Goal: Task Accomplishment & Management: Manage account settings

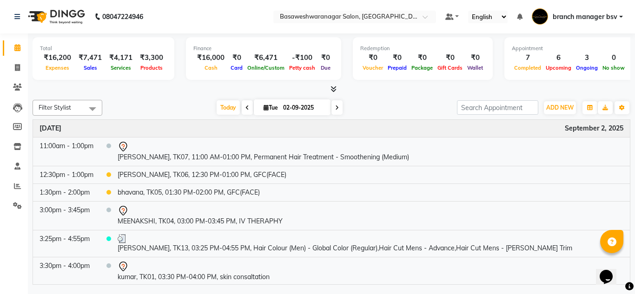
click at [340, 105] on span at bounding box center [337, 107] width 11 height 14
type input "03-09-2025"
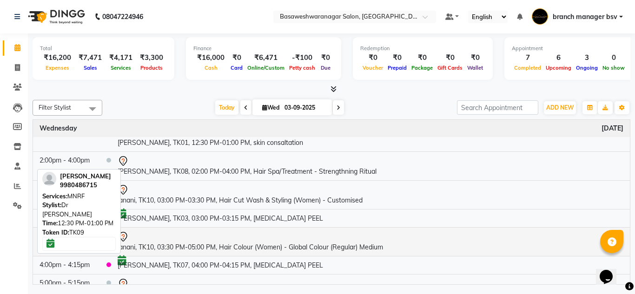
scroll to position [68, 0]
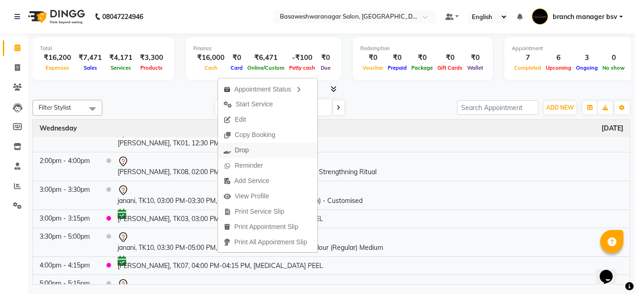
click at [239, 150] on span "Drop" at bounding box center [242, 151] width 14 height 10
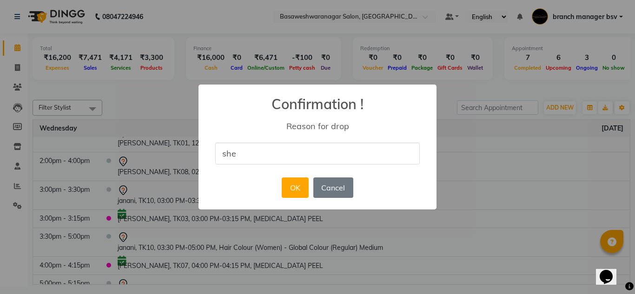
type input "she cant come today"
click at [296, 190] on button "OK" at bounding box center [295, 188] width 27 height 20
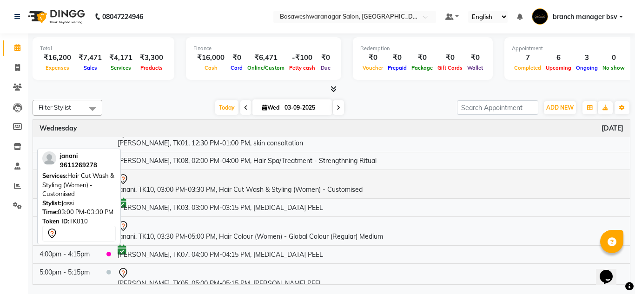
scroll to position [0, 0]
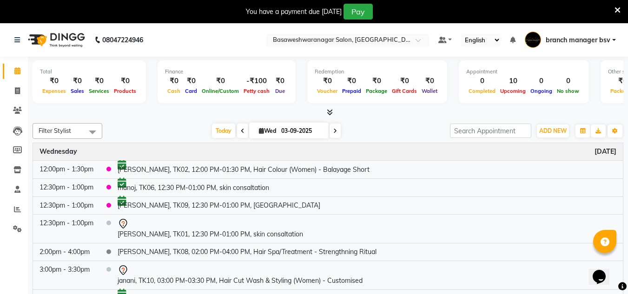
click at [617, 12] on icon at bounding box center [618, 10] width 6 height 8
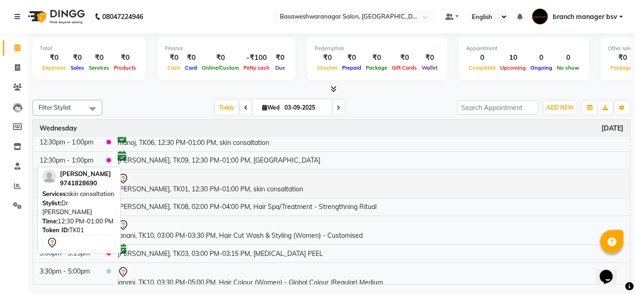
scroll to position [22, 0]
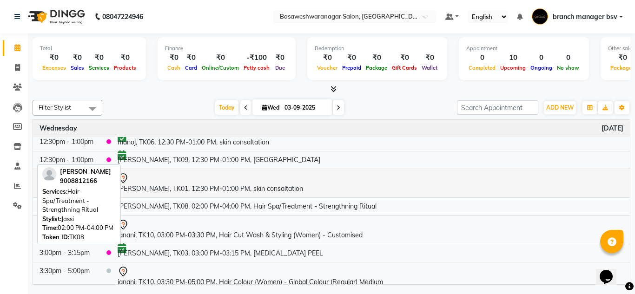
click at [398, 203] on td "[PERSON_NAME], TK08, 02:00 PM-04:00 PM, Hair Spa/Treatment - Strengthning Ritual" at bounding box center [370, 207] width 519 height 18
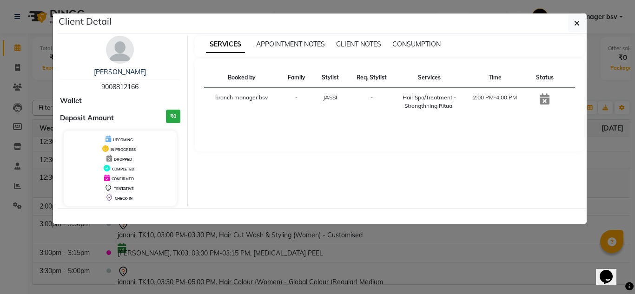
click at [398, 203] on div "SERVICES APPOINTMENT NOTES CLIENT NOTES CONSUMPTION Booked by Family Stylist Re…" at bounding box center [390, 121] width 404 height 171
click at [190, 283] on ngb-modal-window "Client Detail SUSHMITHA 9008812166 Wallet Deposit Amount ₹0 UPCOMING IN PROGRES…" at bounding box center [317, 147] width 635 height 294
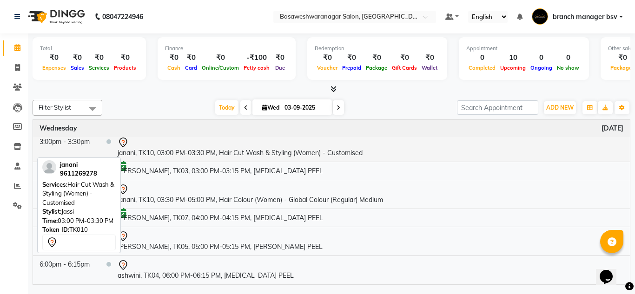
scroll to position [0, 0]
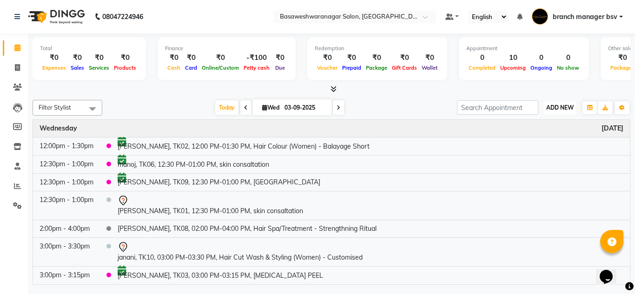
click at [565, 106] on span "ADD NEW" at bounding box center [559, 107] width 27 height 7
click at [559, 126] on button "Add Appointment" at bounding box center [538, 126] width 73 height 12
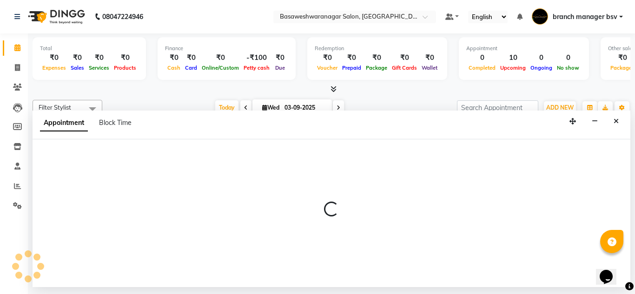
select select "540"
select select "tentative"
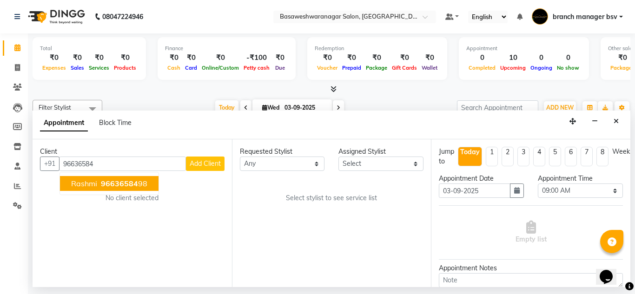
click at [119, 186] on span "96636584" at bounding box center [119, 183] width 37 height 9
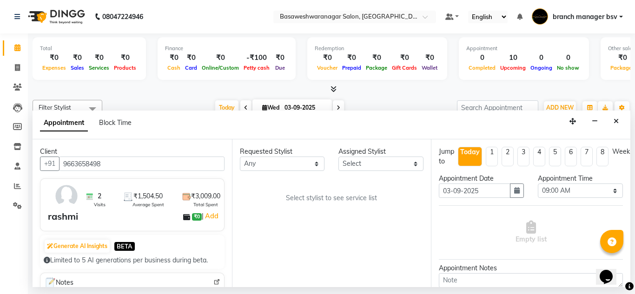
type input "9663658498"
click at [371, 166] on select "Select [PERSON_NAME] manager bsv [PERSON_NAME] [PERSON_NAME] [PERSON_NAME] [PER…" at bounding box center [381, 164] width 85 height 14
select select "13737"
click at [339, 157] on select "Select [PERSON_NAME] manager bsv [PERSON_NAME] [PERSON_NAME] [PERSON_NAME] [PER…" at bounding box center [381, 164] width 85 height 14
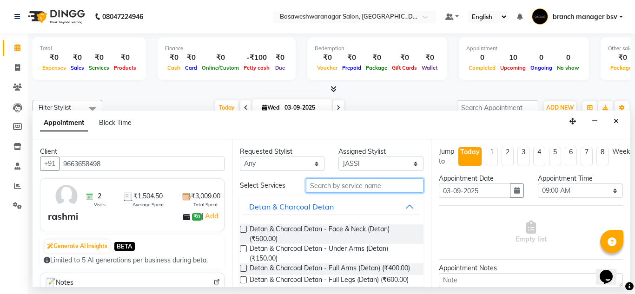
click at [322, 191] on input "text" at bounding box center [365, 186] width 118 height 14
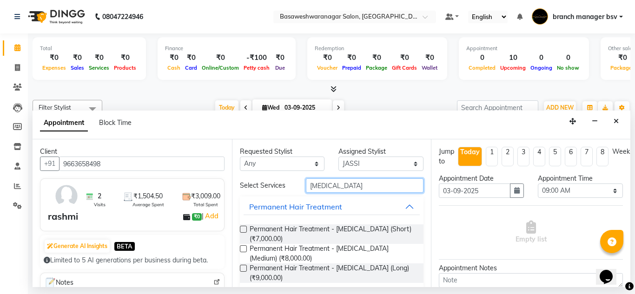
type input "botox"
click at [244, 249] on label at bounding box center [243, 249] width 7 height 7
click at [244, 249] on input "checkbox" at bounding box center [243, 250] width 6 height 6
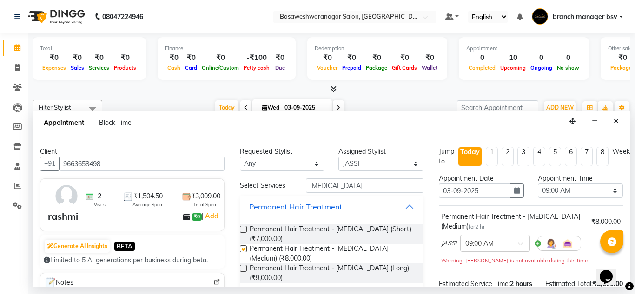
checkbox input "false"
click at [563, 190] on select "Select 09:00 AM 09:15 AM 09:30 AM 09:45 AM 10:00 AM 10:15 AM 10:30 AM 10:45 AM …" at bounding box center [580, 191] width 85 height 14
select select "810"
click at [538, 184] on select "Select 09:00 AM 09:15 AM 09:30 AM 09:45 AM 10:00 AM 10:15 AM 10:30 AM 10:45 AM …" at bounding box center [580, 191] width 85 height 14
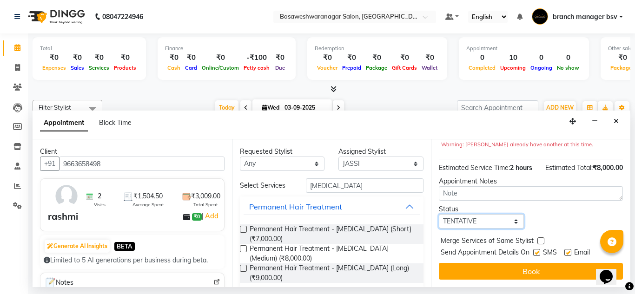
click at [480, 214] on select "Select TENTATIVE CONFIRM CHECK-IN UPCOMING" at bounding box center [481, 221] width 85 height 14
select select "confirm booking"
click at [439, 214] on select "Select TENTATIVE CONFIRM CHECK-IN UPCOMING" at bounding box center [481, 221] width 85 height 14
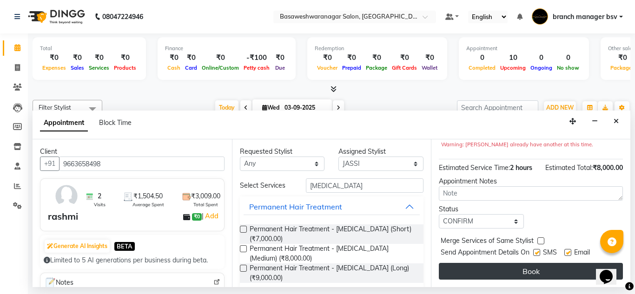
click at [483, 266] on button "Book" at bounding box center [531, 271] width 184 height 17
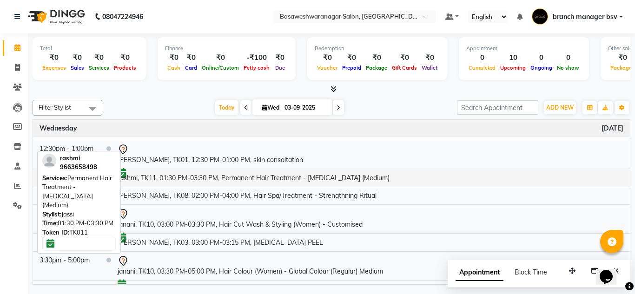
scroll to position [0, 0]
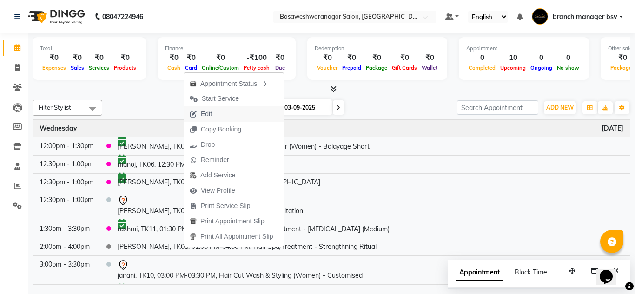
click at [221, 115] on button "Edit" at bounding box center [234, 113] width 100 height 15
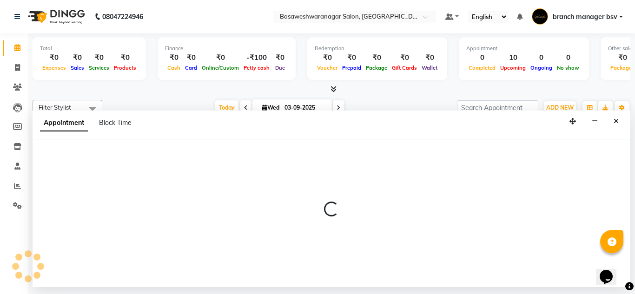
select select "tentative"
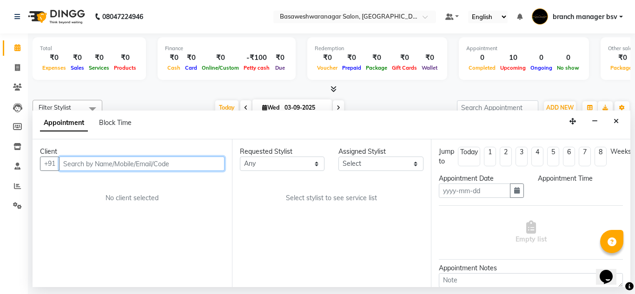
type input "03-09-2025"
select select "confirm booking"
select select "750"
select select "47930"
select select "1239"
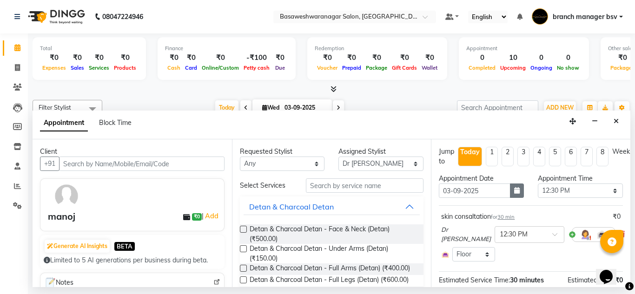
click at [514, 191] on icon "button" at bounding box center [517, 190] width 6 height 7
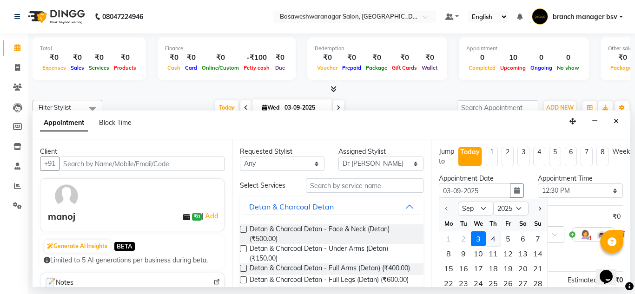
click at [492, 239] on div "4" at bounding box center [493, 239] width 15 height 15
type input "[DATE]"
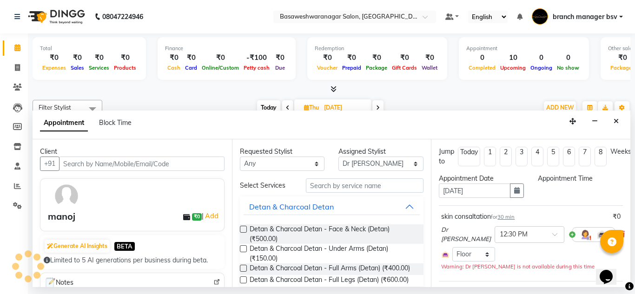
select select "750"
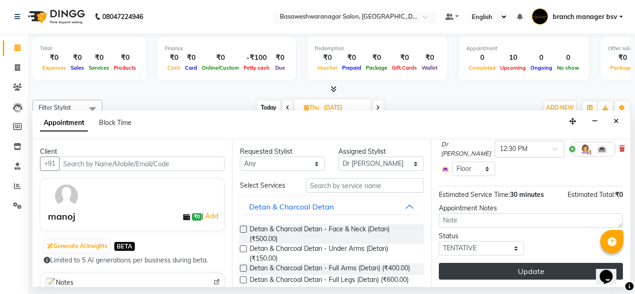
click at [473, 266] on button "Update" at bounding box center [531, 271] width 184 height 17
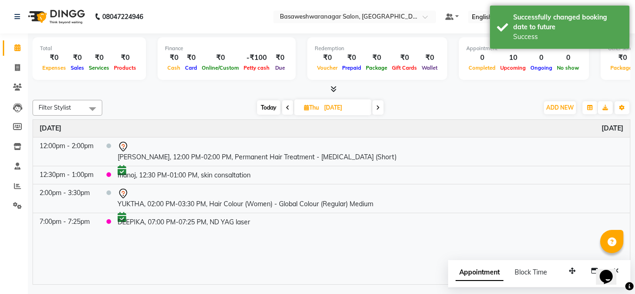
click at [268, 106] on span "Today" at bounding box center [268, 107] width 23 height 14
type input "03-09-2025"
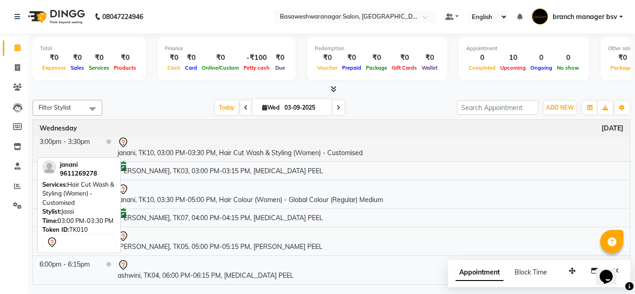
scroll to position [0, 0]
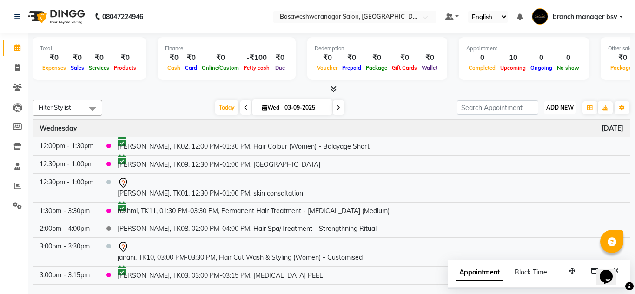
click at [565, 109] on span "ADD NEW" at bounding box center [559, 107] width 27 height 7
click at [552, 122] on button "Add Appointment" at bounding box center [538, 126] width 73 height 12
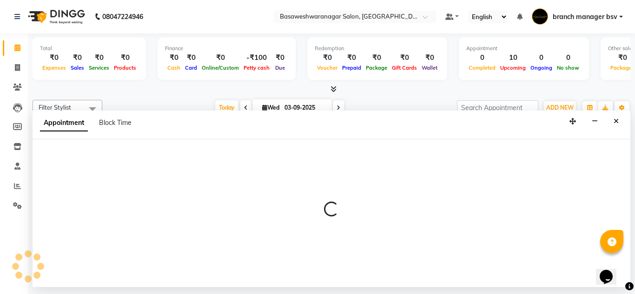
select select "540"
select select "tentative"
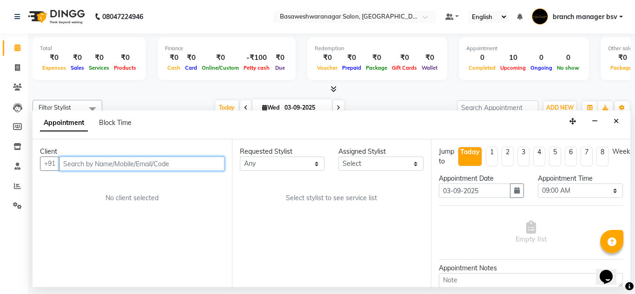
paste input "96635 85715"
click at [86, 162] on input "96635 85715" at bounding box center [122, 164] width 127 height 14
type input "9663585715"
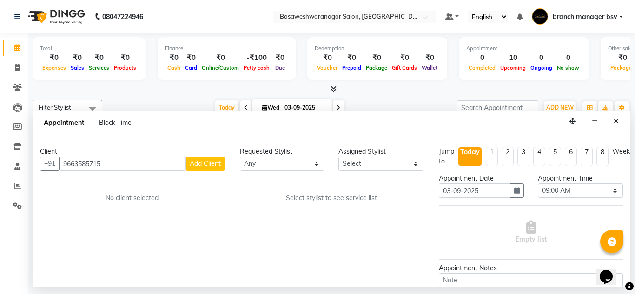
click at [210, 166] on span "Add Client" at bounding box center [205, 164] width 31 height 8
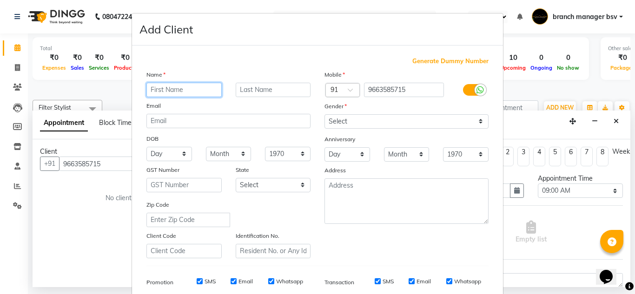
paste input "Prekshitha"
type input "Prekshitha"
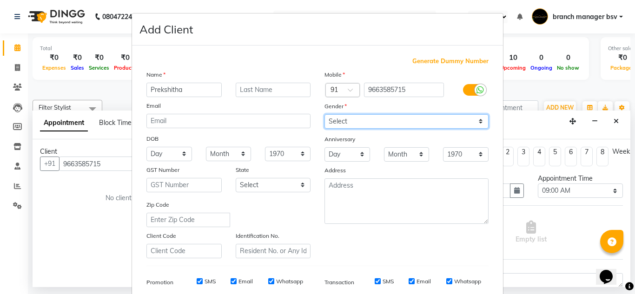
click at [426, 128] on select "Select [DEMOGRAPHIC_DATA] [DEMOGRAPHIC_DATA] Other Prefer Not To Say" at bounding box center [407, 121] width 164 height 14
select select "[DEMOGRAPHIC_DATA]"
click at [325, 114] on select "Select [DEMOGRAPHIC_DATA] [DEMOGRAPHIC_DATA] Other Prefer Not To Say" at bounding box center [407, 121] width 164 height 14
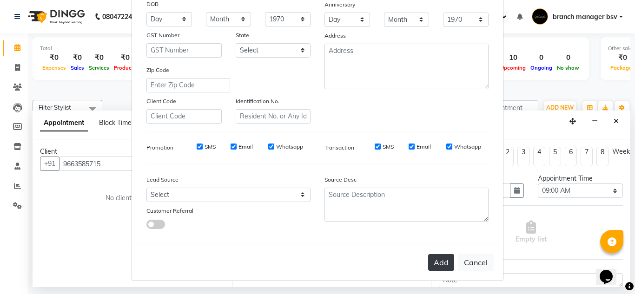
click at [440, 263] on button "Add" at bounding box center [441, 262] width 26 height 17
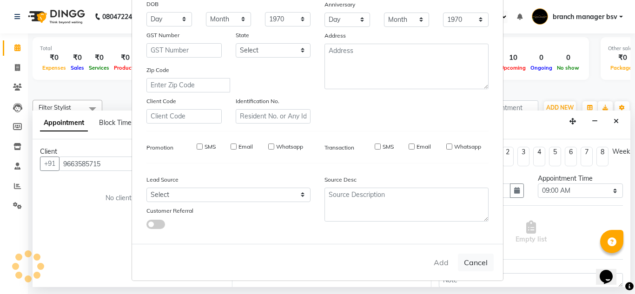
select select
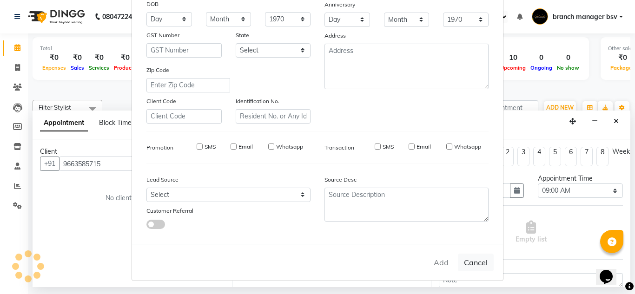
select select
checkbox input "false"
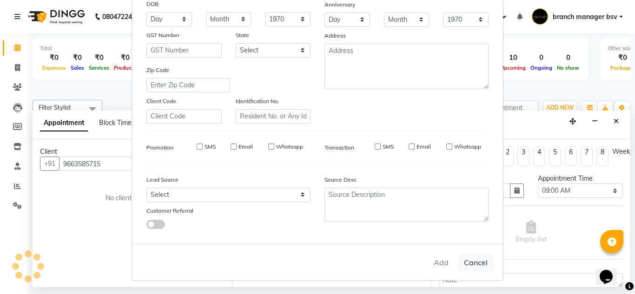
checkbox input "false"
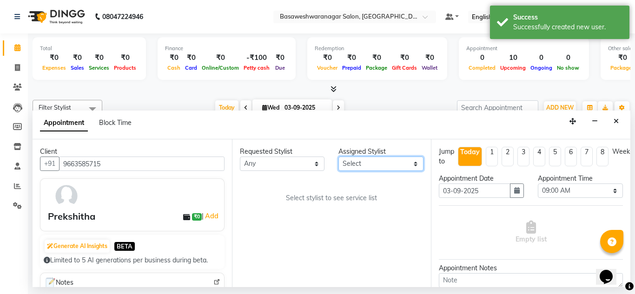
click at [398, 167] on select "Select [PERSON_NAME] manager bsv [PERSON_NAME] [PERSON_NAME] [PERSON_NAME] [PER…" at bounding box center [381, 164] width 85 height 14
select select "47930"
click at [339, 157] on select "Select [PERSON_NAME] manager bsv [PERSON_NAME] [PERSON_NAME] [PERSON_NAME] [PER…" at bounding box center [381, 164] width 85 height 14
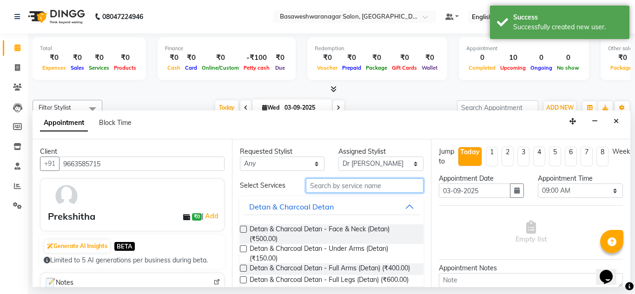
click at [318, 185] on input "text" at bounding box center [365, 186] width 118 height 14
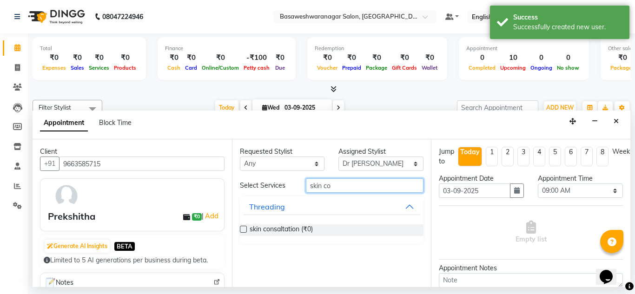
type input "skin co"
click at [245, 230] on label at bounding box center [243, 229] width 7 height 7
click at [245, 230] on input "checkbox" at bounding box center [243, 230] width 6 height 6
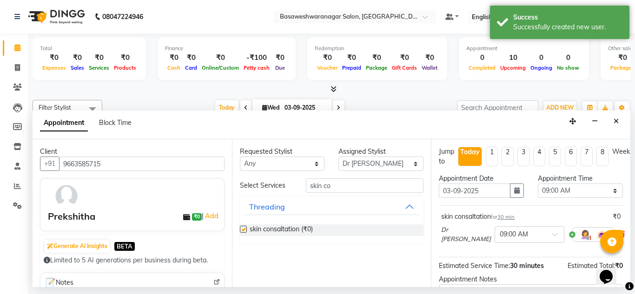
checkbox input "false"
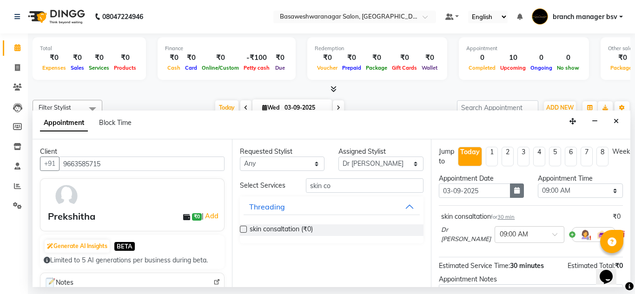
click at [515, 191] on icon "button" at bounding box center [517, 190] width 6 height 7
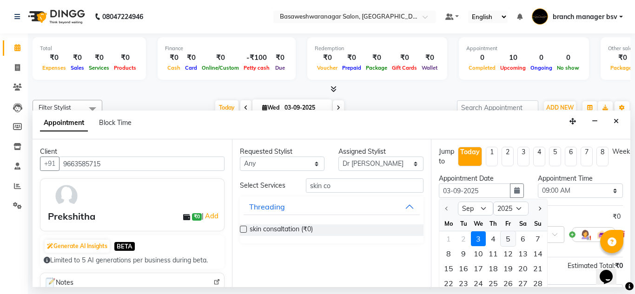
click at [509, 234] on div "5" at bounding box center [508, 239] width 15 height 15
type input "[DATE]"
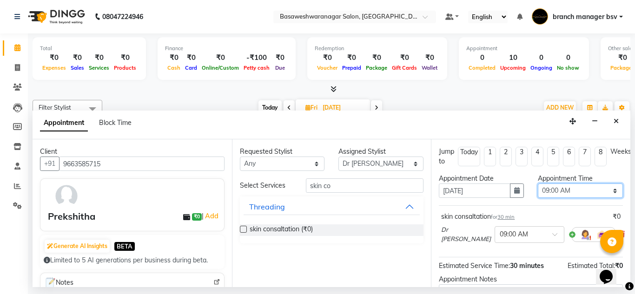
click at [558, 186] on select "Select 09:00 AM 09:15 AM 09:30 AM 09:45 AM 10:00 AM 10:15 AM 10:30 AM 10:45 AM …" at bounding box center [580, 191] width 85 height 14
select select "960"
click at [538, 184] on select "Select 09:00 AM 09:15 AM 09:30 AM 09:45 AM 10:00 AM 10:15 AM 10:30 AM 10:45 AM …" at bounding box center [580, 191] width 85 height 14
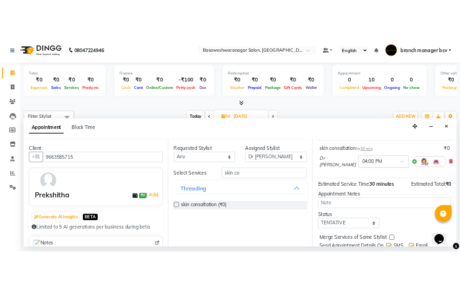
scroll to position [104, 0]
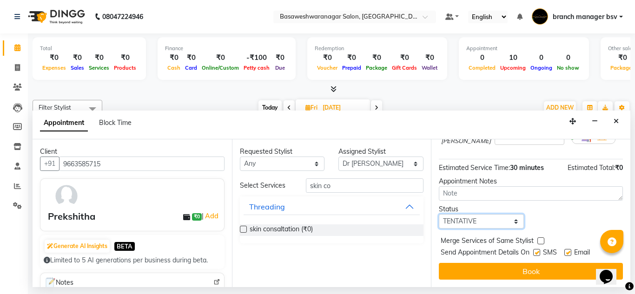
click at [480, 214] on select "Select TENTATIVE CONFIRM UPCOMING" at bounding box center [481, 221] width 85 height 14
select select "confirm booking"
click at [439, 214] on select "Select TENTATIVE CONFIRM UPCOMING" at bounding box center [481, 221] width 85 height 14
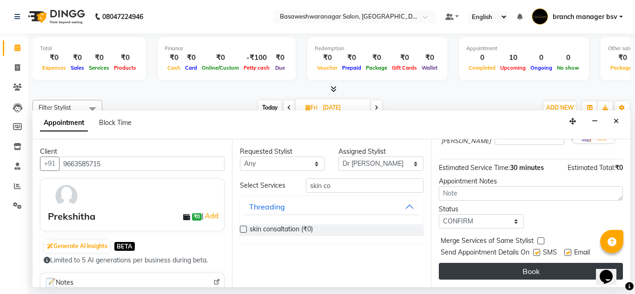
click at [496, 266] on button "Book" at bounding box center [531, 271] width 184 height 17
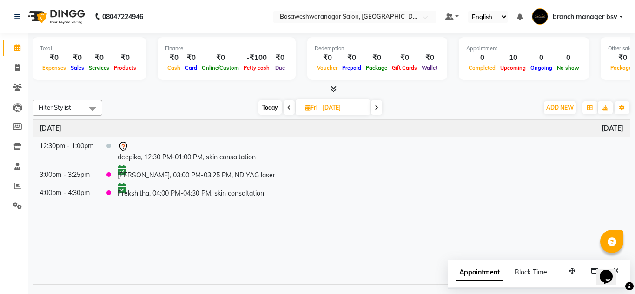
click at [272, 105] on span "Today" at bounding box center [270, 107] width 23 height 14
type input "03-09-2025"
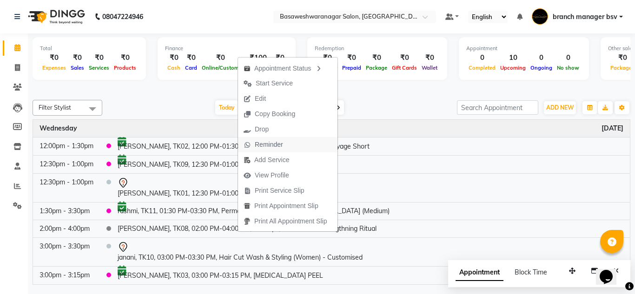
click at [257, 140] on span "Reminder" at bounding box center [269, 145] width 28 height 10
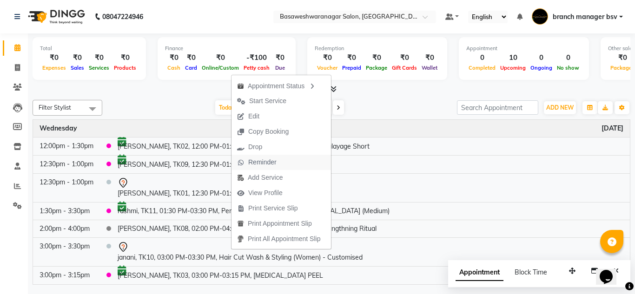
click at [267, 161] on span "Reminder" at bounding box center [262, 163] width 28 height 10
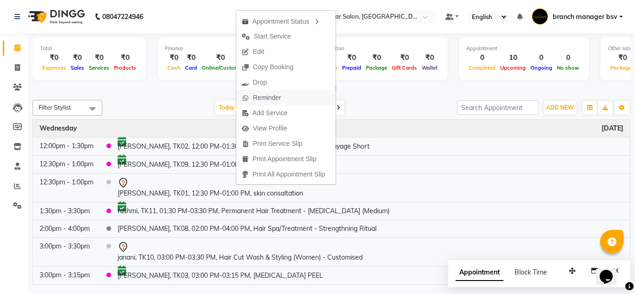
click at [271, 96] on span "Reminder" at bounding box center [267, 98] width 28 height 10
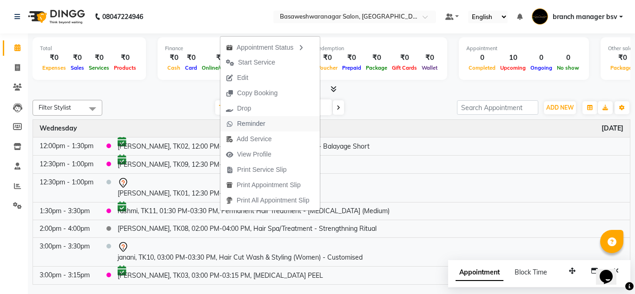
click at [268, 118] on span "Reminder" at bounding box center [245, 123] width 51 height 15
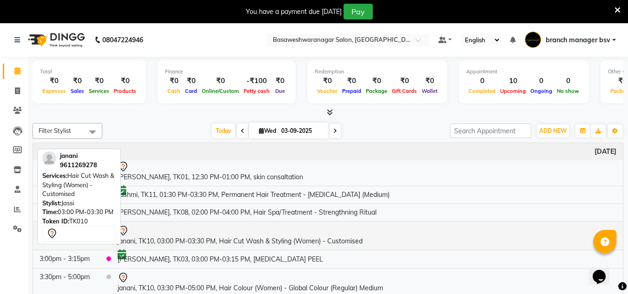
scroll to position [38, 0]
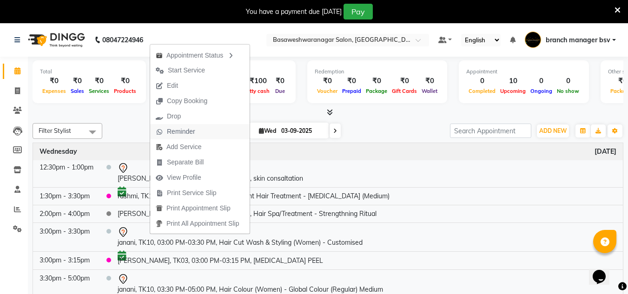
click at [219, 128] on button "Reminder" at bounding box center [200, 131] width 100 height 15
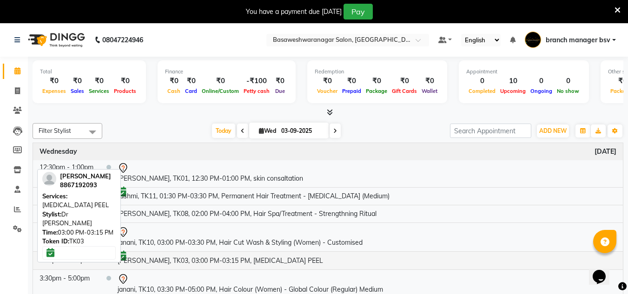
scroll to position [105, 0]
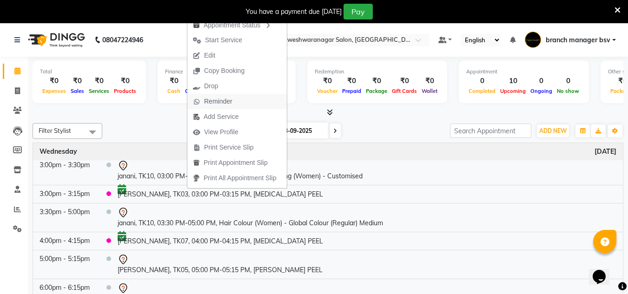
click at [241, 104] on button "Reminder" at bounding box center [237, 101] width 100 height 15
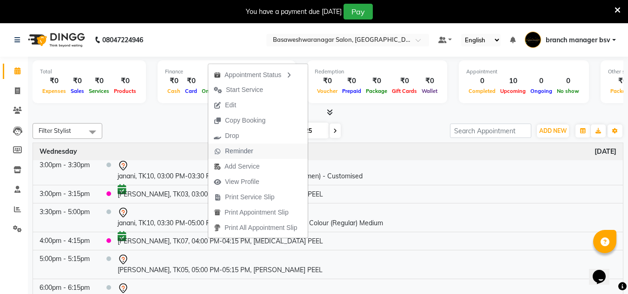
click at [253, 153] on span "Reminder" at bounding box center [239, 151] width 28 height 10
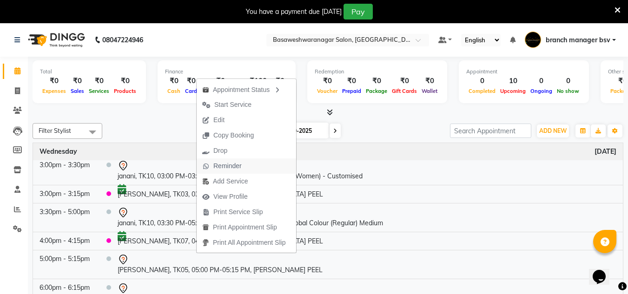
click at [239, 162] on span "Reminder" at bounding box center [227, 166] width 28 height 10
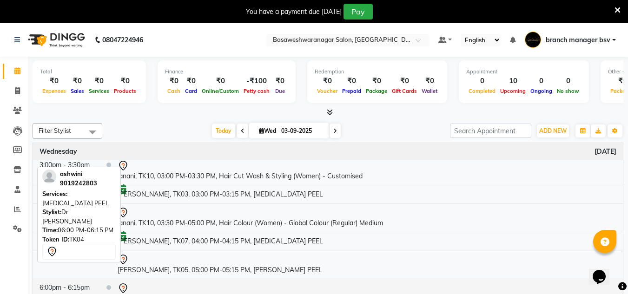
scroll to position [23, 0]
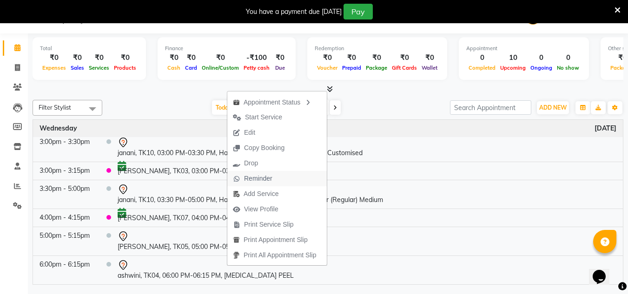
click at [258, 176] on span "Reminder" at bounding box center [258, 179] width 28 height 10
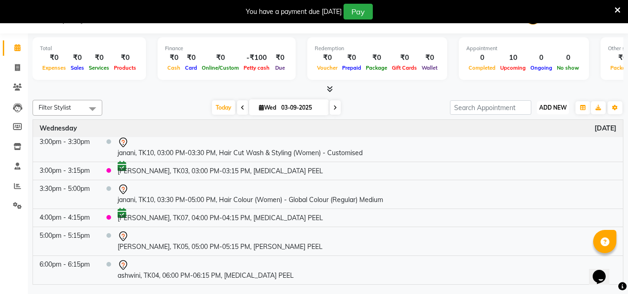
click at [549, 105] on span "ADD NEW" at bounding box center [552, 107] width 27 height 7
click at [540, 123] on button "Add Appointment" at bounding box center [531, 126] width 73 height 12
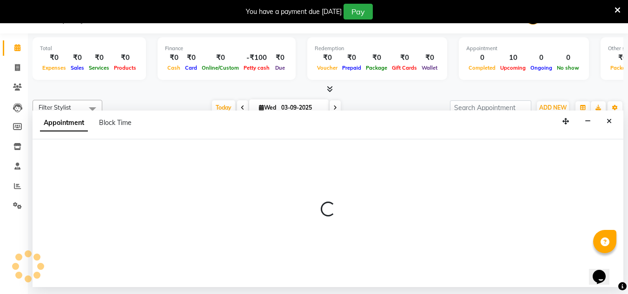
select select "540"
select select "tentative"
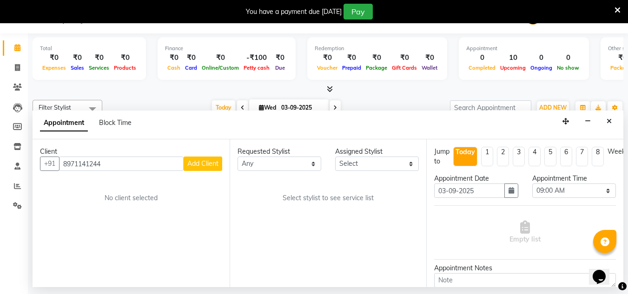
type input "8971141244"
click at [196, 166] on span "Add Client" at bounding box center [202, 164] width 31 height 8
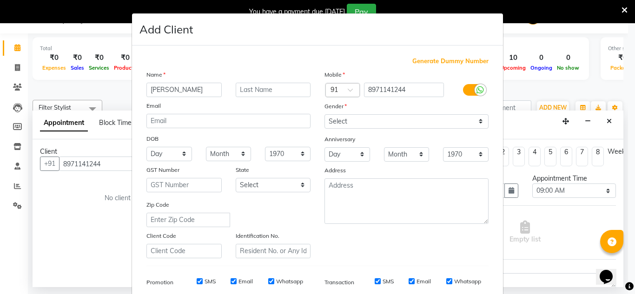
type input "[PERSON_NAME]"
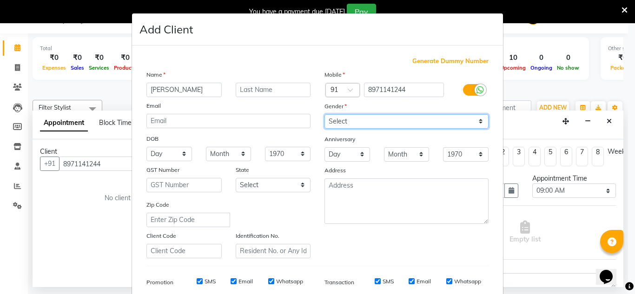
click at [372, 121] on select "Select [DEMOGRAPHIC_DATA] [DEMOGRAPHIC_DATA] Other Prefer Not To Say" at bounding box center [407, 121] width 164 height 14
select select "[DEMOGRAPHIC_DATA]"
click at [325, 114] on select "Select [DEMOGRAPHIC_DATA] [DEMOGRAPHIC_DATA] Other Prefer Not To Say" at bounding box center [407, 121] width 164 height 14
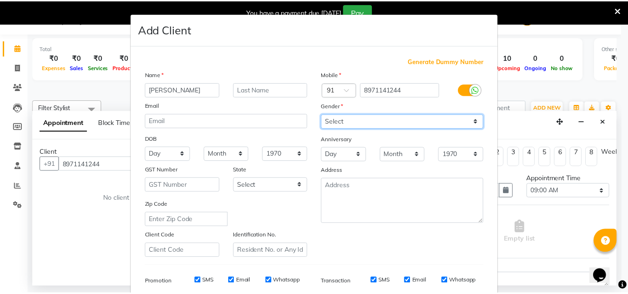
scroll to position [135, 0]
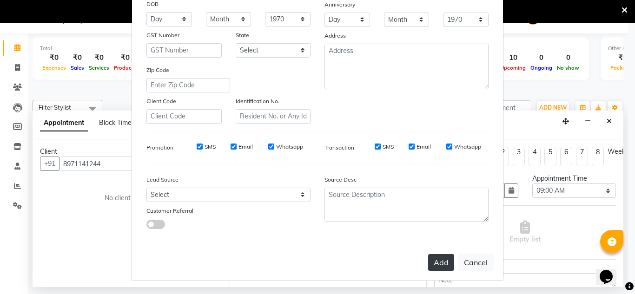
click at [431, 254] on button "Add" at bounding box center [441, 262] width 26 height 17
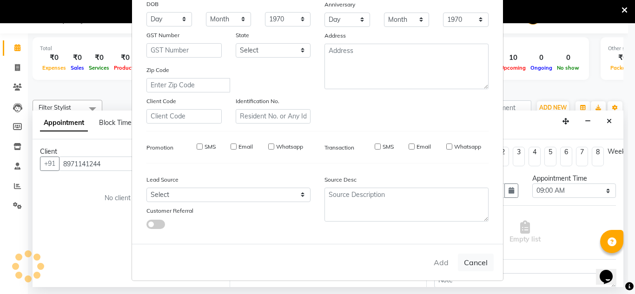
select select
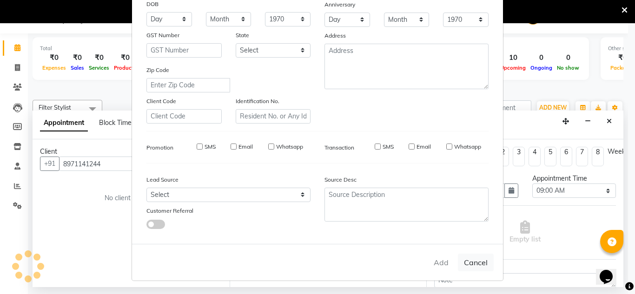
select select
checkbox input "false"
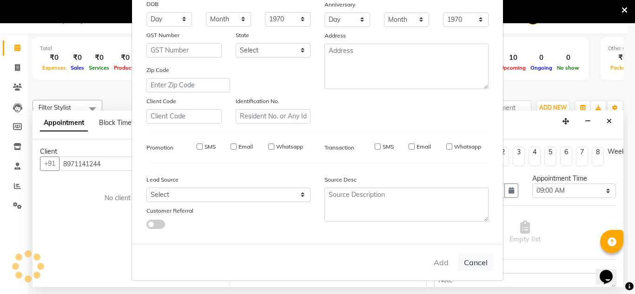
checkbox input "false"
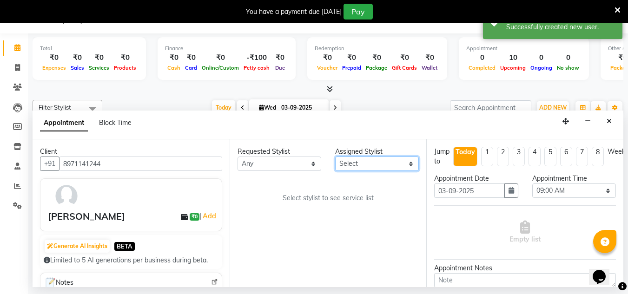
click at [370, 163] on select "Select [PERSON_NAME] manager bsv [PERSON_NAME] [PERSON_NAME] [PERSON_NAME] [PER…" at bounding box center [377, 164] width 84 height 14
select select "47930"
click at [335, 157] on select "Select [PERSON_NAME] manager bsv [PERSON_NAME] [PERSON_NAME] [PERSON_NAME] [PER…" at bounding box center [377, 164] width 84 height 14
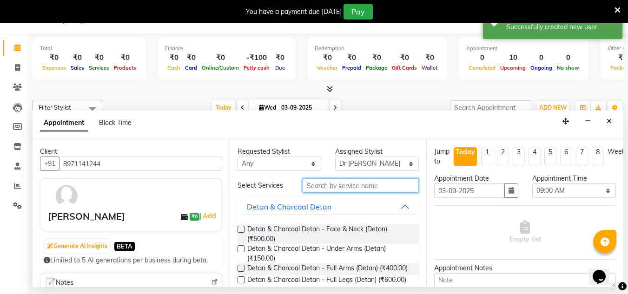
click at [344, 187] on input "text" at bounding box center [361, 186] width 116 height 14
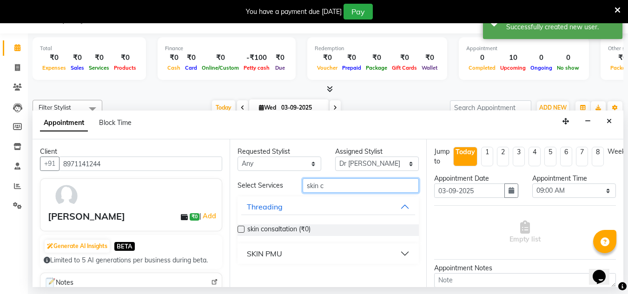
type input "skin c"
click at [241, 230] on label at bounding box center [241, 229] width 7 height 7
click at [241, 230] on input "checkbox" at bounding box center [241, 230] width 6 height 6
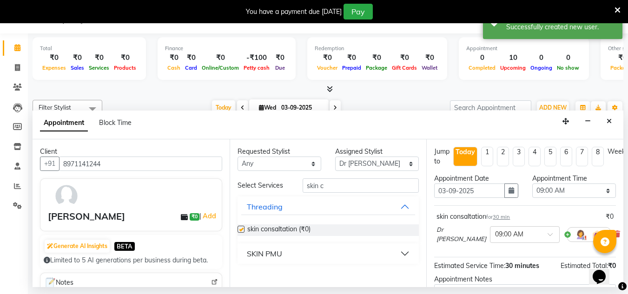
checkbox input "false"
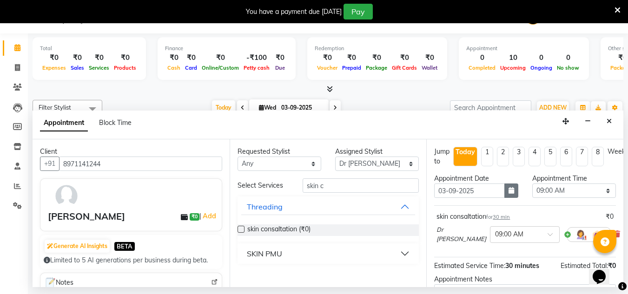
click at [512, 186] on button "button" at bounding box center [512, 191] width 14 height 14
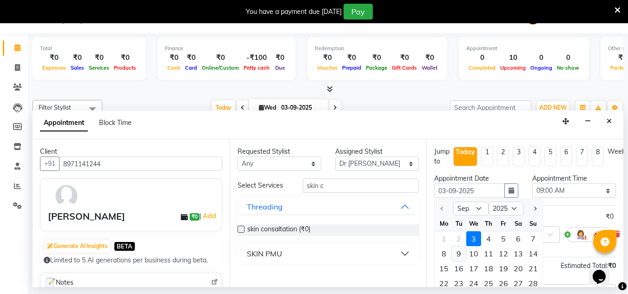
click at [461, 255] on div "9" at bounding box center [459, 253] width 15 height 15
type input "[DATE]"
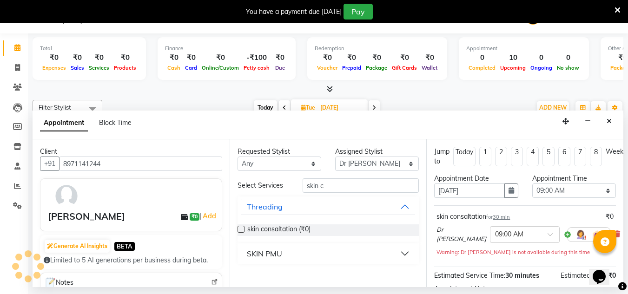
scroll to position [0, 0]
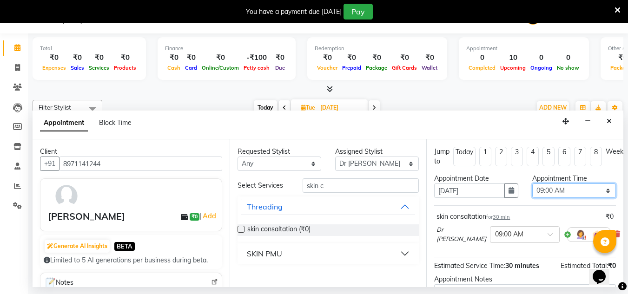
click at [566, 189] on select "Select 09:00 AM 09:15 AM 09:30 AM 09:45 AM 10:00 AM 10:15 AM 10:30 AM 10:45 AM …" at bounding box center [574, 191] width 84 height 14
select select "750"
click at [532, 184] on select "Select 09:00 AM 09:15 AM 09:30 AM 09:45 AM 10:00 AM 10:15 AM 10:30 AM 10:45 AM …" at bounding box center [574, 191] width 84 height 14
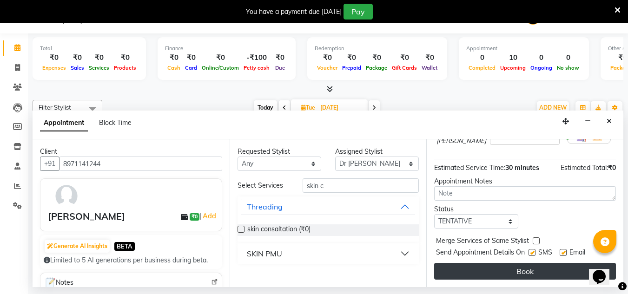
click at [484, 263] on button "Book" at bounding box center [525, 271] width 182 height 17
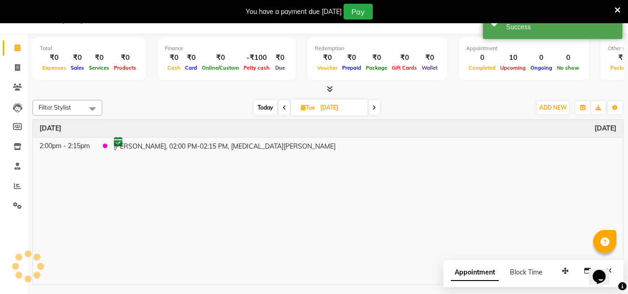
scroll to position [0, 0]
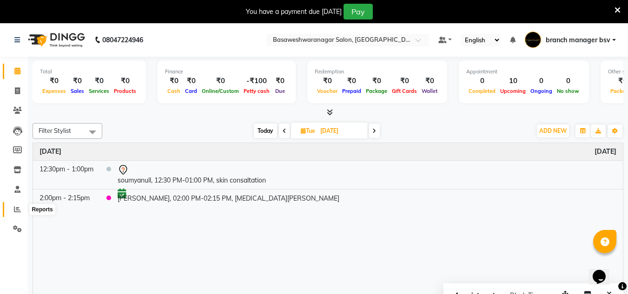
click at [18, 210] on icon at bounding box center [17, 209] width 7 height 7
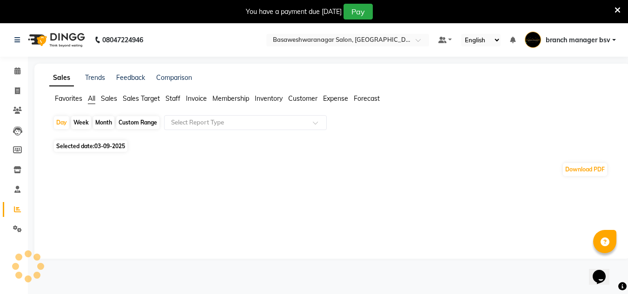
click at [174, 99] on span "Staff" at bounding box center [173, 98] width 15 height 8
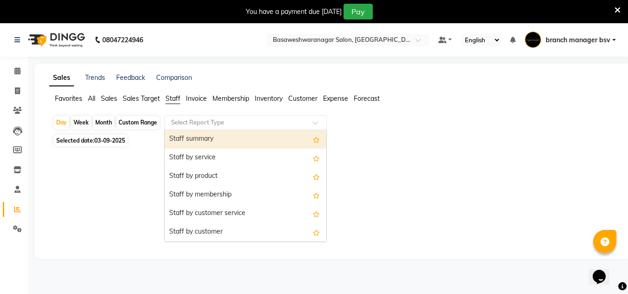
click at [193, 123] on input "text" at bounding box center [236, 122] width 134 height 9
click at [196, 137] on div "Staff summary" at bounding box center [246, 139] width 162 height 19
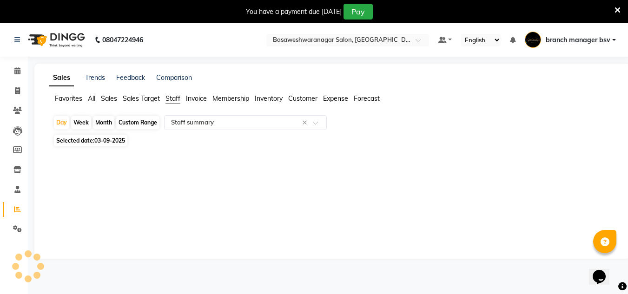
click at [113, 143] on span "03-09-2025" at bounding box center [109, 140] width 31 height 7
select select "9"
select select "2025"
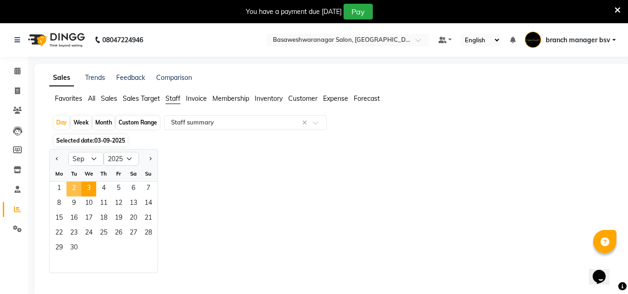
click at [75, 192] on span "2" at bounding box center [73, 189] width 15 height 15
select select "full_report"
select select "csv"
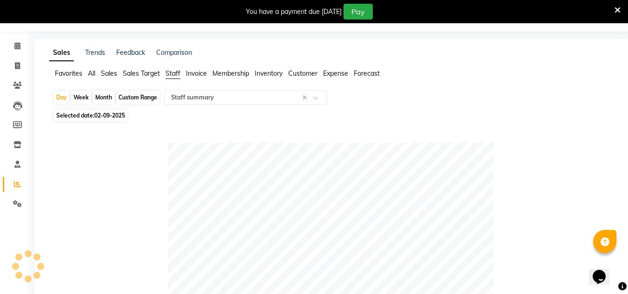
scroll to position [13, 0]
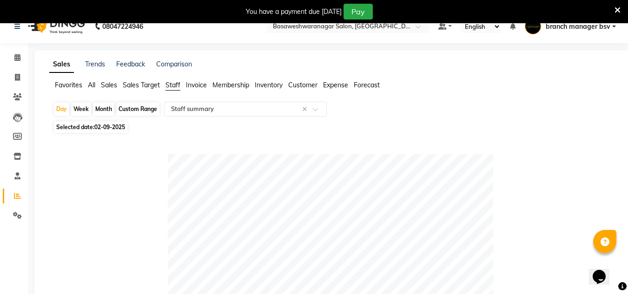
click at [119, 128] on span "02-09-2025" at bounding box center [109, 127] width 31 height 7
select select "9"
select select "2025"
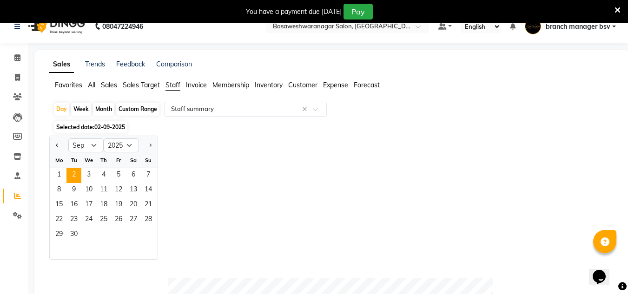
click at [188, 171] on div "Jan Feb Mar Apr May Jun Jul Aug Sep Oct Nov Dec 2015 2016 2017 2018 2019 2020 2…" at bounding box center [332, 198] width 566 height 124
click at [219, 203] on div "Jan Feb Mar Apr May Jun Jul Aug Sep Oct Nov Dec 2015 2016 2017 2018 2019 2020 2…" at bounding box center [332, 198] width 566 height 124
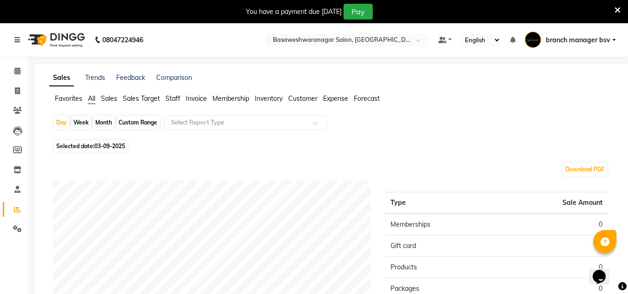
click at [175, 99] on span "Staff" at bounding box center [173, 98] width 15 height 8
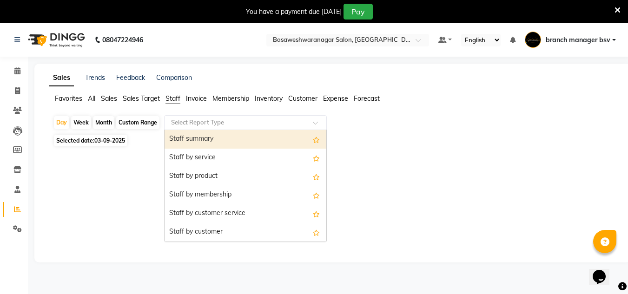
click at [221, 128] on div "Select Report Type" at bounding box center [245, 122] width 163 height 15
click at [221, 136] on div "Staff summary" at bounding box center [246, 139] width 162 height 19
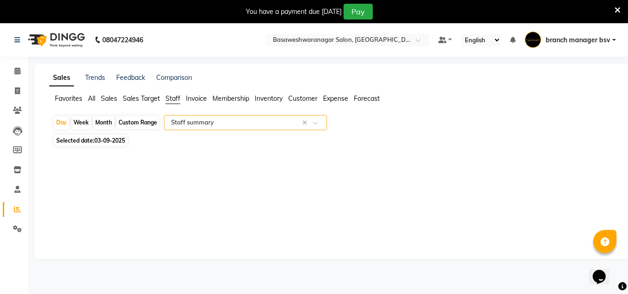
scroll to position [23, 0]
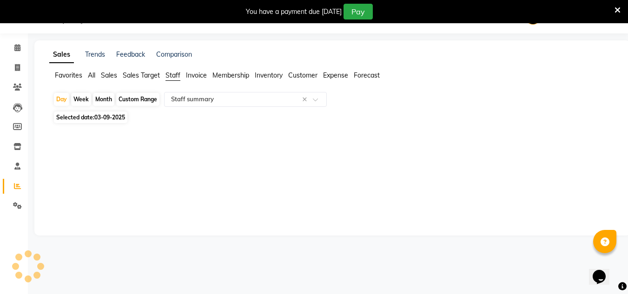
click at [115, 119] on span "03-09-2025" at bounding box center [109, 117] width 31 height 7
select select "9"
select select "2025"
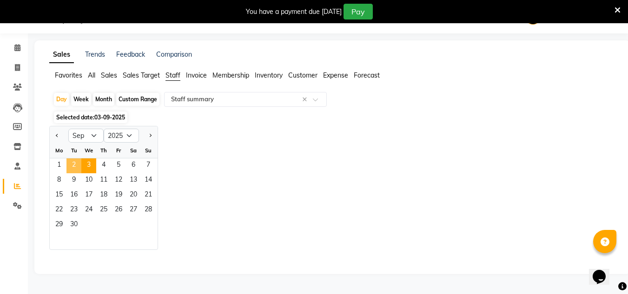
click at [75, 163] on span "2" at bounding box center [73, 166] width 15 height 15
select select "full_report"
select select "csv"
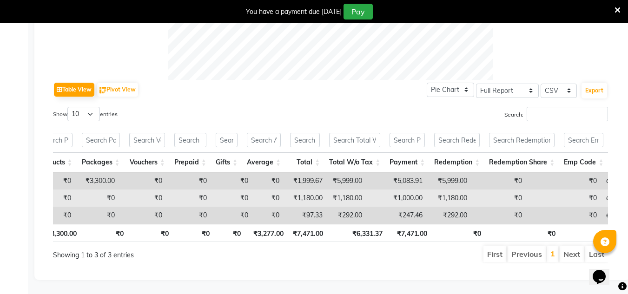
scroll to position [0, 138]
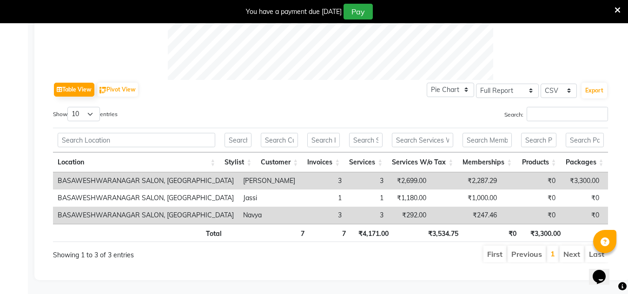
click at [388, 173] on td "₹2,699.00" at bounding box center [409, 181] width 43 height 17
copy td "2,699.00"
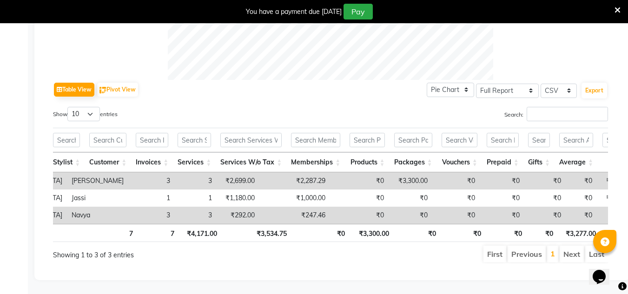
click at [389, 173] on td "₹3,300.00" at bounding box center [411, 181] width 44 height 17
copy td "3,300.00"
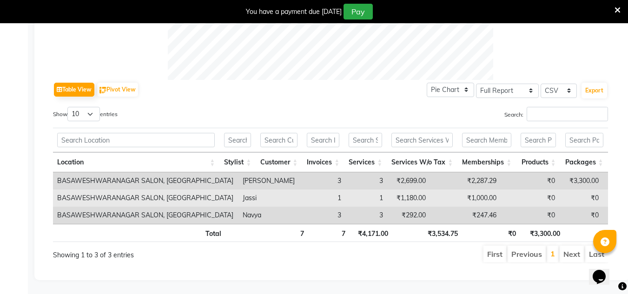
click at [388, 190] on td "₹1,180.00" at bounding box center [409, 198] width 43 height 17
copy td "1,180.00"
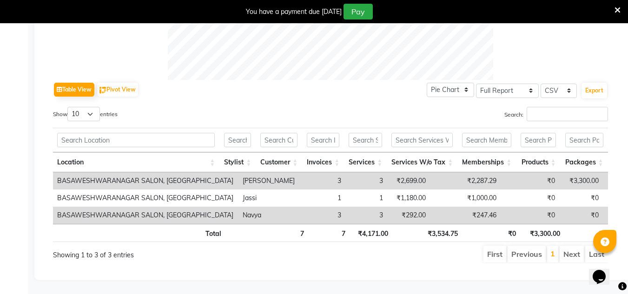
click at [388, 207] on td "₹292.00" at bounding box center [409, 215] width 43 height 17
copy td "292.00"
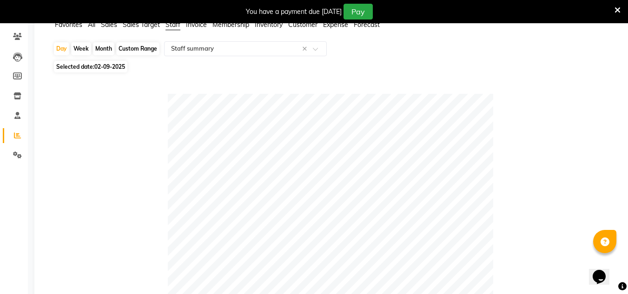
scroll to position [0, 0]
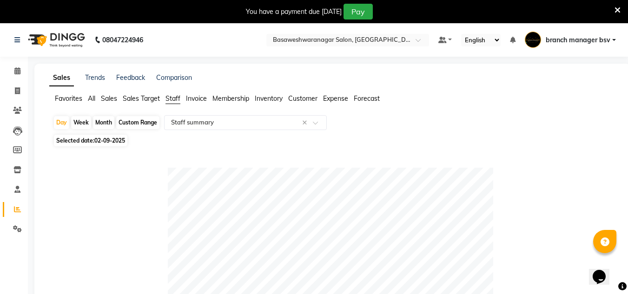
click at [160, 120] on div "Custom Range" at bounding box center [137, 122] width 43 height 13
select select "9"
select select "2025"
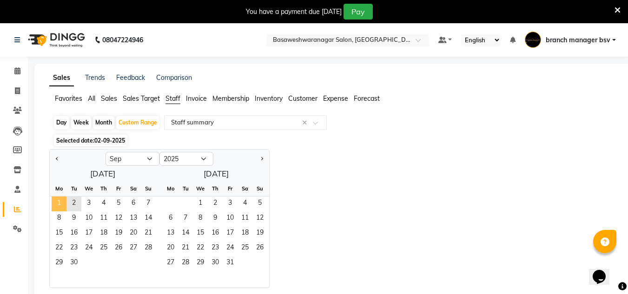
click at [56, 200] on span "1" at bounding box center [59, 204] width 15 height 15
click at [73, 205] on span "2" at bounding box center [73, 204] width 15 height 15
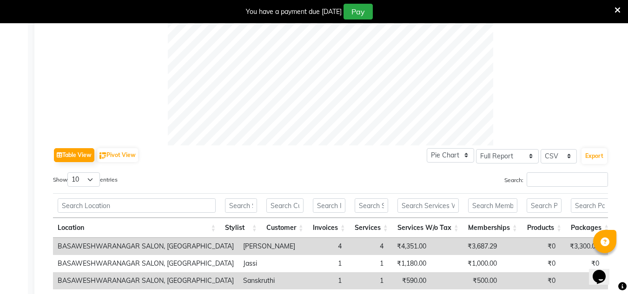
scroll to position [445, 0]
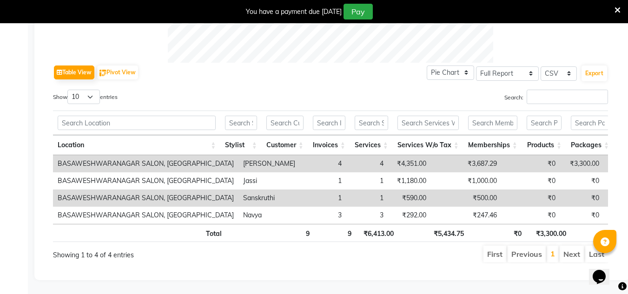
click at [388, 155] on td "₹4,351.00" at bounding box center [409, 163] width 43 height 17
copy td "4,351.00"
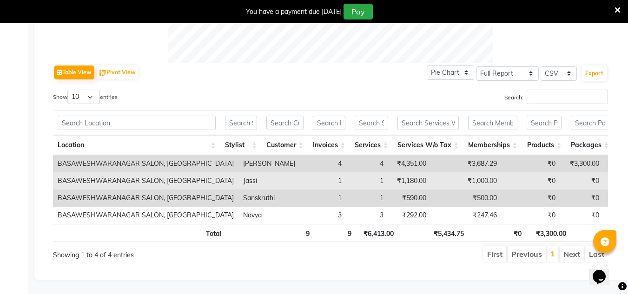
click at [388, 173] on td "₹1,180.00" at bounding box center [409, 181] width 43 height 17
copy td "1,180.00"
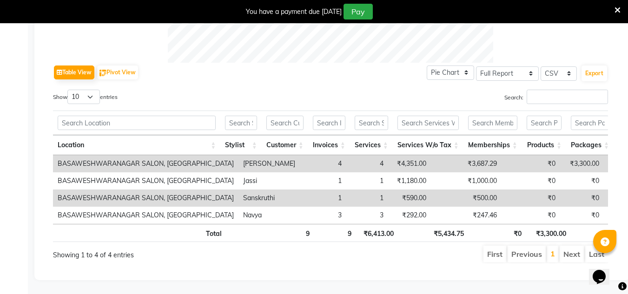
click at [388, 190] on td "₹590.00" at bounding box center [409, 198] width 43 height 17
copy td "590.00"
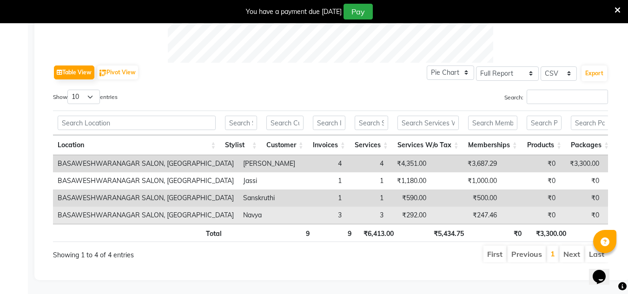
click at [388, 207] on td "₹292.00" at bounding box center [409, 215] width 43 height 17
copy td "292.00"
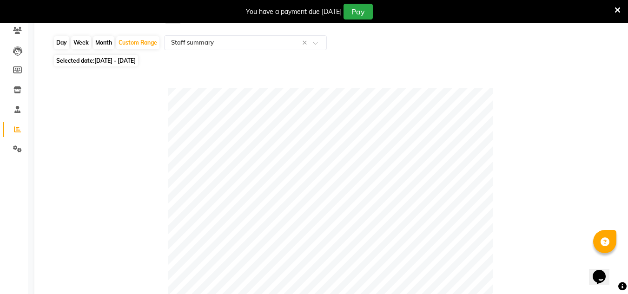
scroll to position [0, 0]
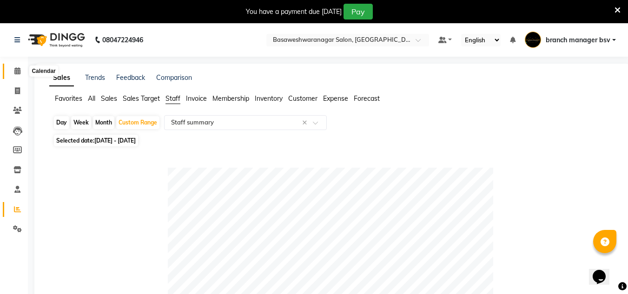
click at [20, 70] on icon at bounding box center [17, 70] width 6 height 7
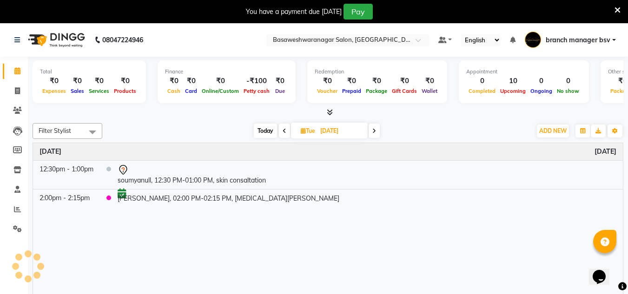
click at [261, 136] on span "Today" at bounding box center [265, 131] width 23 height 14
type input "03-09-2025"
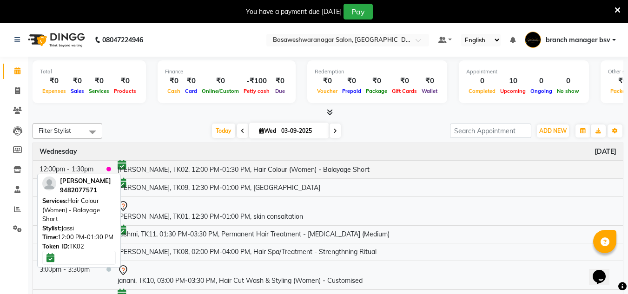
click at [213, 162] on td "[PERSON_NAME], TK02, 12:00 PM-01:30 PM, Hair Colour (Women) - Balayage Short" at bounding box center [367, 169] width 512 height 18
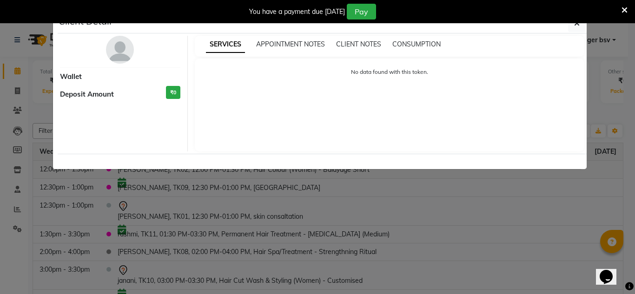
select select "6"
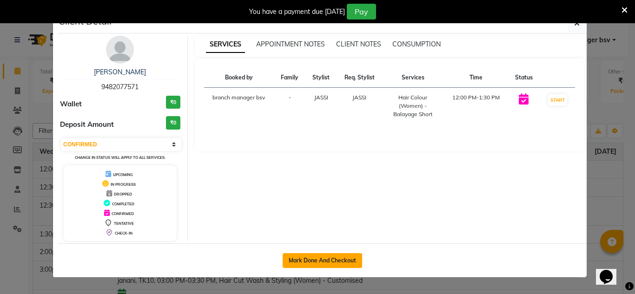
click at [300, 261] on button "Mark Done And Checkout" at bounding box center [323, 260] width 80 height 15
select select "service"
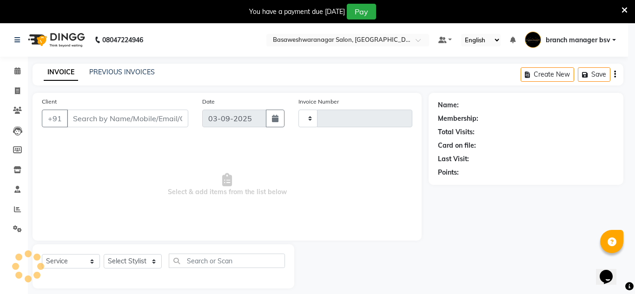
type input "1006"
select select "842"
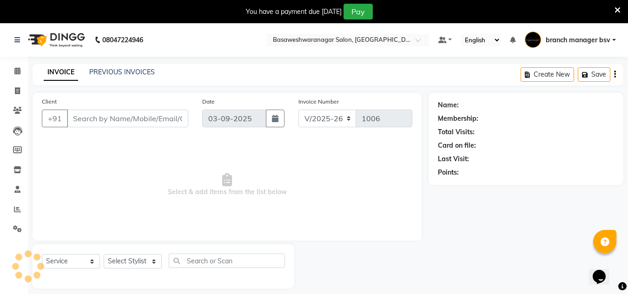
type input "9482077571"
select select "13737"
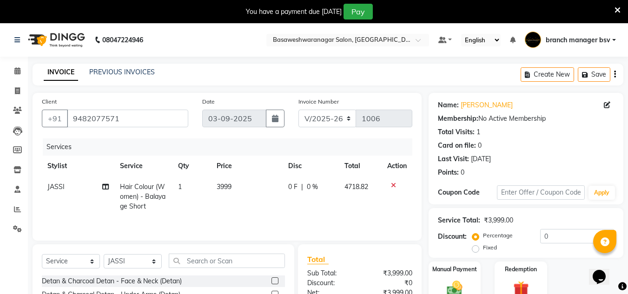
click at [140, 191] on span "Hair Colour (Women) - Balayage Short" at bounding box center [143, 197] width 46 height 28
select select "13737"
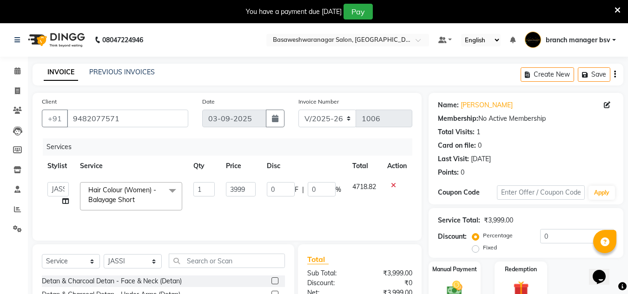
click at [140, 191] on span "Hair Colour (Women) - Balayage Short" at bounding box center [122, 195] width 68 height 18
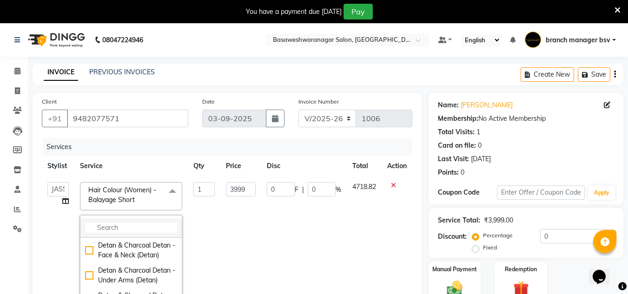
click at [119, 226] on input "multiselect-search" at bounding box center [131, 228] width 92 height 10
type input "h"
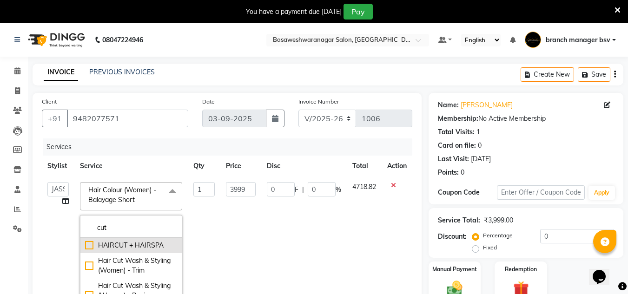
type input "cut"
click at [136, 244] on div "HAIRCUT + HAIRSPA" at bounding box center [131, 246] width 92 height 10
checkbox input "true"
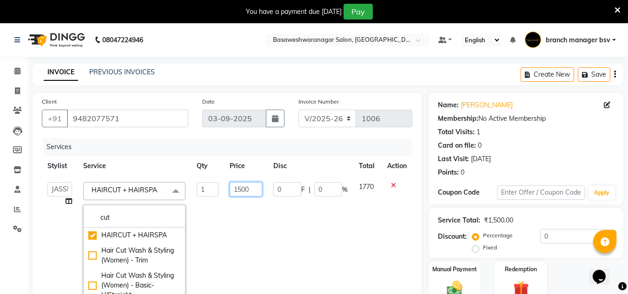
click at [253, 189] on input "1500" at bounding box center [246, 189] width 32 height 14
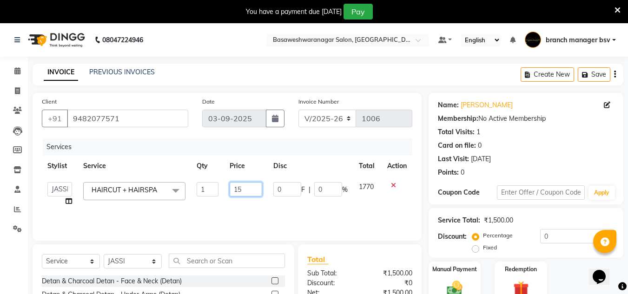
type input "1"
type input "2500"
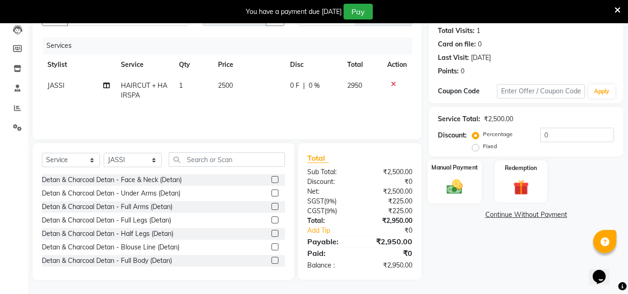
click at [454, 180] on img at bounding box center [455, 187] width 26 height 19
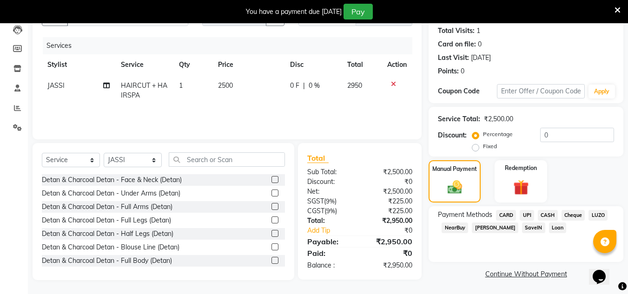
click at [521, 215] on span "UPI" at bounding box center [527, 215] width 14 height 11
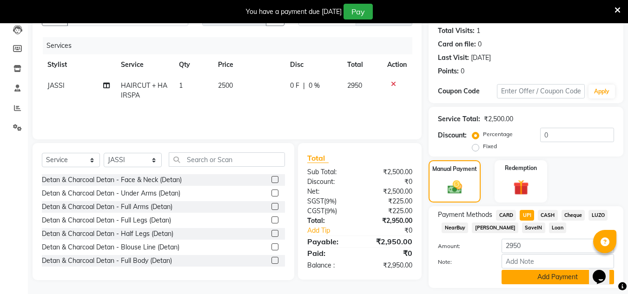
click at [532, 276] on button "Add Payment" at bounding box center [558, 277] width 113 height 14
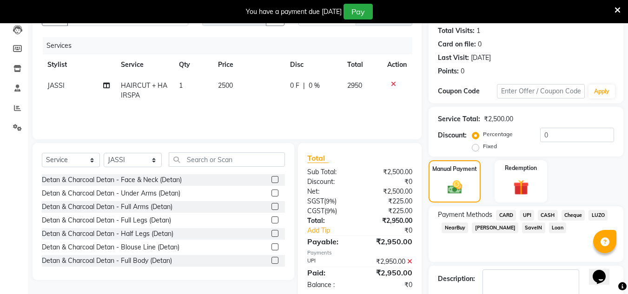
scroll to position [155, 0]
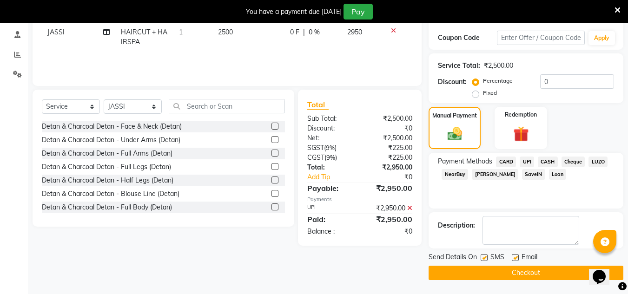
click at [527, 275] on button "Checkout" at bounding box center [526, 273] width 195 height 14
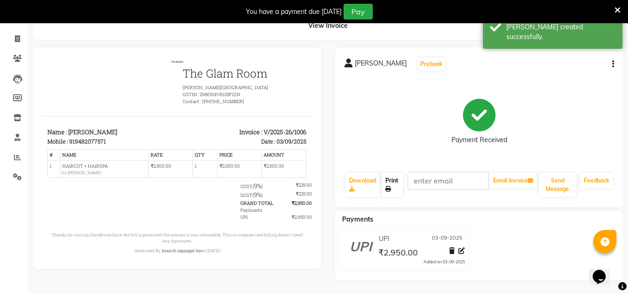
click at [391, 194] on link "Print" at bounding box center [392, 185] width 21 height 24
click at [522, 160] on div "[PERSON_NAME] Prebook Payment Received Download Print Email Invoice Send Messag…" at bounding box center [479, 127] width 289 height 160
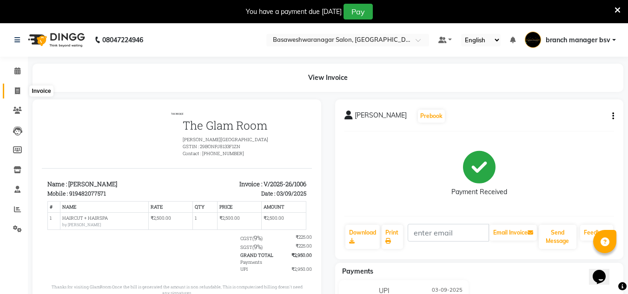
click at [19, 93] on icon at bounding box center [17, 90] width 5 height 7
select select "service"
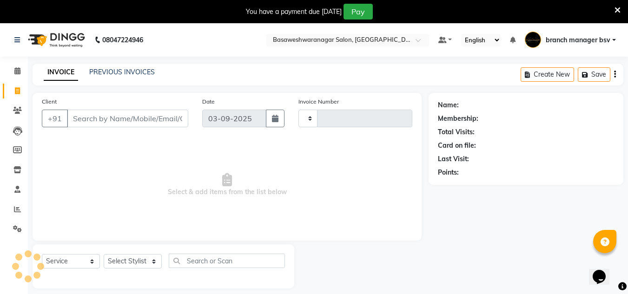
scroll to position [23, 0]
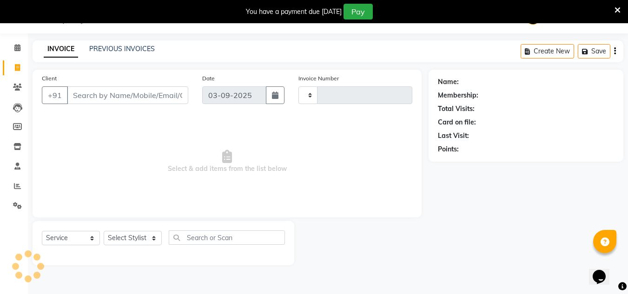
type input "1007"
select select "842"
click at [16, 42] on link "Calendar" at bounding box center [14, 47] width 22 height 15
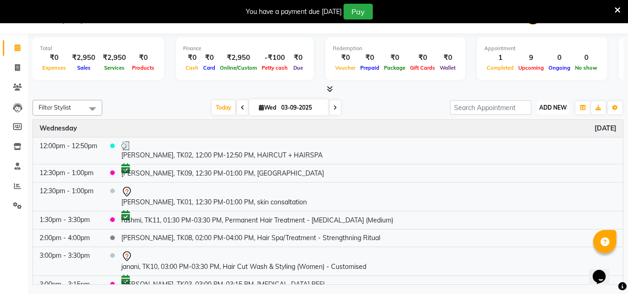
click at [552, 104] on span "ADD NEW" at bounding box center [552, 107] width 27 height 7
click at [535, 123] on button "Add Appointment" at bounding box center [531, 126] width 73 height 12
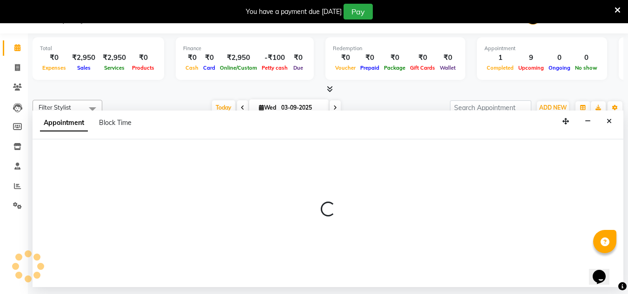
select select "540"
select select "tentative"
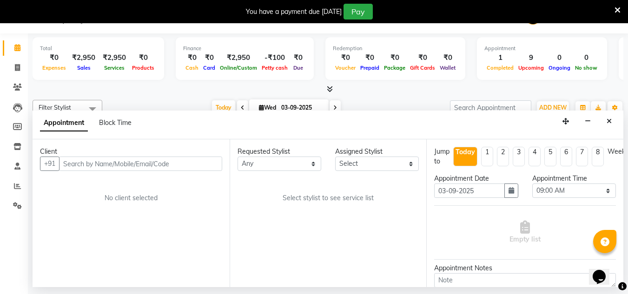
click at [107, 165] on input "text" at bounding box center [140, 164] width 163 height 14
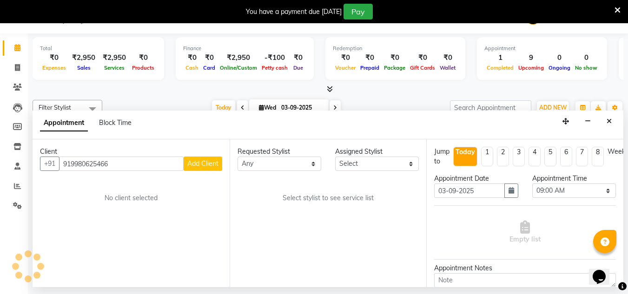
click at [107, 165] on input "919980625466" at bounding box center [121, 164] width 125 height 14
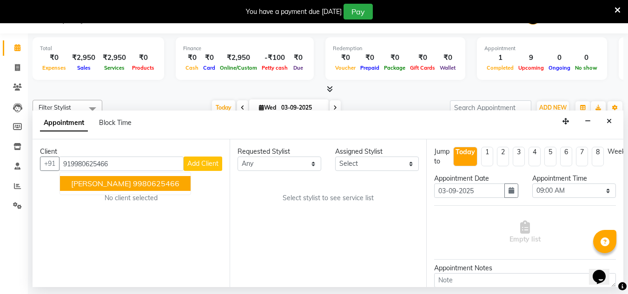
click at [140, 179] on button "[PERSON_NAME] 9980625466" at bounding box center [125, 183] width 131 height 15
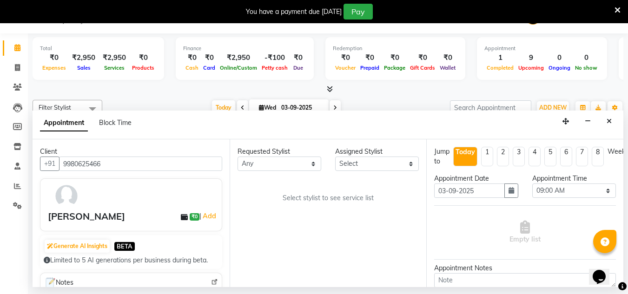
type input "9980625466"
click at [385, 163] on select "Select [PERSON_NAME] manager bsv [PERSON_NAME] [PERSON_NAME] [PERSON_NAME] [PER…" at bounding box center [377, 164] width 84 height 14
select select "47930"
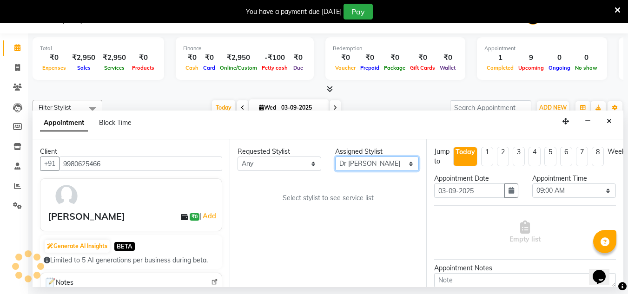
click at [335, 157] on select "Select [PERSON_NAME] manager bsv [PERSON_NAME] [PERSON_NAME] [PERSON_NAME] [PER…" at bounding box center [377, 164] width 84 height 14
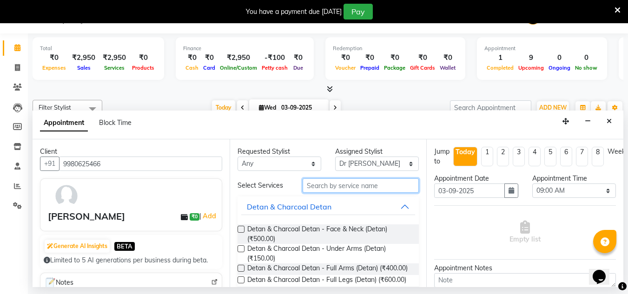
click at [326, 184] on input "text" at bounding box center [361, 186] width 116 height 14
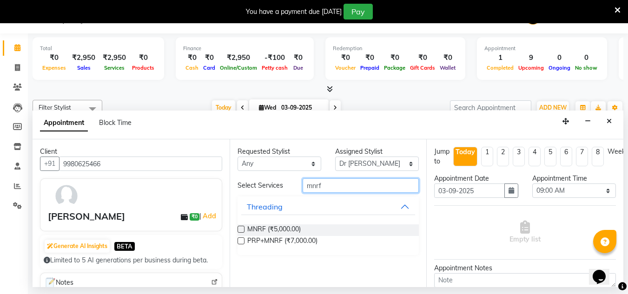
type input "mnrf"
click at [239, 228] on label at bounding box center [241, 229] width 7 height 7
click at [239, 228] on input "checkbox" at bounding box center [241, 230] width 6 height 6
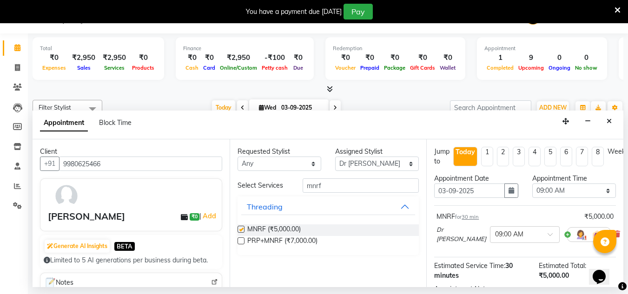
checkbox input "false"
click at [509, 192] on icon "button" at bounding box center [512, 190] width 6 height 7
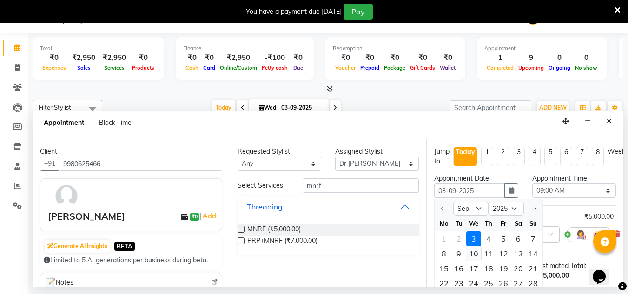
click at [475, 253] on div "10" at bounding box center [473, 253] width 15 height 15
type input "[DATE]"
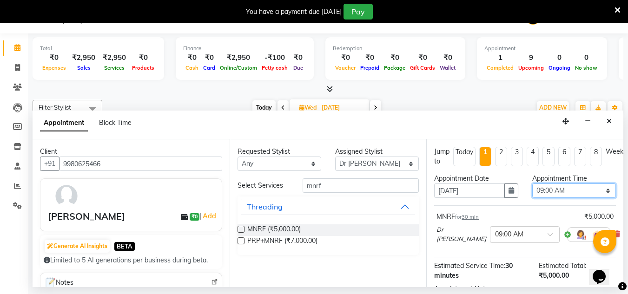
click at [558, 187] on select "Select 09:00 AM 09:15 AM 09:30 AM 09:45 AM 10:00 AM 10:15 AM 10:30 AM 10:45 AM …" at bounding box center [574, 191] width 84 height 14
select select "750"
click at [532, 184] on select "Select 09:00 AM 09:15 AM 09:30 AM 09:45 AM 10:00 AM 10:15 AM 10:30 AM 10:45 AM …" at bounding box center [574, 191] width 84 height 14
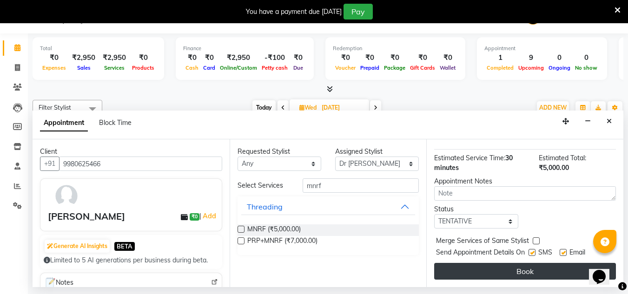
click at [497, 263] on button "Book" at bounding box center [525, 271] width 182 height 17
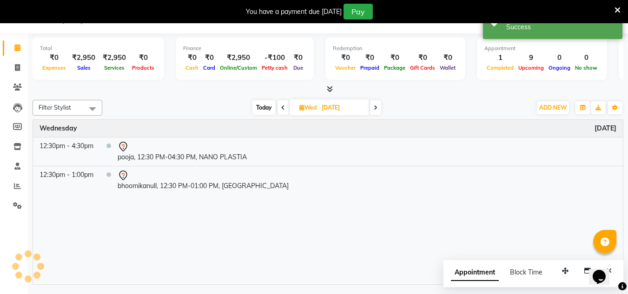
scroll to position [0, 0]
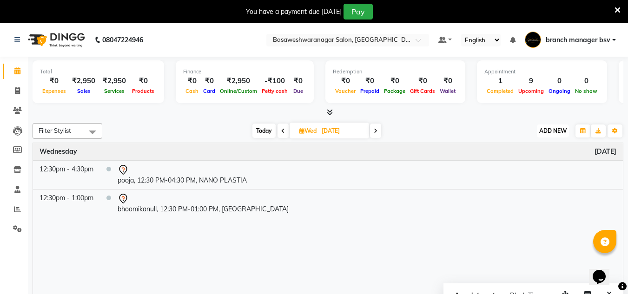
click at [549, 135] on button "ADD NEW Toggle Dropdown" at bounding box center [553, 131] width 32 height 13
click at [521, 153] on button "Add Appointment" at bounding box center [531, 149] width 73 height 12
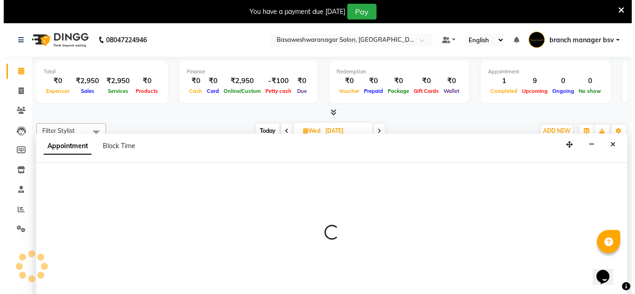
scroll to position [23, 0]
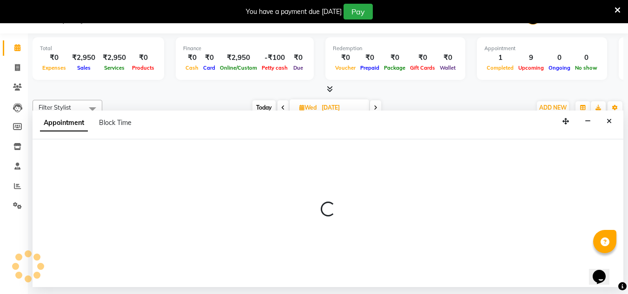
select select "540"
select select "tentative"
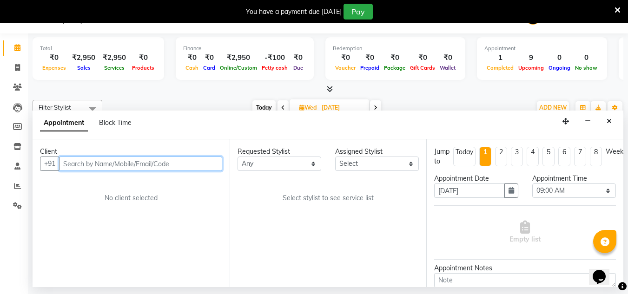
click at [95, 162] on input "text" at bounding box center [140, 164] width 163 height 14
paste input "7676116878"
type input "7676116878"
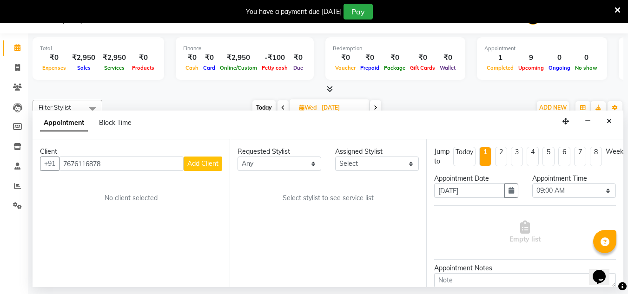
click at [196, 166] on span "Add Client" at bounding box center [202, 164] width 31 height 8
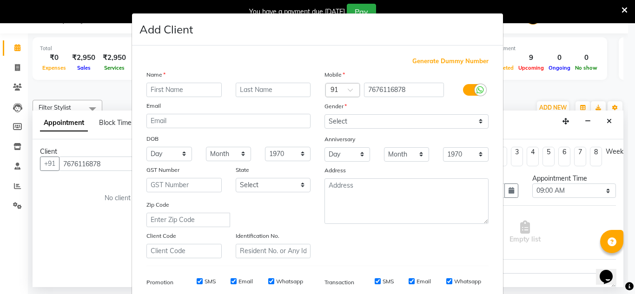
click at [166, 93] on input "text" at bounding box center [183, 90] width 75 height 14
type input "s"
type input "[PERSON_NAME]"
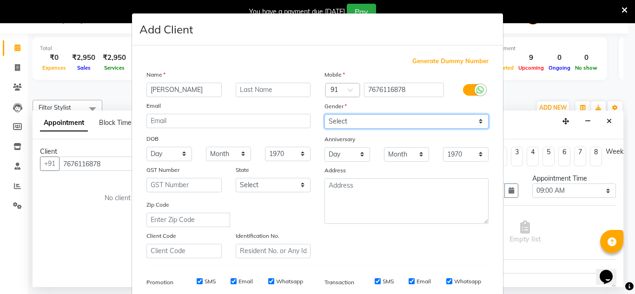
click at [408, 119] on select "Select [DEMOGRAPHIC_DATA] [DEMOGRAPHIC_DATA] Other Prefer Not To Say" at bounding box center [407, 121] width 164 height 14
select select "[DEMOGRAPHIC_DATA]"
click at [325, 114] on select "Select [DEMOGRAPHIC_DATA] [DEMOGRAPHIC_DATA] Other Prefer Not To Say" at bounding box center [407, 121] width 164 height 14
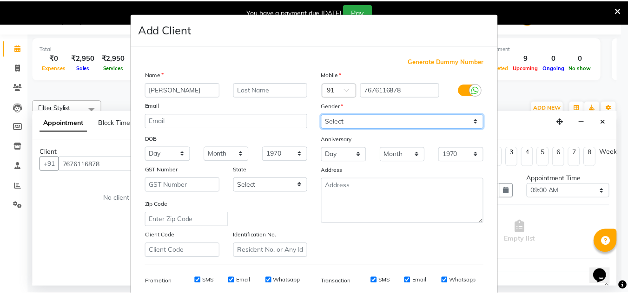
scroll to position [135, 0]
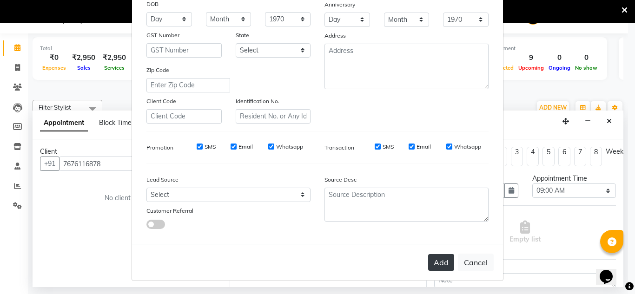
click at [432, 266] on button "Add" at bounding box center [441, 262] width 26 height 17
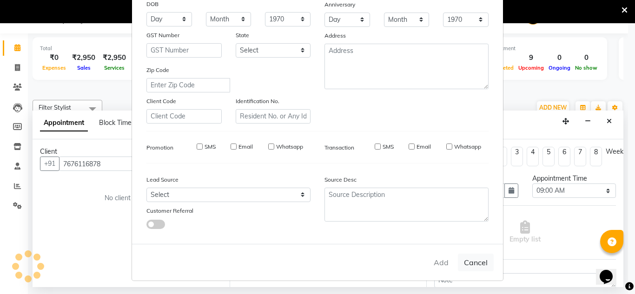
select select
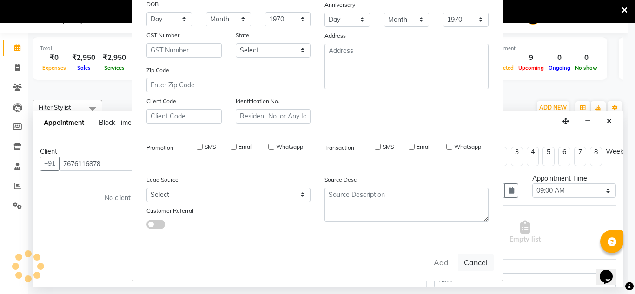
select select
checkbox input "false"
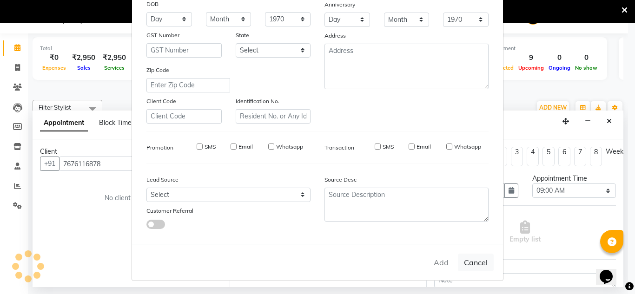
checkbox input "false"
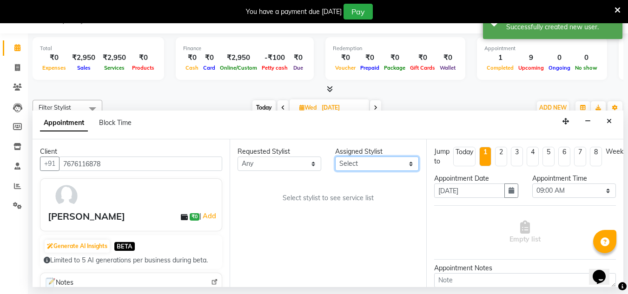
click at [367, 163] on select "Select [PERSON_NAME] manager bsv [PERSON_NAME] [PERSON_NAME] [PERSON_NAME] [PER…" at bounding box center [377, 164] width 84 height 14
select select "47930"
click at [335, 157] on select "Select [PERSON_NAME] manager bsv [PERSON_NAME] [PERSON_NAME] [PERSON_NAME] [PER…" at bounding box center [377, 164] width 84 height 14
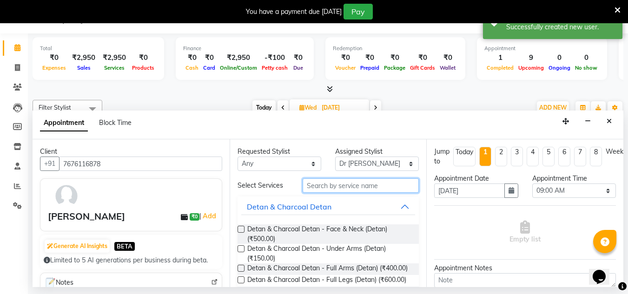
click at [335, 186] on input "text" at bounding box center [361, 186] width 116 height 14
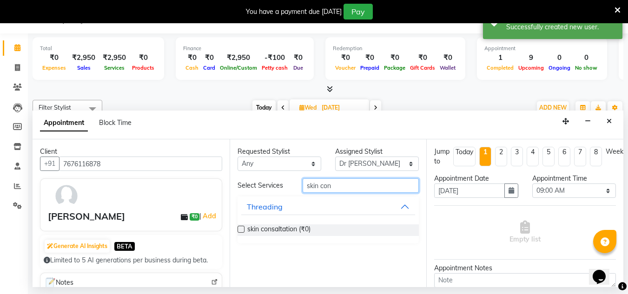
type input "skin con"
click at [240, 229] on label at bounding box center [241, 229] width 7 height 7
click at [240, 229] on input "checkbox" at bounding box center [241, 230] width 6 height 6
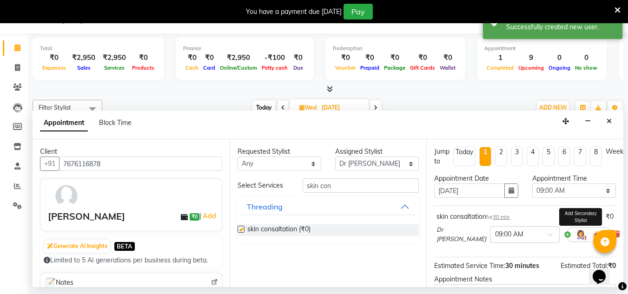
checkbox input "false"
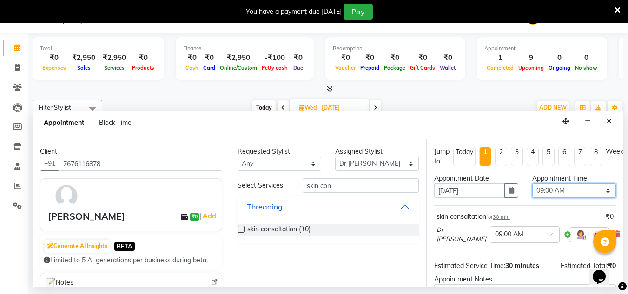
click at [556, 191] on select "Select 09:00 AM 09:15 AM 09:30 AM 09:45 AM 10:00 AM 10:15 AM 10:30 AM 10:45 AM …" at bounding box center [574, 191] width 84 height 14
select select "750"
click at [532, 184] on select "Select 09:00 AM 09:15 AM 09:30 AM 09:45 AM 10:00 AM 10:15 AM 10:30 AM 10:45 AM …" at bounding box center [574, 191] width 84 height 14
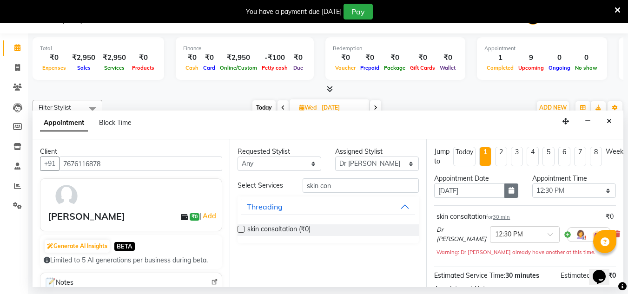
click at [508, 195] on button "button" at bounding box center [512, 191] width 14 height 14
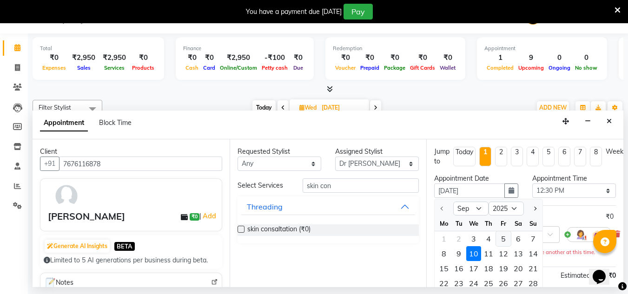
click at [503, 242] on div "5" at bounding box center [503, 239] width 15 height 15
type input "[DATE]"
select select "750"
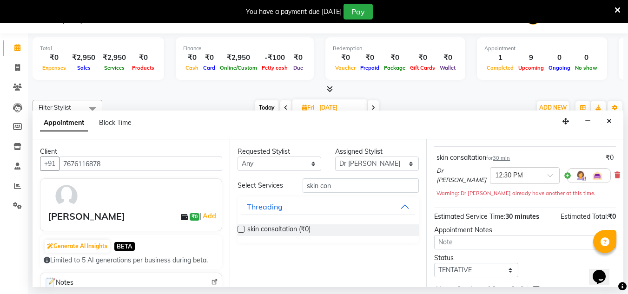
scroll to position [113, 0]
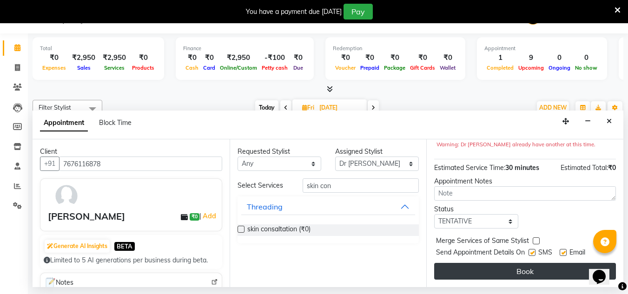
click at [482, 269] on button "Book" at bounding box center [525, 271] width 182 height 17
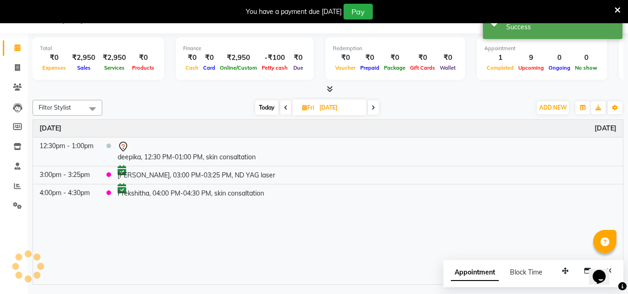
scroll to position [0, 0]
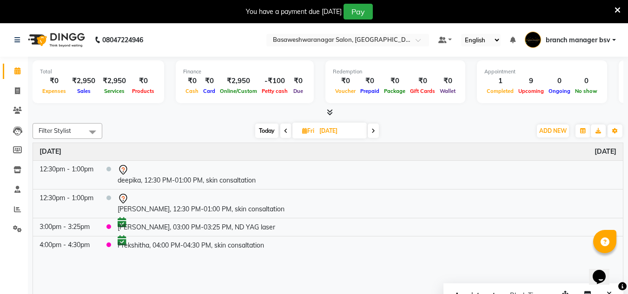
click at [265, 134] on span "Today" at bounding box center [266, 131] width 23 height 14
type input "03-09-2025"
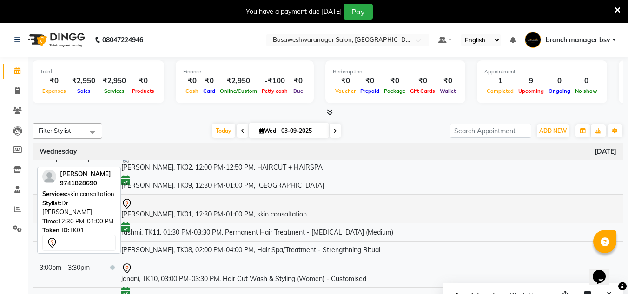
scroll to position [12, 0]
click at [248, 186] on td "[PERSON_NAME], TK09, 12:30 PM-01:00 PM, [GEOGRAPHIC_DATA]" at bounding box center [369, 185] width 508 height 18
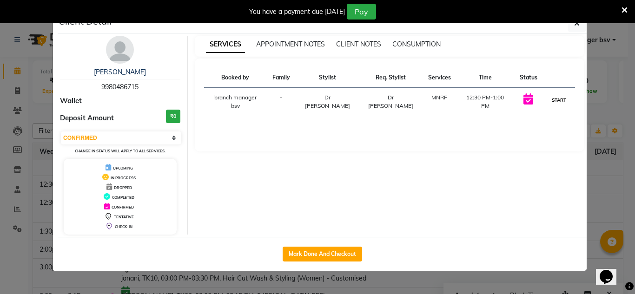
click at [556, 101] on button "START" at bounding box center [559, 100] width 19 height 12
select select "1"
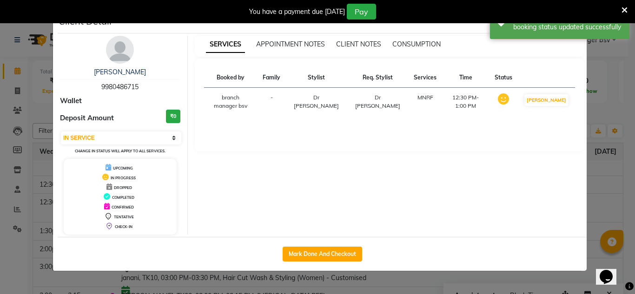
click at [603, 141] on ngb-modal-window "Client Detail [PERSON_NAME] 9980486715 Wallet Deposit Amount ₹0 Select IN SERVI…" at bounding box center [317, 147] width 635 height 294
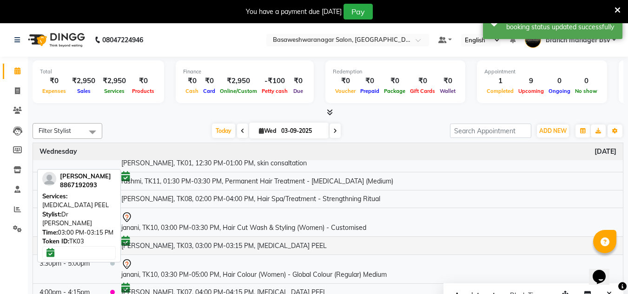
scroll to position [0, 0]
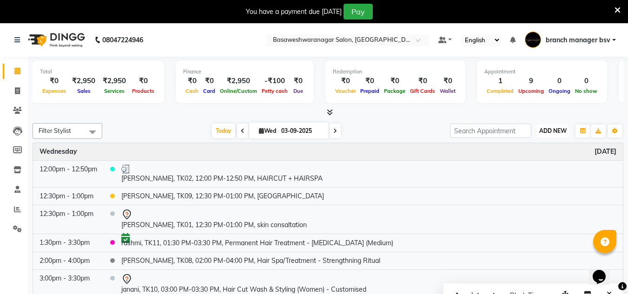
click at [560, 129] on span "ADD NEW" at bounding box center [552, 130] width 27 height 7
click at [542, 149] on button "Add Appointment" at bounding box center [531, 149] width 73 height 12
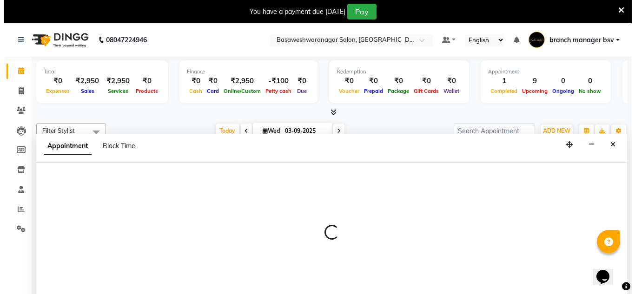
scroll to position [23, 0]
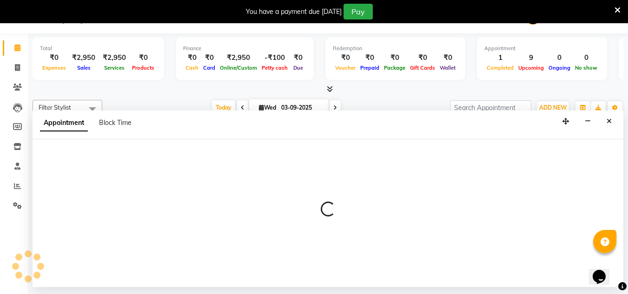
select select "tentative"
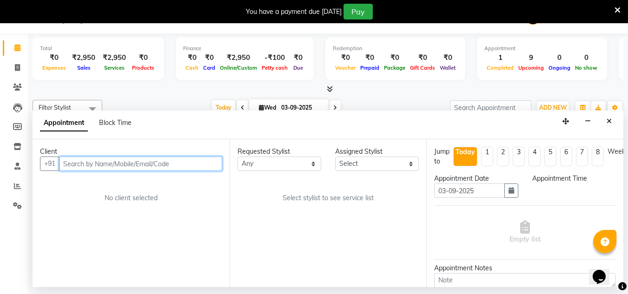
select select "540"
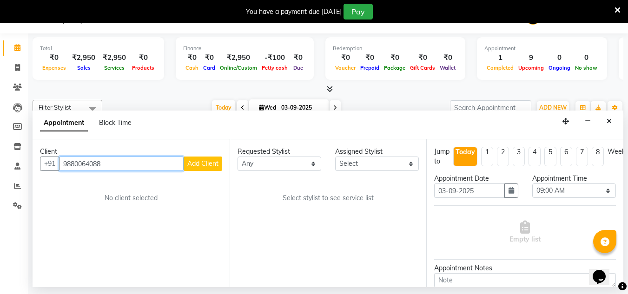
type input "9880064088"
click at [217, 169] on button "Add Client" at bounding box center [203, 164] width 39 height 14
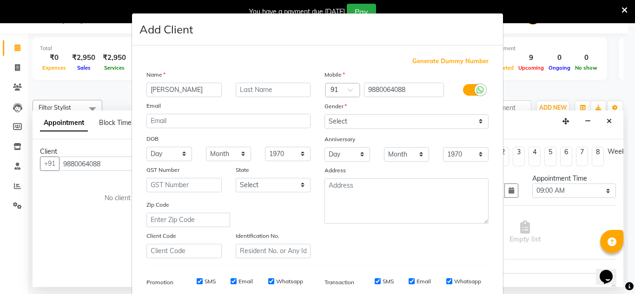
type input "[PERSON_NAME]"
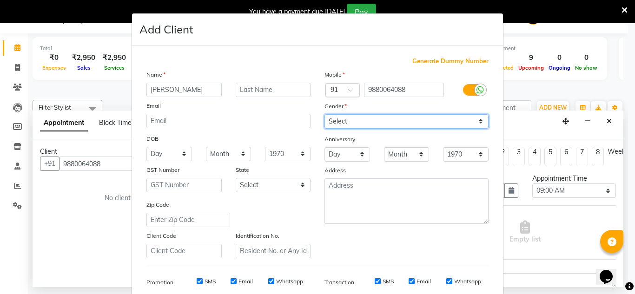
click at [341, 124] on select "Select [DEMOGRAPHIC_DATA] [DEMOGRAPHIC_DATA] Other Prefer Not To Say" at bounding box center [407, 121] width 164 height 14
select select "[DEMOGRAPHIC_DATA]"
click at [325, 114] on select "Select [DEMOGRAPHIC_DATA] [DEMOGRAPHIC_DATA] Other Prefer Not To Say" at bounding box center [407, 121] width 164 height 14
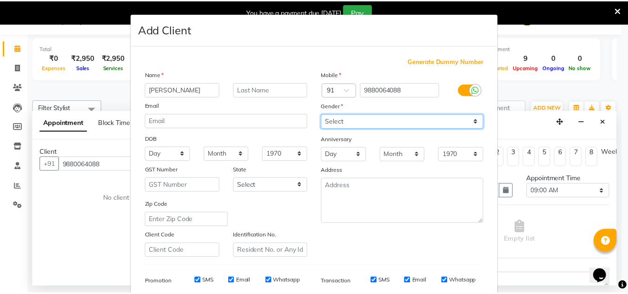
scroll to position [135, 0]
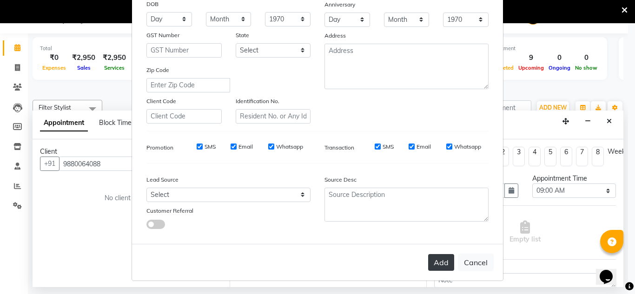
click at [432, 261] on button "Add" at bounding box center [441, 262] width 26 height 17
select select
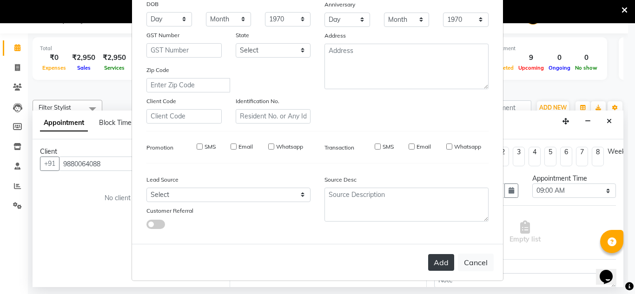
select select
checkbox input "false"
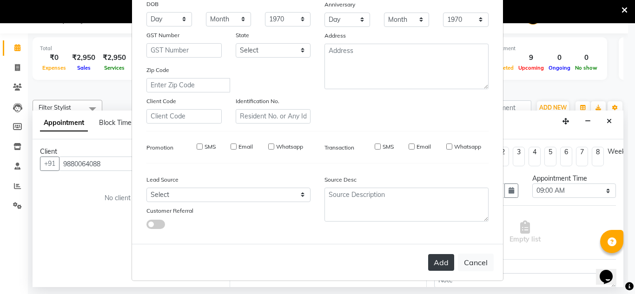
checkbox input "false"
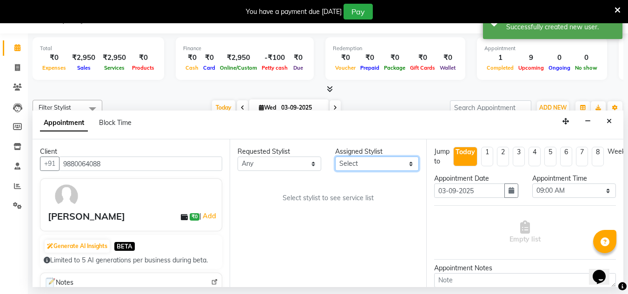
click at [367, 166] on select "Select [PERSON_NAME] manager bsv [PERSON_NAME] [PERSON_NAME] [PERSON_NAME] [PER…" at bounding box center [377, 164] width 84 height 14
select select "47930"
click at [335, 157] on select "Select [PERSON_NAME] manager bsv [PERSON_NAME] [PERSON_NAME] [PERSON_NAME] [PER…" at bounding box center [377, 164] width 84 height 14
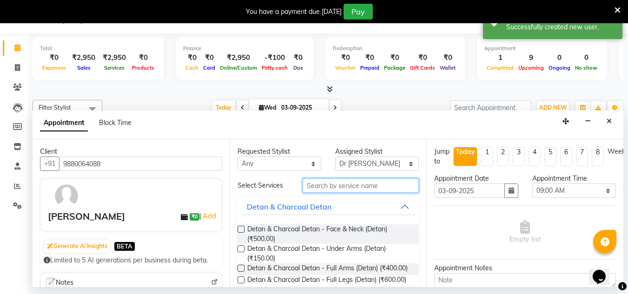
click at [318, 189] on input "text" at bounding box center [361, 186] width 116 height 14
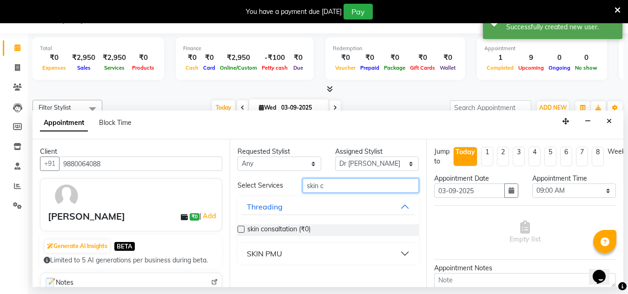
type input "skin c"
click at [241, 232] on label at bounding box center [241, 229] width 7 height 7
click at [241, 232] on input "checkbox" at bounding box center [241, 230] width 6 height 6
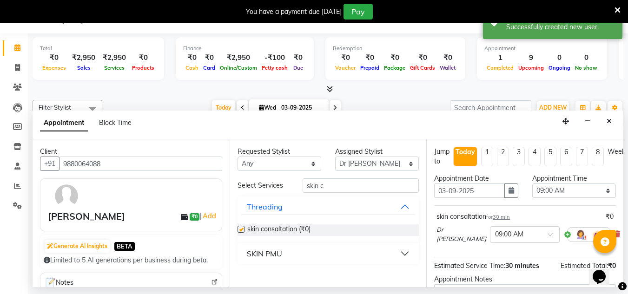
checkbox input "false"
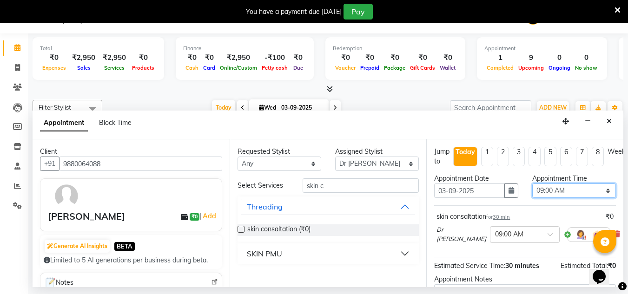
click at [568, 192] on select "Select 09:00 AM 09:15 AM 09:30 AM 09:45 AM 10:00 AM 10:15 AM 10:30 AM 10:45 AM …" at bounding box center [574, 191] width 84 height 14
select select "1020"
click at [532, 184] on select "Select 09:00 AM 09:15 AM 09:30 AM 09:45 AM 10:00 AM 10:15 AM 10:30 AM 10:45 AM …" at bounding box center [574, 191] width 84 height 14
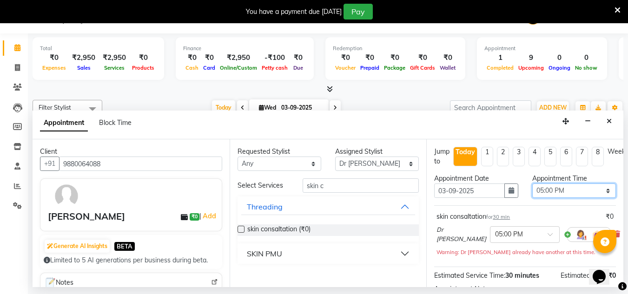
scroll to position [113, 0]
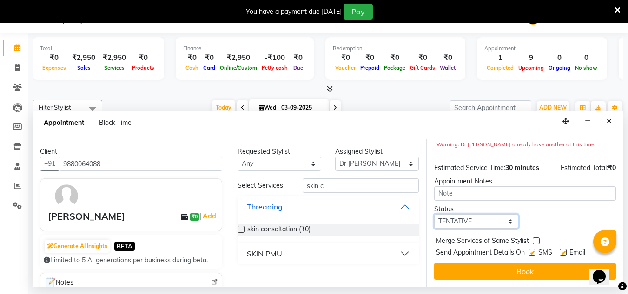
click at [461, 215] on select "Select TENTATIVE CONFIRM CHECK-IN UPCOMING" at bounding box center [476, 221] width 84 height 14
select select "confirm booking"
click at [434, 214] on select "Select TENTATIVE CONFIRM CHECK-IN UPCOMING" at bounding box center [476, 221] width 84 height 14
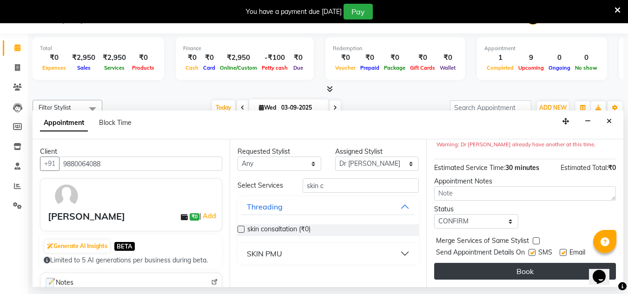
click at [498, 263] on button "Book" at bounding box center [525, 271] width 182 height 17
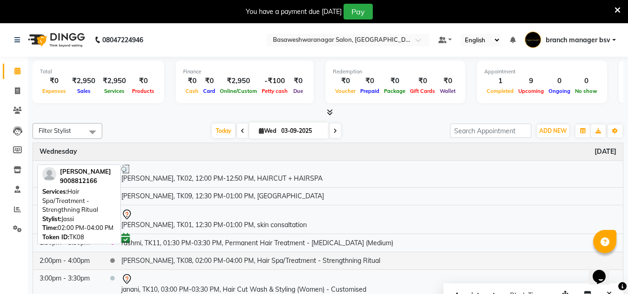
scroll to position [131, 0]
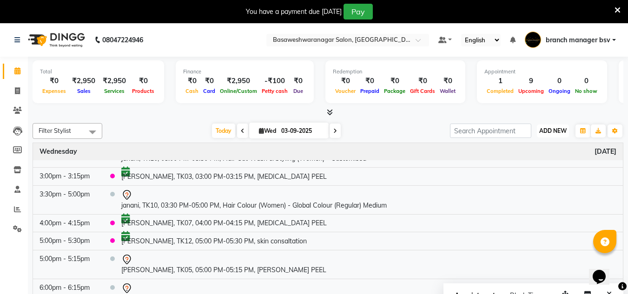
click at [557, 132] on span "ADD NEW" at bounding box center [552, 130] width 27 height 7
click at [549, 144] on button "Add Appointment" at bounding box center [531, 149] width 73 height 12
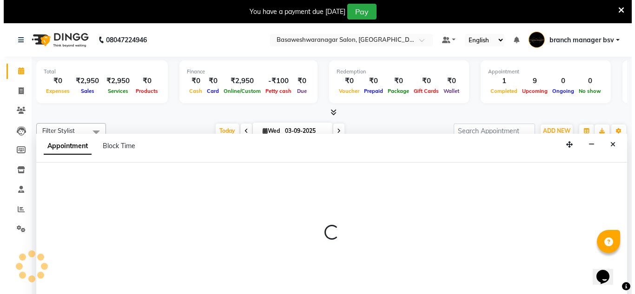
scroll to position [23, 0]
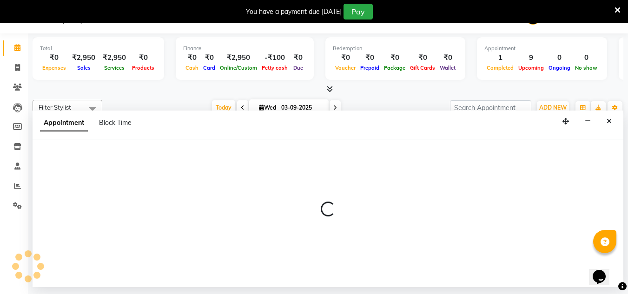
select select "540"
select select "tentative"
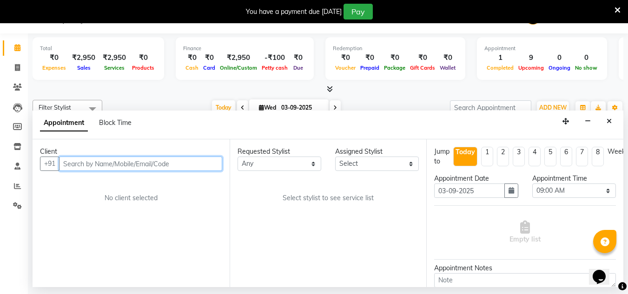
paste input "6362199139"
type input "6362199139"
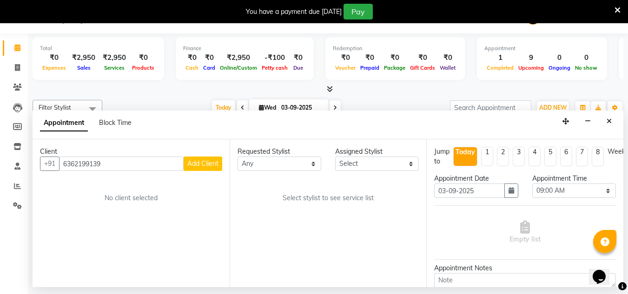
click at [210, 166] on span "Add Client" at bounding box center [202, 164] width 31 height 8
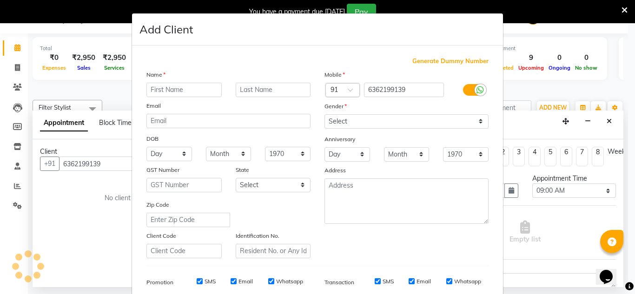
click at [210, 166] on div "Name Email DOB Day 01 02 03 04 05 06 07 08 09 10 11 12 13 14 15 16 17 18 19 20 …" at bounding box center [229, 164] width 178 height 189
click at [174, 92] on input "text" at bounding box center [183, 90] width 75 height 14
type input "[PERSON_NAME]"
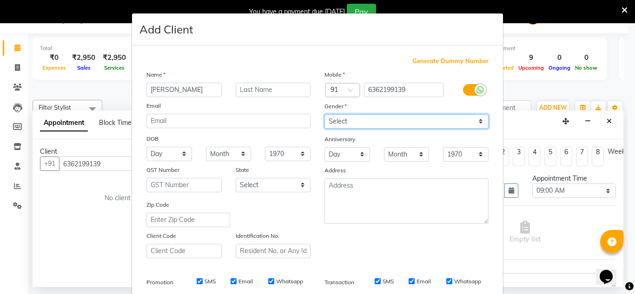
click at [400, 122] on select "Select [DEMOGRAPHIC_DATA] [DEMOGRAPHIC_DATA] Other Prefer Not To Say" at bounding box center [407, 121] width 164 height 14
select select "[DEMOGRAPHIC_DATA]"
click at [325, 114] on select "Select [DEMOGRAPHIC_DATA] [DEMOGRAPHIC_DATA] Other Prefer Not To Say" at bounding box center [407, 121] width 164 height 14
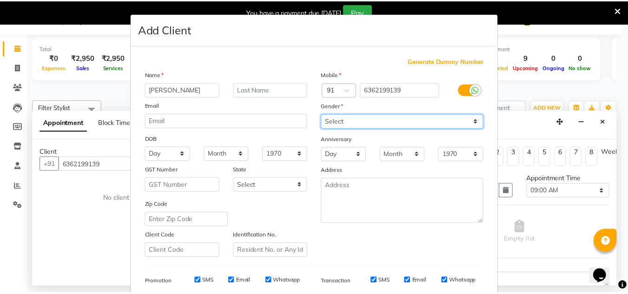
scroll to position [135, 0]
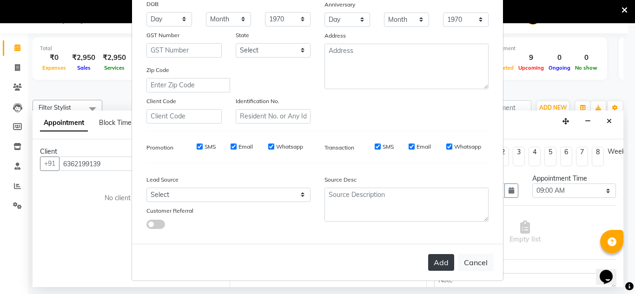
click at [434, 262] on button "Add" at bounding box center [441, 262] width 26 height 17
select select
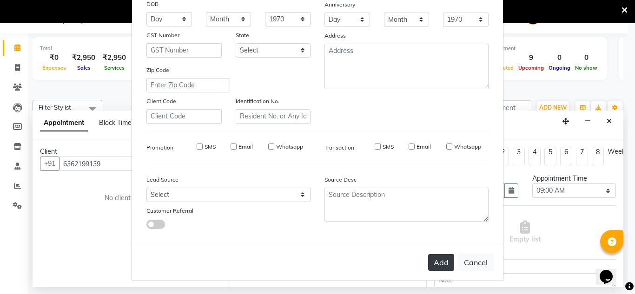
select select
checkbox input "false"
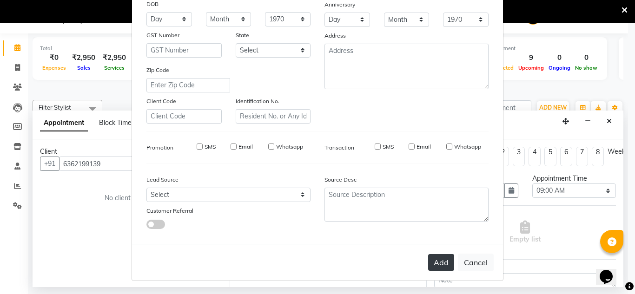
checkbox input "false"
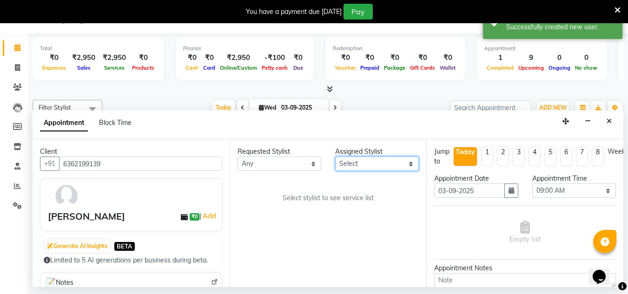
click at [373, 157] on select "Select [PERSON_NAME] manager bsv [PERSON_NAME] [PERSON_NAME] [PERSON_NAME] [PER…" at bounding box center [377, 164] width 84 height 14
select select "47930"
click at [335, 157] on select "Select [PERSON_NAME] manager bsv [PERSON_NAME] [PERSON_NAME] [PERSON_NAME] [PER…" at bounding box center [377, 164] width 84 height 14
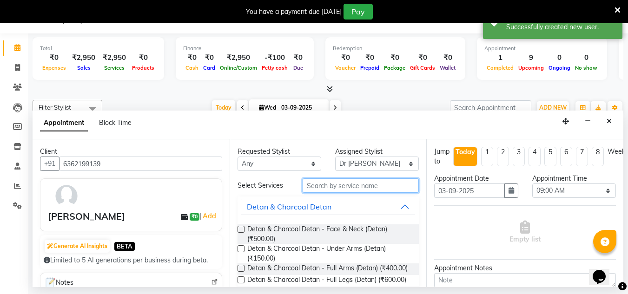
click at [323, 187] on input "text" at bounding box center [361, 186] width 116 height 14
type input "k"
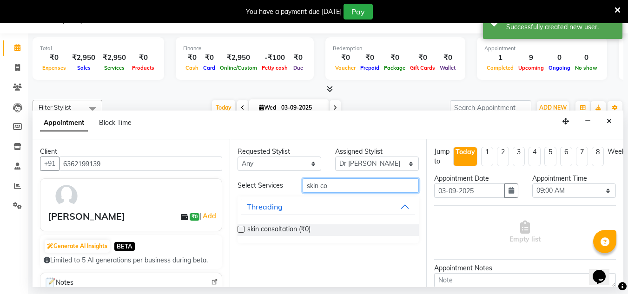
type input "skin co"
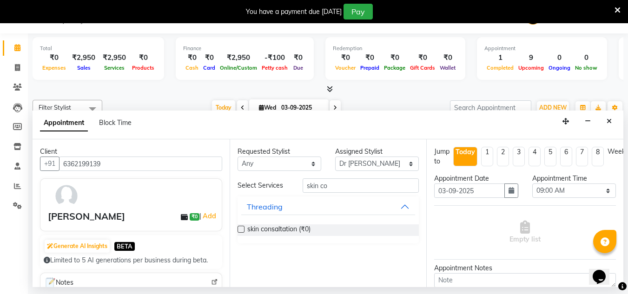
click at [242, 230] on label at bounding box center [241, 229] width 7 height 7
click at [242, 230] on input "checkbox" at bounding box center [241, 230] width 6 height 6
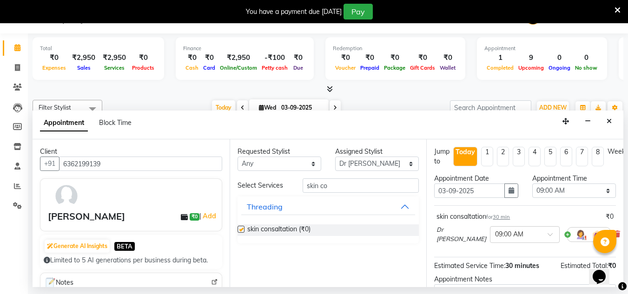
checkbox input "false"
click at [509, 193] on icon "button" at bounding box center [512, 190] width 6 height 7
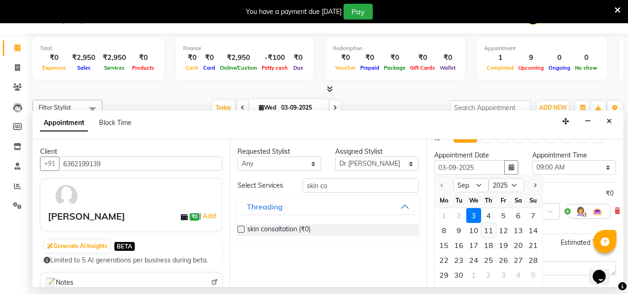
scroll to position [24, 0]
click at [460, 232] on div "9" at bounding box center [459, 230] width 15 height 15
type input "[DATE]"
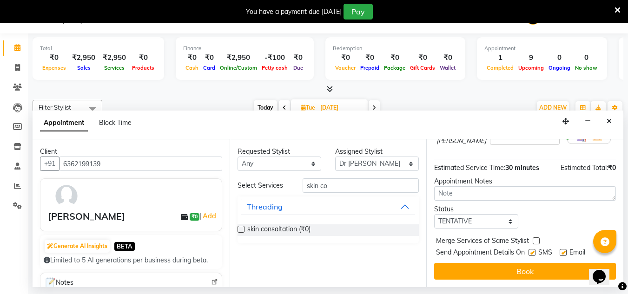
scroll to position [0, 0]
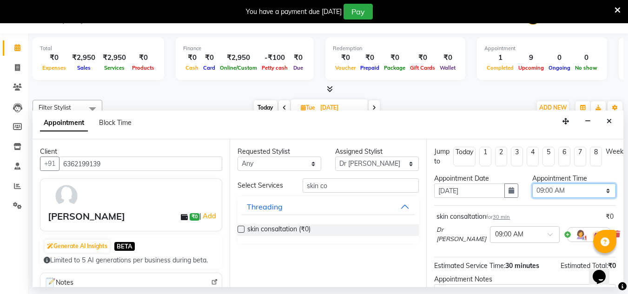
click at [553, 194] on select "Select 09:00 AM 09:15 AM 09:30 AM 09:45 AM 10:00 AM 10:15 AM 10:30 AM 10:45 AM …" at bounding box center [574, 191] width 84 height 14
select select "900"
click at [532, 184] on select "Select 09:00 AM 09:15 AM 09:30 AM 09:45 AM 10:00 AM 10:15 AM 10:30 AM 10:45 AM …" at bounding box center [574, 191] width 84 height 14
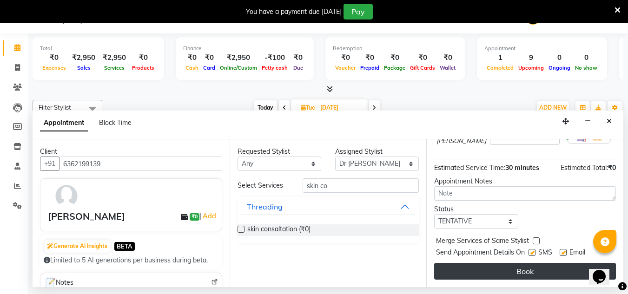
click at [512, 263] on button "Book" at bounding box center [525, 271] width 182 height 17
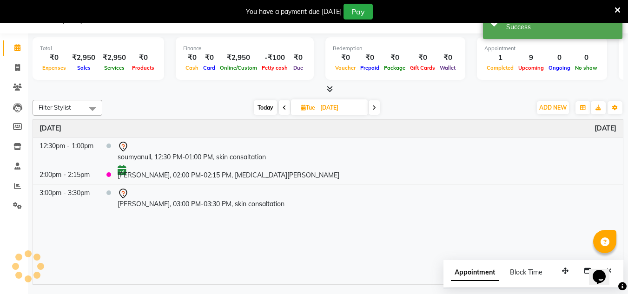
scroll to position [0, 0]
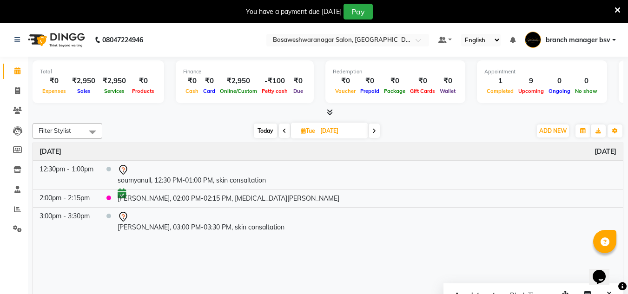
click at [258, 136] on span "Today" at bounding box center [265, 131] width 23 height 14
type input "03-09-2025"
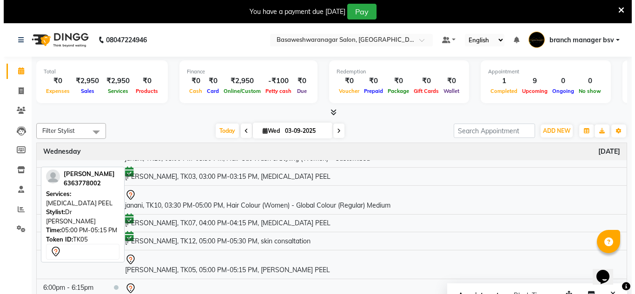
scroll to position [23, 0]
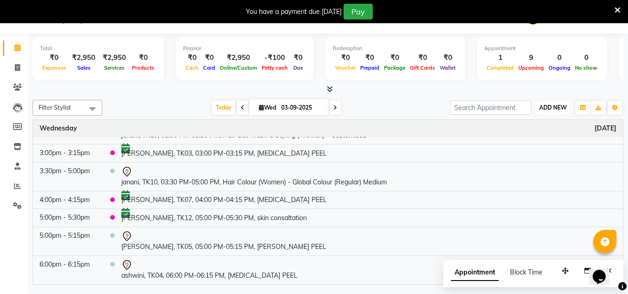
click at [558, 103] on button "ADD NEW Toggle Dropdown" at bounding box center [553, 107] width 32 height 13
click at [525, 126] on button "Add Appointment" at bounding box center [531, 126] width 73 height 12
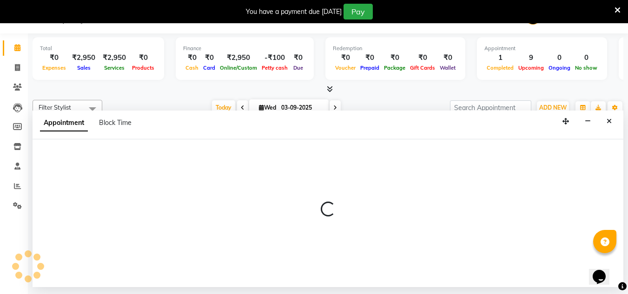
select select "tentative"
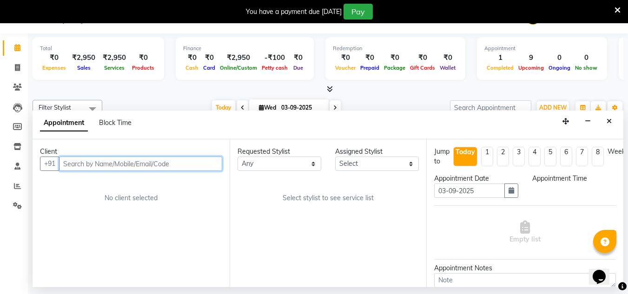
select select "540"
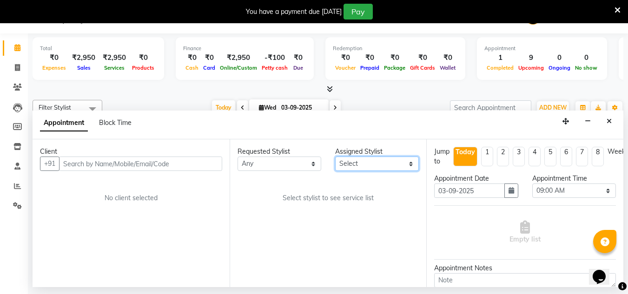
click at [378, 162] on select "Select [PERSON_NAME] manager bsv [PERSON_NAME] [PERSON_NAME] [PERSON_NAME] [PER…" at bounding box center [377, 164] width 84 height 14
click at [335, 157] on select "Select [PERSON_NAME] manager bsv [PERSON_NAME] [PERSON_NAME] [PERSON_NAME] [PER…" at bounding box center [377, 164] width 84 height 14
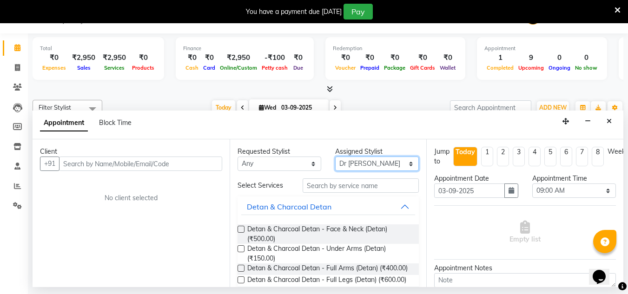
click at [395, 166] on select "Select [PERSON_NAME] manager bsv [PERSON_NAME] [PERSON_NAME] [PERSON_NAME] [PER…" at bounding box center [377, 164] width 84 height 14
select select "13737"
click at [335, 157] on select "Select [PERSON_NAME] manager bsv [PERSON_NAME] [PERSON_NAME] [PERSON_NAME] [PER…" at bounding box center [377, 164] width 84 height 14
click at [155, 156] on div "Client" at bounding box center [131, 152] width 182 height 10
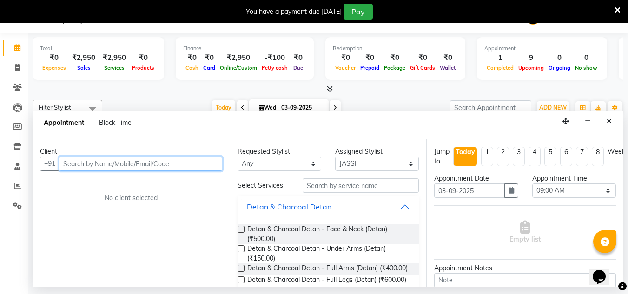
click at [139, 166] on input "text" at bounding box center [140, 164] width 163 height 14
click at [86, 166] on input "808808137" at bounding box center [121, 164] width 125 height 14
click at [81, 164] on input "808808137" at bounding box center [121, 164] width 125 height 14
type input "8088008137"
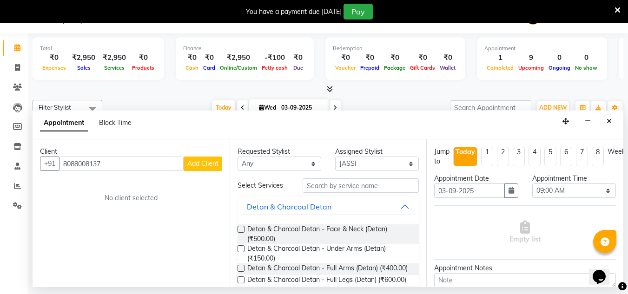
click at [208, 158] on button "Add Client" at bounding box center [203, 164] width 39 height 14
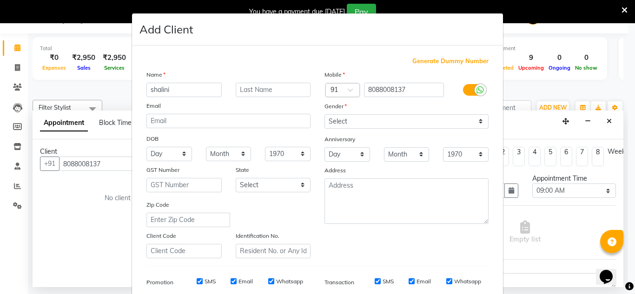
type input "shalini"
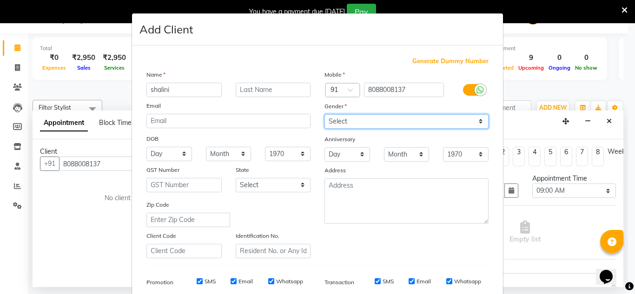
click at [358, 117] on select "Select [DEMOGRAPHIC_DATA] [DEMOGRAPHIC_DATA] Other Prefer Not To Say" at bounding box center [407, 121] width 164 height 14
select select "[DEMOGRAPHIC_DATA]"
click at [325, 114] on select "Select [DEMOGRAPHIC_DATA] [DEMOGRAPHIC_DATA] Other Prefer Not To Say" at bounding box center [407, 121] width 164 height 14
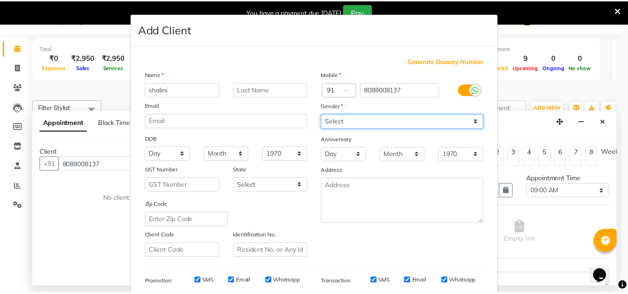
scroll to position [135, 0]
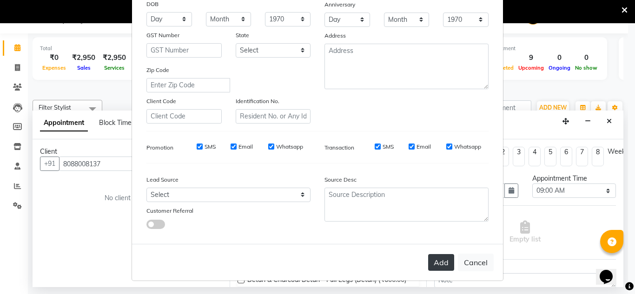
click at [441, 256] on button "Add" at bounding box center [441, 262] width 26 height 17
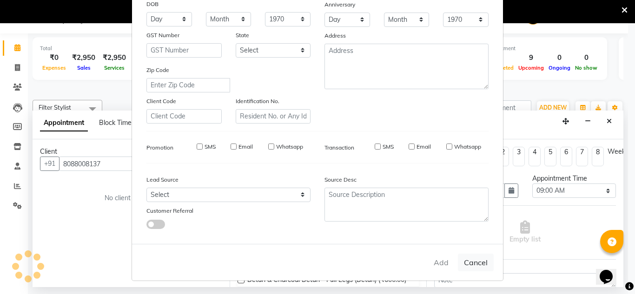
select select
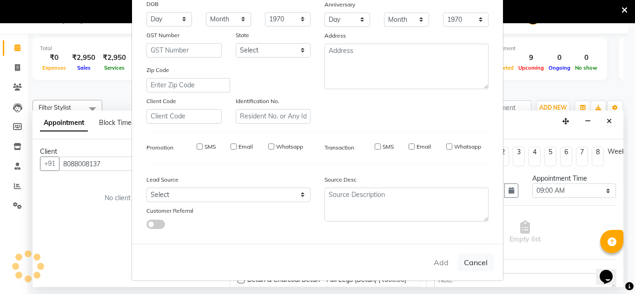
select select
checkbox input "false"
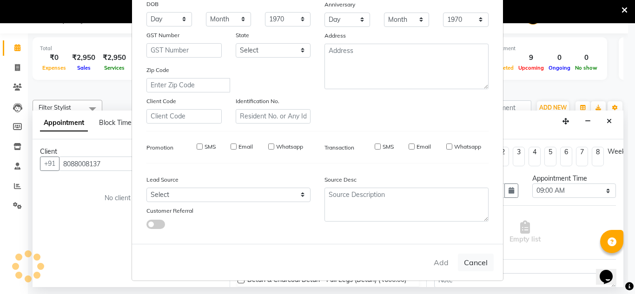
checkbox input "false"
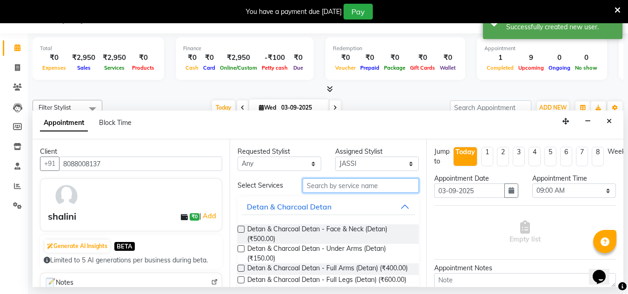
click at [340, 183] on input "text" at bounding box center [361, 186] width 116 height 14
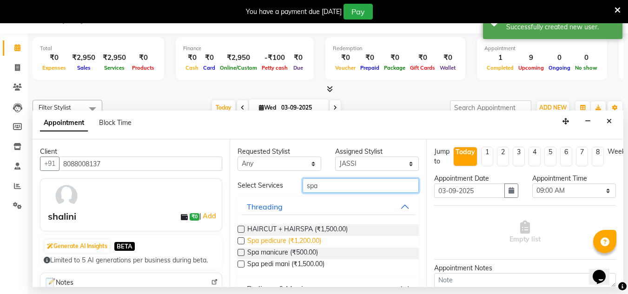
scroll to position [40, 0]
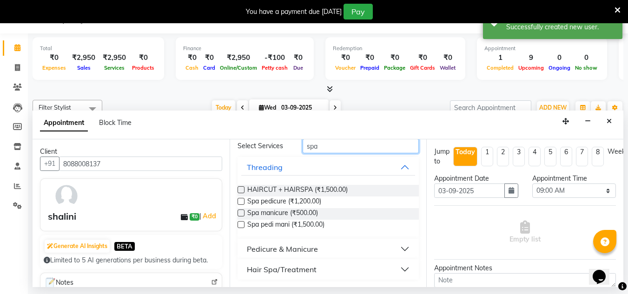
type input "spa"
click at [286, 271] on div "Hair Spa/Treatment" at bounding box center [282, 269] width 70 height 11
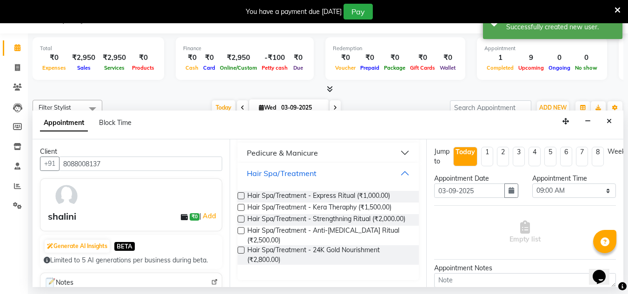
scroll to position [136, 0]
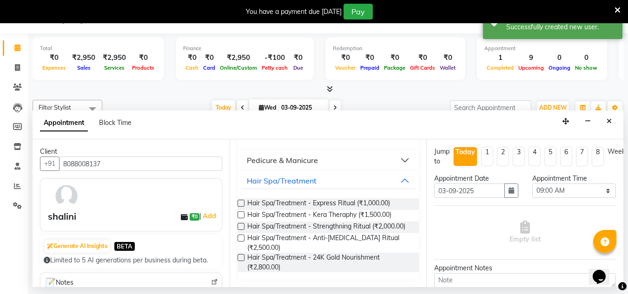
click at [241, 200] on label at bounding box center [241, 203] width 7 height 7
click at [241, 201] on input "checkbox" at bounding box center [241, 204] width 6 height 6
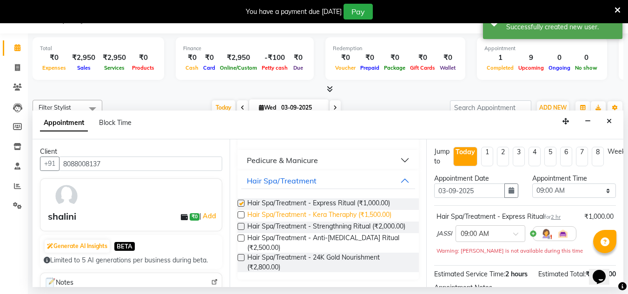
checkbox input "false"
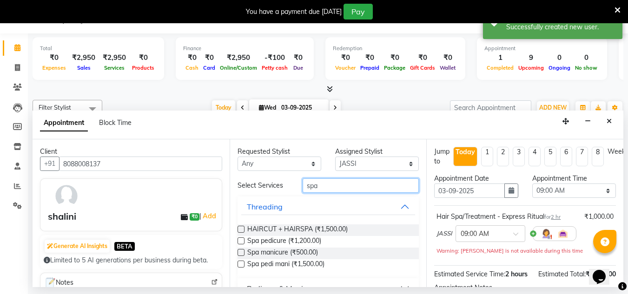
click at [320, 183] on input "spa" at bounding box center [361, 186] width 116 height 14
type input "s"
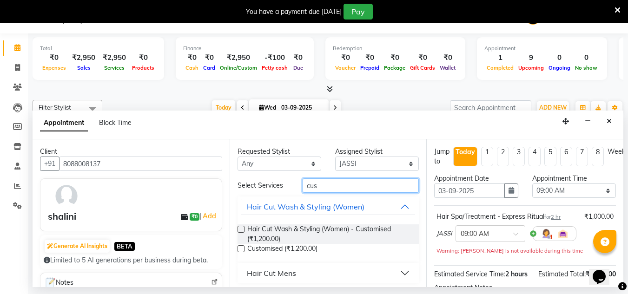
type input "cus"
click at [240, 232] on label at bounding box center [241, 229] width 7 height 7
click at [240, 232] on input "checkbox" at bounding box center [241, 230] width 6 height 6
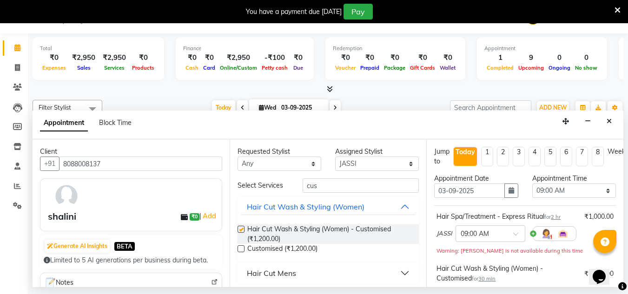
checkbox input "false"
click at [559, 194] on select "Select 09:00 AM 09:15 AM 09:30 AM 09:45 AM 10:00 AM 10:15 AM 10:30 AM 10:45 AM …" at bounding box center [574, 191] width 84 height 14
click at [381, 78] on div "Redemption ₹0 Voucher ₹0 Prepaid ₹0 Package ₹0 Gift Cards ₹0 Wallet" at bounding box center [396, 58] width 140 height 43
click at [552, 191] on select "Select 09:00 AM 09:15 AM 09:30 AM 09:45 AM 10:00 AM 10:15 AM 10:30 AM 10:45 AM …" at bounding box center [574, 191] width 84 height 14
select select "750"
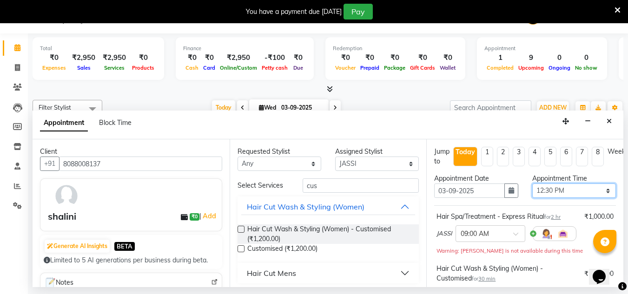
click at [532, 184] on select "Select 09:00 AM 09:15 AM 09:30 AM 09:45 AM 10:00 AM 10:15 AM 10:30 AM 10:45 AM …" at bounding box center [574, 191] width 84 height 14
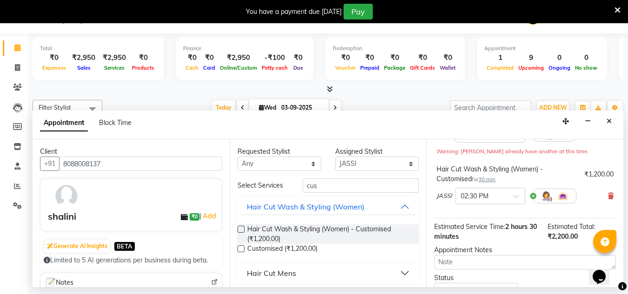
scroll to position [175, 0]
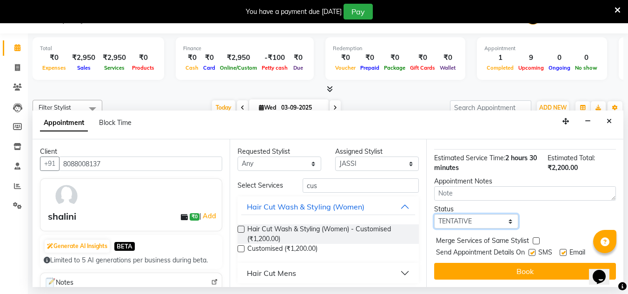
click at [465, 214] on select "Select TENTATIVE CONFIRM CHECK-IN UPCOMING" at bounding box center [476, 221] width 84 height 14
select select "confirm booking"
click at [434, 214] on select "Select TENTATIVE CONFIRM CHECK-IN UPCOMING" at bounding box center [476, 221] width 84 height 14
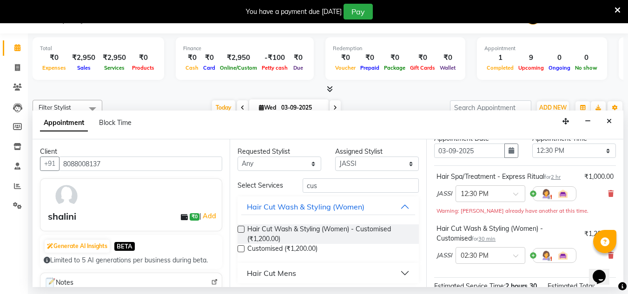
scroll to position [23, 0]
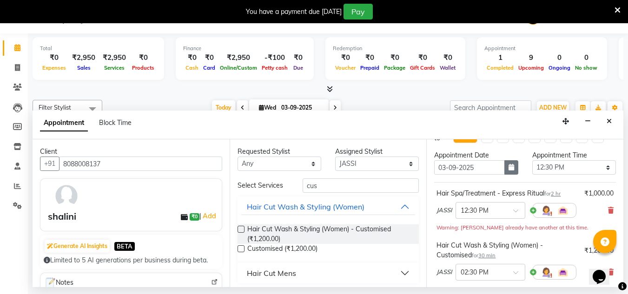
click at [511, 170] on icon "button" at bounding box center [512, 167] width 6 height 7
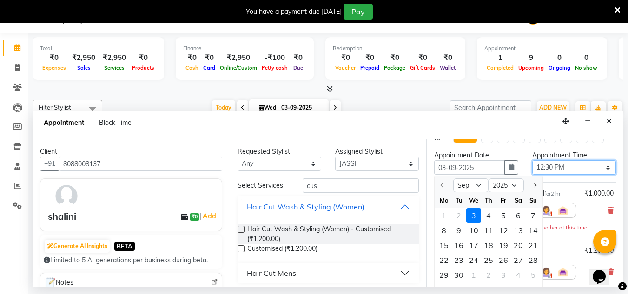
click at [554, 170] on select "Select 09:00 AM 09:15 AM 09:30 AM 09:45 AM 10:00 AM 10:15 AM 10:30 AM 10:45 AM …" at bounding box center [574, 167] width 84 height 14
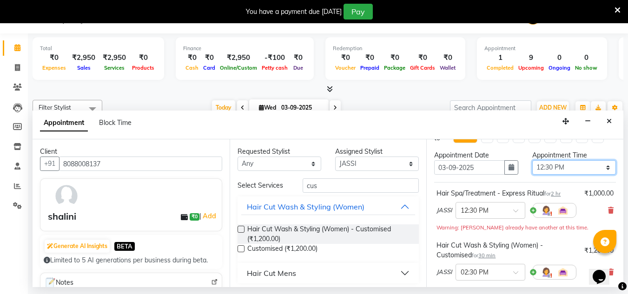
drag, startPoint x: 550, startPoint y: 169, endPoint x: 559, endPoint y: 91, distance: 78.2
click at [559, 91] on div "Total ₹0 Expenses ₹2,950 Sales ₹2,950 Services ₹0 Products Finance ₹0 Cash ₹0 C…" at bounding box center [328, 160] width 600 height 254
select select "1080"
click at [532, 160] on select "Select 09:00 AM 09:15 AM 09:30 AM 09:45 AM 10:00 AM 10:15 AM 10:30 AM 10:45 AM …" at bounding box center [574, 167] width 84 height 14
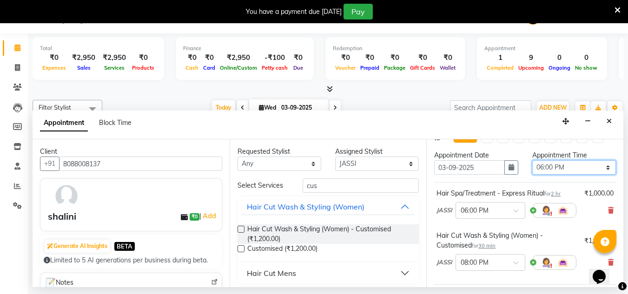
scroll to position [166, 0]
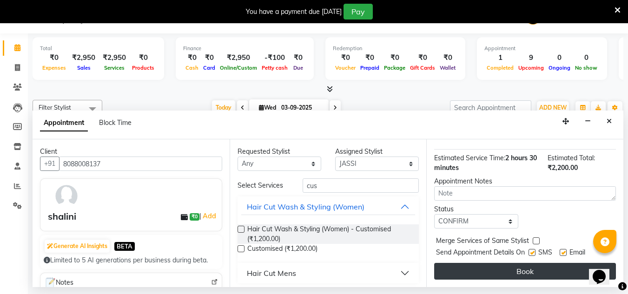
click at [472, 265] on button "Book" at bounding box center [525, 271] width 182 height 17
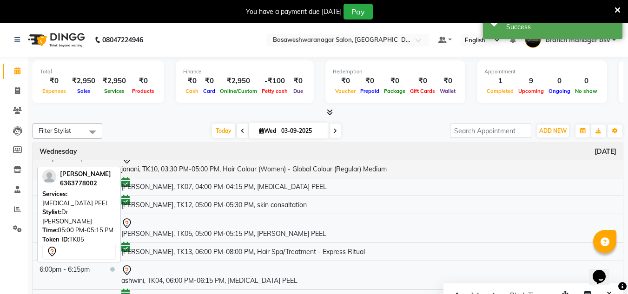
scroll to position [23, 0]
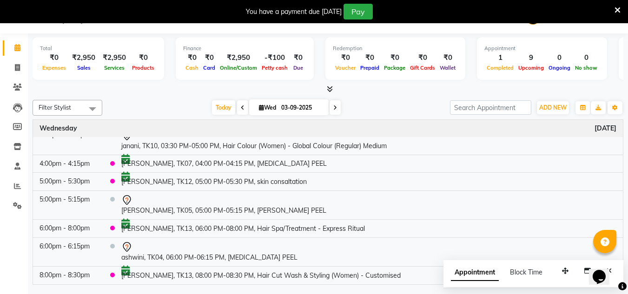
click at [290, 108] on input "03-09-2025" at bounding box center [302, 108] width 47 height 14
select select "9"
select select "2025"
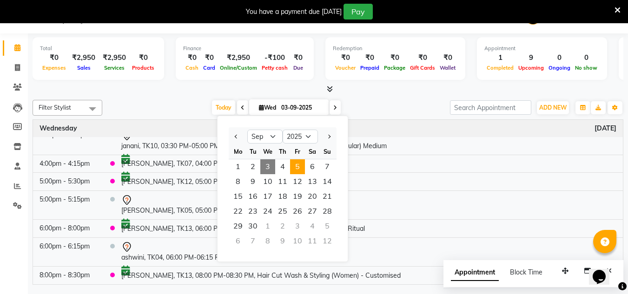
click at [303, 164] on span "5" at bounding box center [297, 167] width 15 height 15
type input "[DATE]"
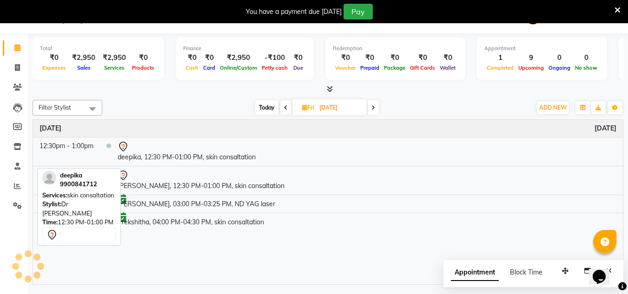
scroll to position [0, 0]
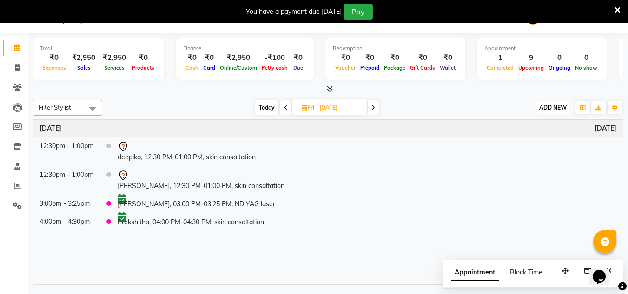
click at [548, 106] on span "ADD NEW" at bounding box center [552, 107] width 27 height 7
click at [530, 124] on button "Add Appointment" at bounding box center [531, 126] width 73 height 12
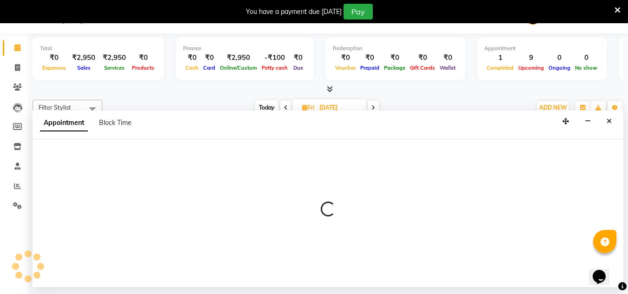
select select "tentative"
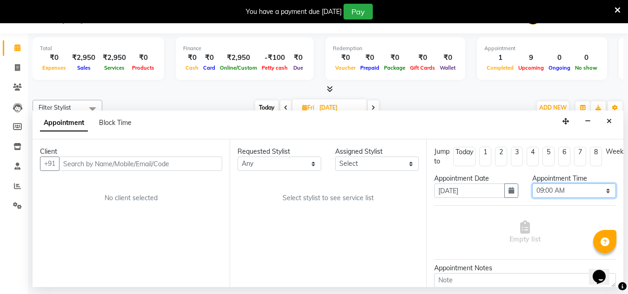
click at [551, 192] on select "Select 09:00 AM 09:15 AM 09:30 AM 09:45 AM 10:00 AM 10:15 AM 10:30 AM 10:45 AM …" at bounding box center [574, 191] width 84 height 14
click at [532, 184] on select "Select 09:00 AM 09:15 AM 09:30 AM 09:45 AM 10:00 AM 10:15 AM 10:30 AM 10:45 AM …" at bounding box center [574, 191] width 84 height 14
click at [554, 192] on select "Select 09:00 AM 09:15 AM 09:30 AM 09:45 AM 10:00 AM 10:15 AM 10:30 AM 10:45 AM …" at bounding box center [574, 191] width 84 height 14
select select "720"
click at [532, 184] on select "Select 09:00 AM 09:15 AM 09:30 AM 09:45 AM 10:00 AM 10:15 AM 10:30 AM 10:45 AM …" at bounding box center [574, 191] width 84 height 14
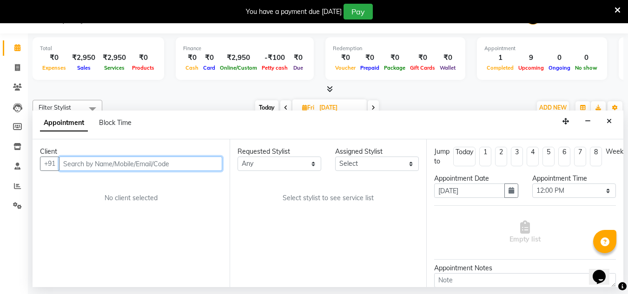
click at [191, 164] on input "text" at bounding box center [140, 164] width 163 height 14
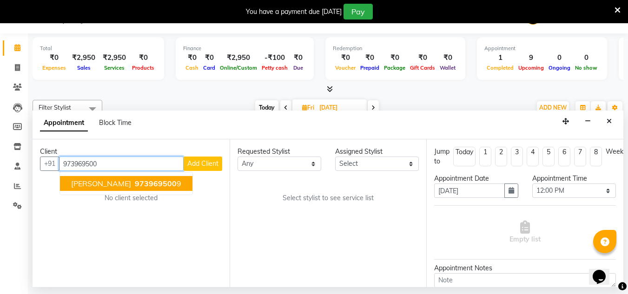
click at [135, 183] on span "973969500" at bounding box center [156, 183] width 42 height 9
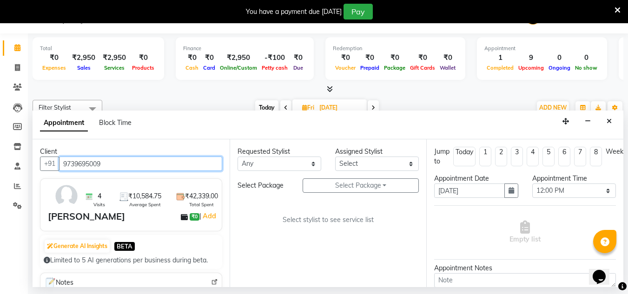
type input "9739695009"
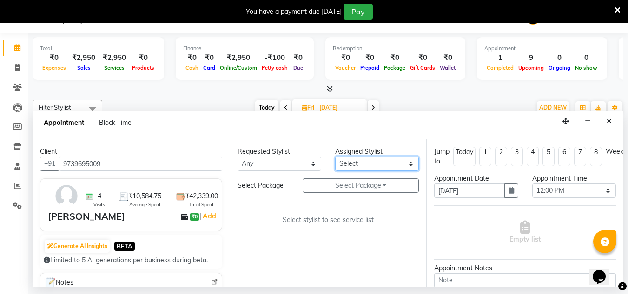
click at [353, 166] on select "Select [PERSON_NAME] manager bsv [PERSON_NAME] [PERSON_NAME] [PERSON_NAME] [PER…" at bounding box center [377, 164] width 84 height 14
select select "46115"
click at [335, 157] on select "Select [PERSON_NAME] manager bsv [PERSON_NAME] [PERSON_NAME] [PERSON_NAME] [PER…" at bounding box center [377, 164] width 84 height 14
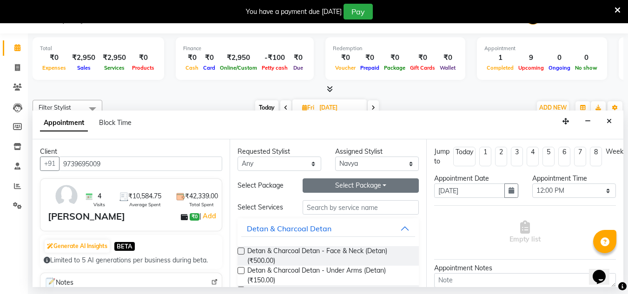
click at [353, 187] on button "Select Package Toggle Dropdown" at bounding box center [361, 186] width 116 height 14
click at [344, 204] on li "[PERSON_NAME] PEELS+HYDRA" at bounding box center [367, 204] width 129 height 13
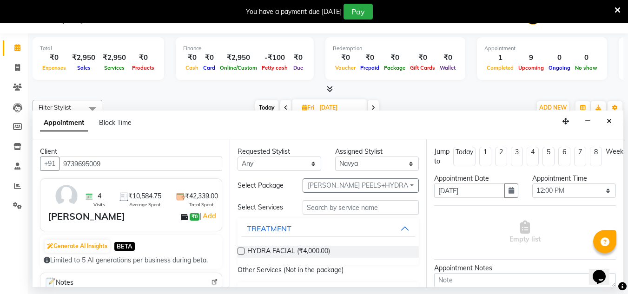
click at [239, 253] on label at bounding box center [241, 251] width 7 height 7
click at [239, 253] on input "checkbox" at bounding box center [241, 252] width 6 height 6
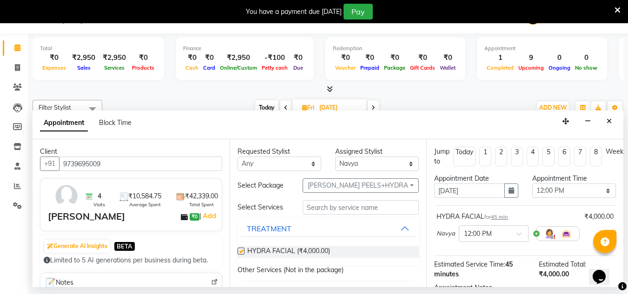
checkbox input "false"
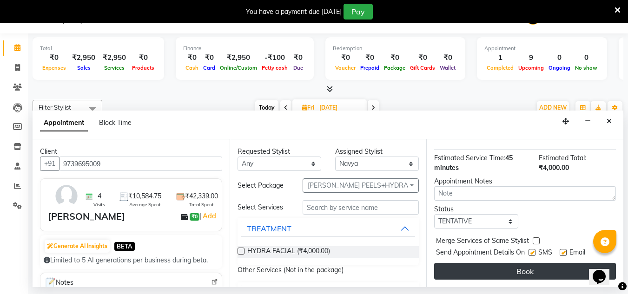
click at [477, 263] on button "Book" at bounding box center [525, 271] width 182 height 17
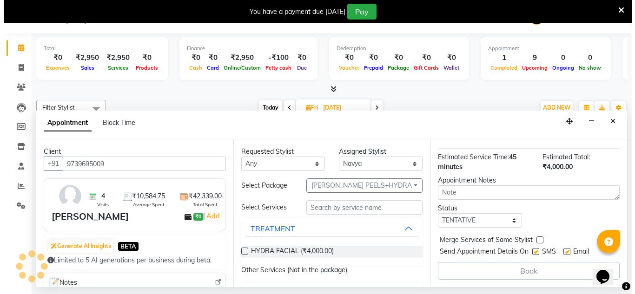
scroll to position [0, 0]
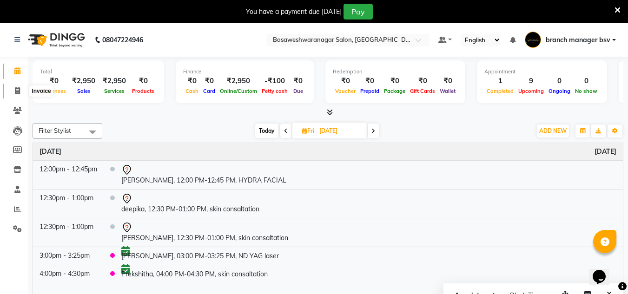
click at [23, 93] on span at bounding box center [17, 91] width 16 height 11
select select "service"
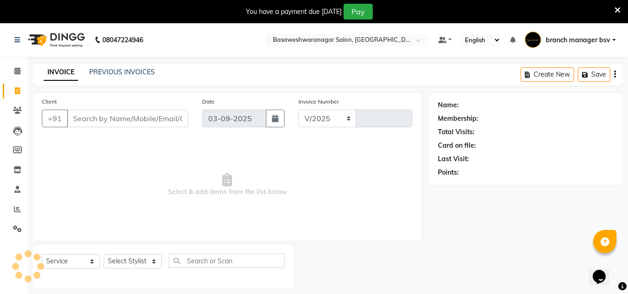
select select "842"
type input "1007"
click at [104, 126] on input "Client" at bounding box center [127, 119] width 121 height 18
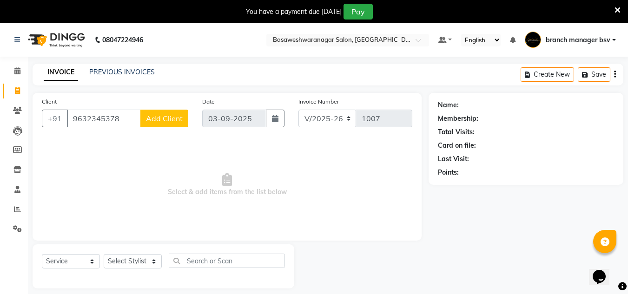
type input "9632345378"
click at [166, 126] on button "Add Client" at bounding box center [164, 119] width 48 height 18
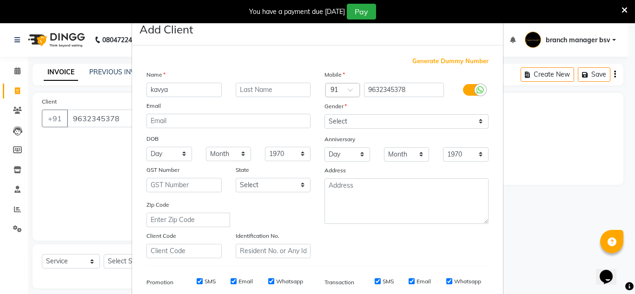
type input "kavya"
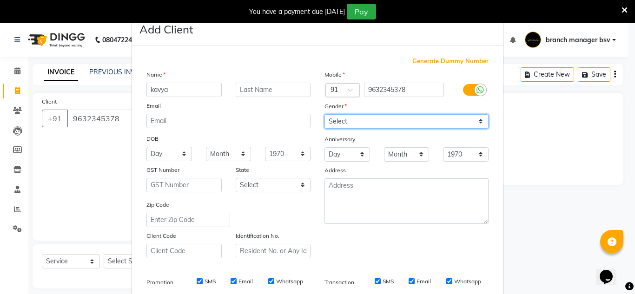
click at [372, 120] on select "Select [DEMOGRAPHIC_DATA] [DEMOGRAPHIC_DATA] Other Prefer Not To Say" at bounding box center [407, 121] width 164 height 14
select select "[DEMOGRAPHIC_DATA]"
click at [325, 114] on select "Select [DEMOGRAPHIC_DATA] [DEMOGRAPHIC_DATA] Other Prefer Not To Say" at bounding box center [407, 121] width 164 height 14
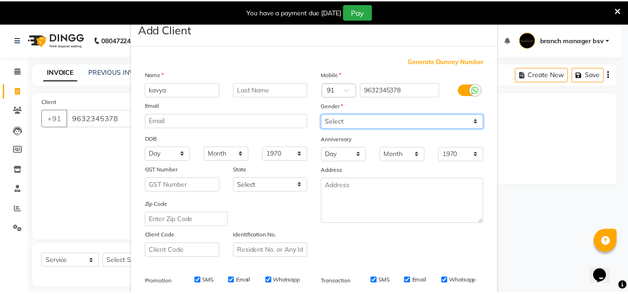
scroll to position [135, 0]
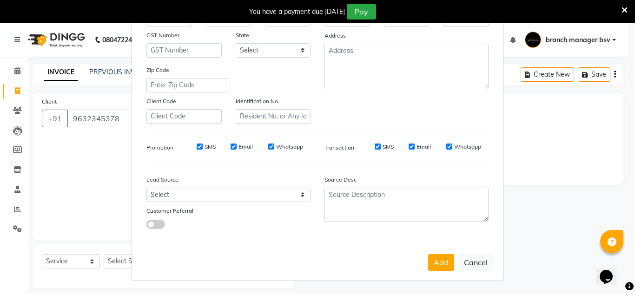
drag, startPoint x: 439, startPoint y: 269, endPoint x: 422, endPoint y: 247, distance: 27.6
click at [422, 247] on div "Add Cancel" at bounding box center [317, 262] width 371 height 37
click at [428, 260] on button "Add" at bounding box center [441, 262] width 26 height 17
select select
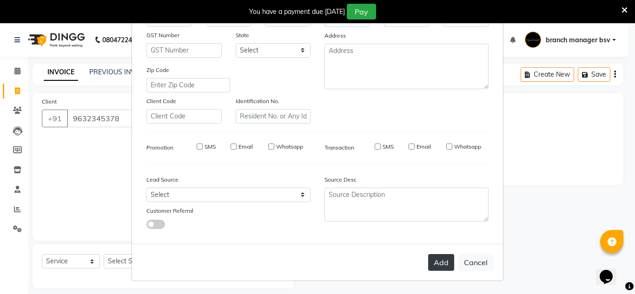
select select
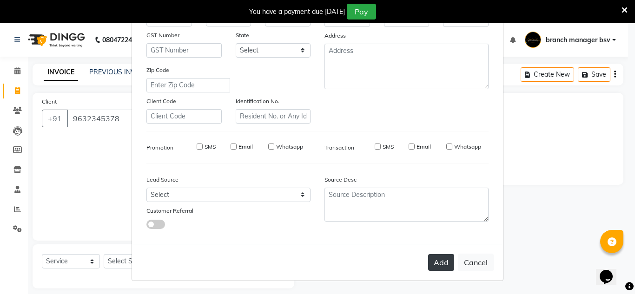
checkbox input "false"
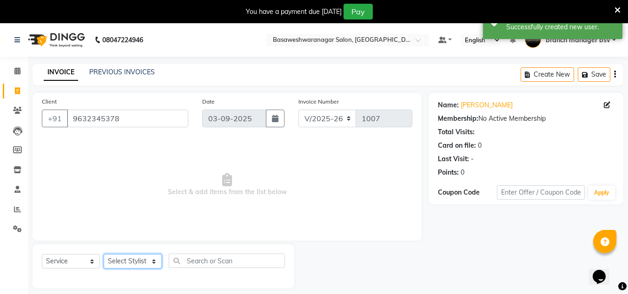
click at [133, 263] on select "Select Stylist [PERSON_NAME] manager bsv [PERSON_NAME] [PERSON_NAME] [PERSON_NA…" at bounding box center [133, 261] width 58 height 14
select select "13737"
click at [104, 254] on select "Select Stylist [PERSON_NAME] manager bsv [PERSON_NAME] [PERSON_NAME] [PERSON_NA…" at bounding box center [133, 261] width 58 height 14
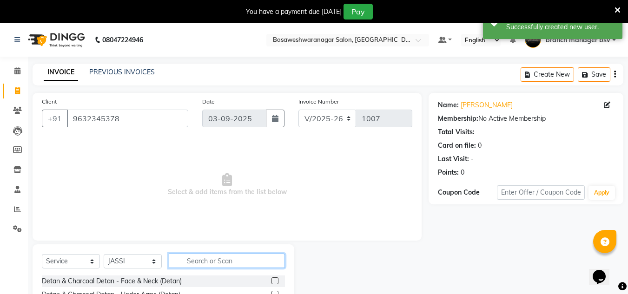
click at [212, 260] on input "text" at bounding box center [227, 261] width 116 height 14
type input "b"
type input "cus"
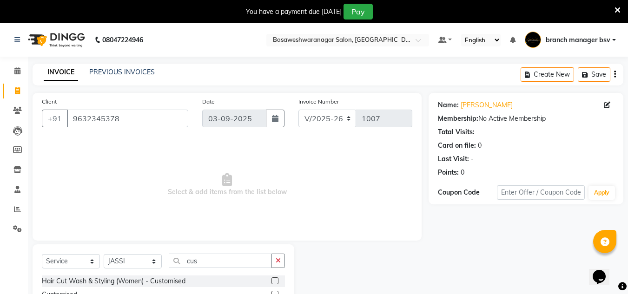
click at [274, 281] on label at bounding box center [275, 281] width 7 height 7
click at [274, 281] on input "checkbox" at bounding box center [275, 282] width 6 height 6
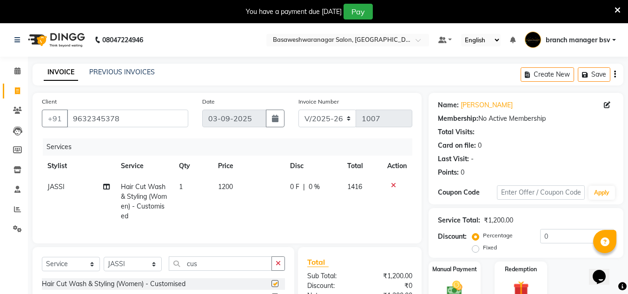
checkbox input "false"
click at [237, 182] on td "1200" at bounding box center [249, 202] width 72 height 50
select select "13737"
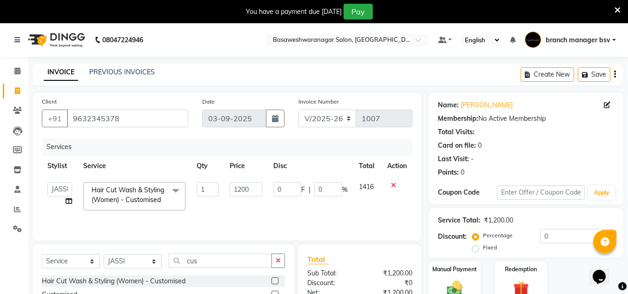
click at [237, 182] on input "1200" at bounding box center [246, 189] width 32 height 14
type input "1000"
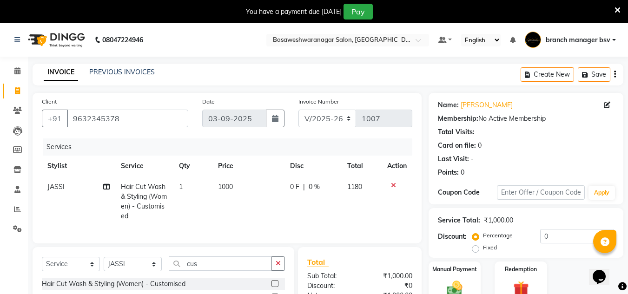
click at [293, 224] on div "Services Stylist Service Qty Price Disc Total Action [PERSON_NAME] Hair Cut Was…" at bounding box center [227, 187] width 371 height 96
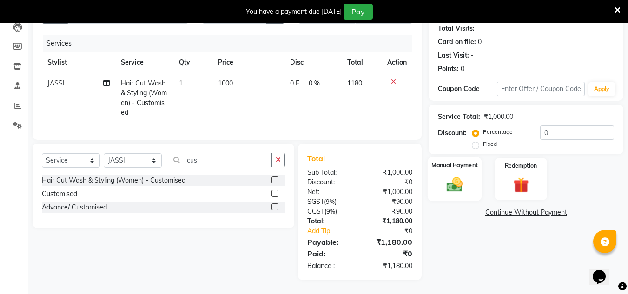
click at [455, 187] on img at bounding box center [455, 184] width 26 height 19
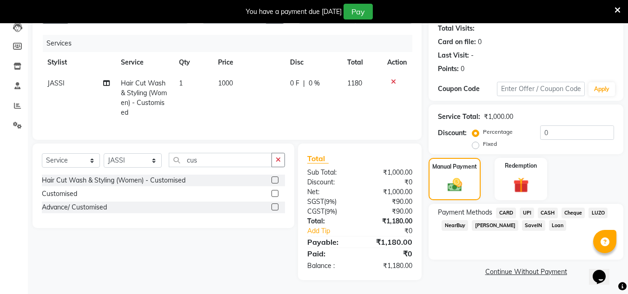
click at [522, 208] on span "UPI" at bounding box center [527, 213] width 14 height 11
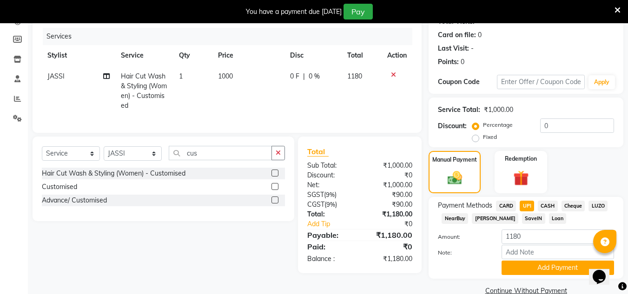
scroll to position [128, 0]
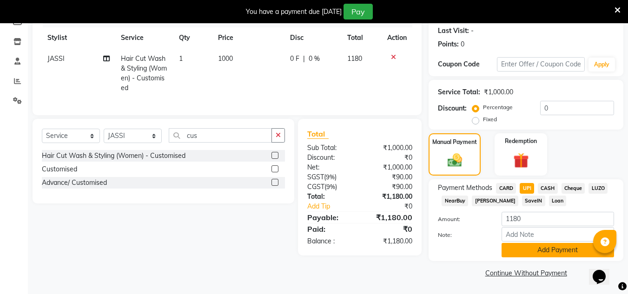
click at [561, 253] on button "Add Payment" at bounding box center [558, 250] width 113 height 14
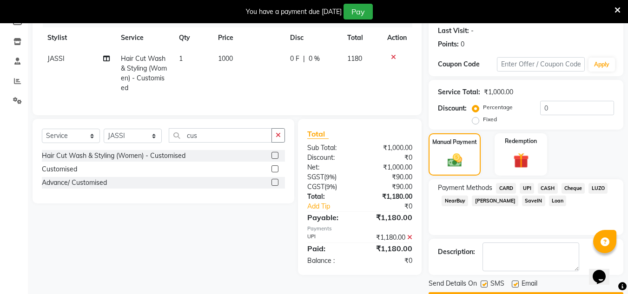
scroll to position [155, 0]
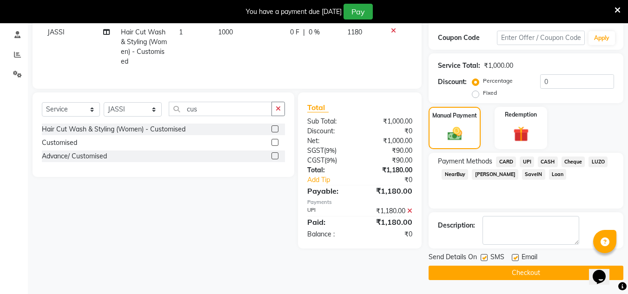
click at [540, 272] on button "Checkout" at bounding box center [526, 273] width 195 height 14
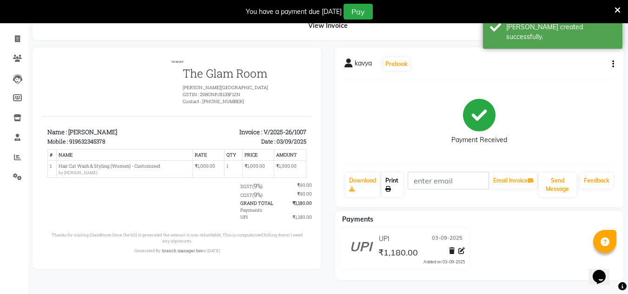
click at [390, 195] on link "Print" at bounding box center [392, 185] width 21 height 24
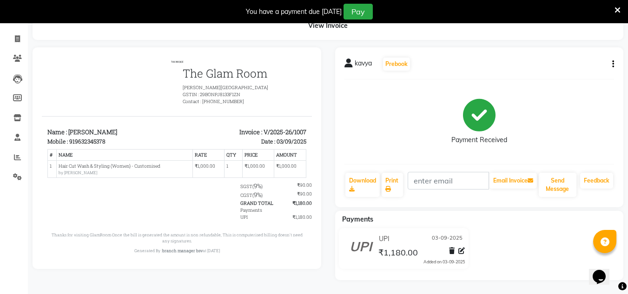
click at [564, 96] on div "Payment Received" at bounding box center [480, 122] width 270 height 70
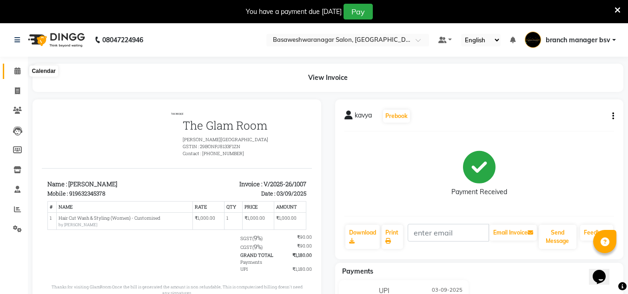
click at [21, 69] on span at bounding box center [17, 71] width 16 height 11
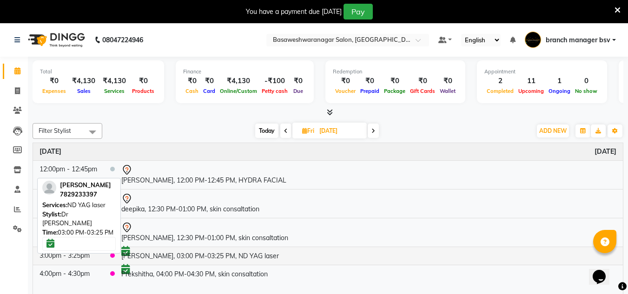
scroll to position [23, 0]
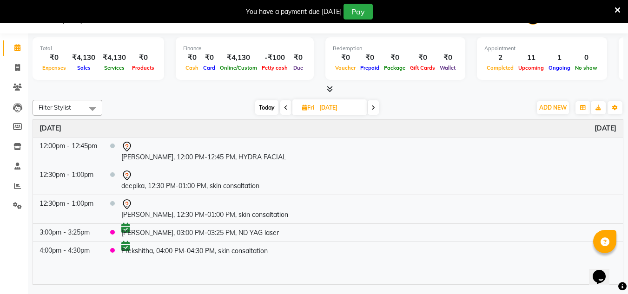
click at [286, 108] on icon at bounding box center [286, 108] width 4 height 6
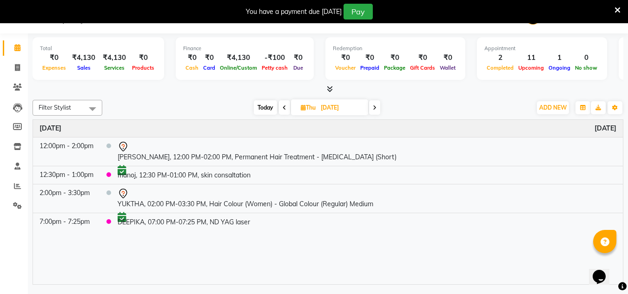
click at [618, 10] on icon at bounding box center [618, 10] width 6 height 8
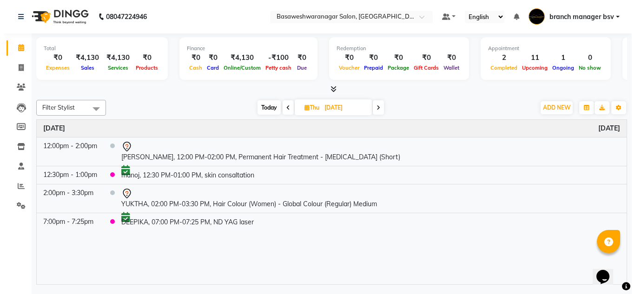
scroll to position [0, 0]
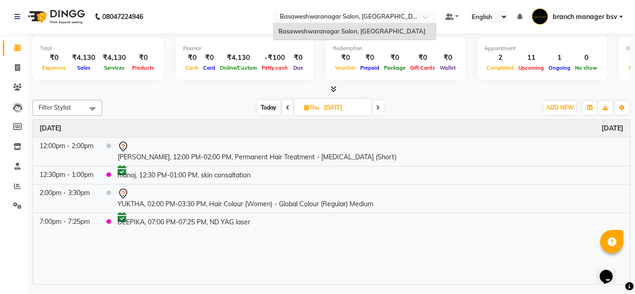
click at [415, 13] on div at bounding box center [354, 17] width 163 height 9
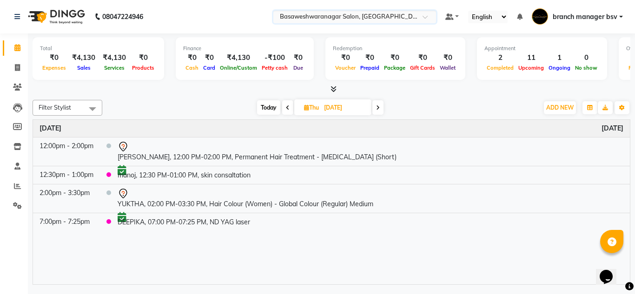
click at [424, 17] on span at bounding box center [429, 19] width 12 height 9
click at [389, 15] on input "text" at bounding box center [345, 17] width 135 height 9
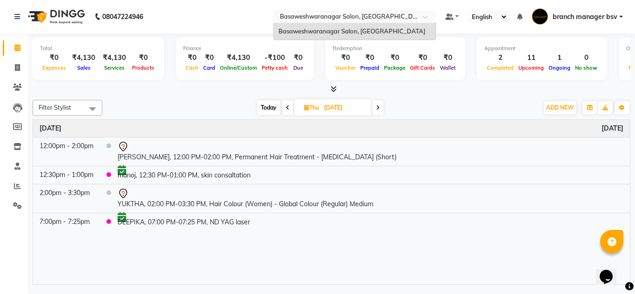
click at [343, 18] on input "text" at bounding box center [345, 17] width 135 height 9
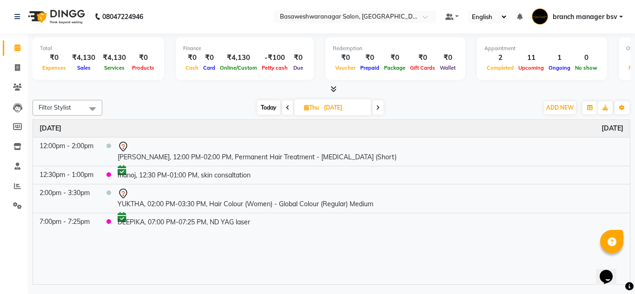
click at [578, 13] on span "branch manager bsv" at bounding box center [585, 17] width 65 height 10
click at [275, 111] on span "Today" at bounding box center [268, 107] width 23 height 14
type input "03-09-2025"
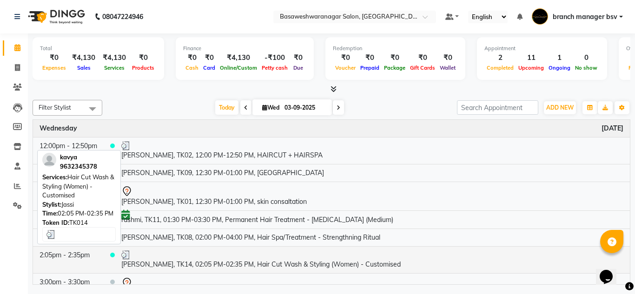
scroll to position [194, 0]
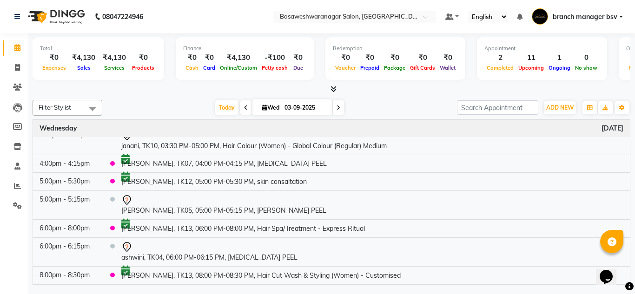
click at [289, 103] on input "03-09-2025" at bounding box center [305, 108] width 47 height 14
select select "9"
select select "2025"
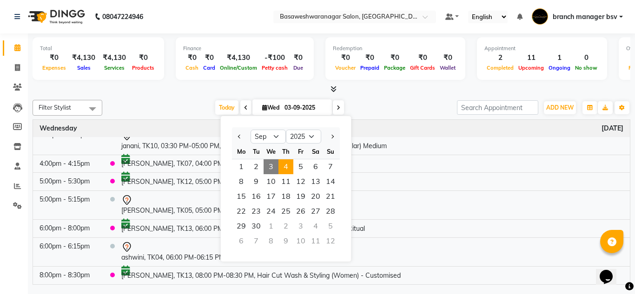
click at [289, 168] on span "4" at bounding box center [286, 167] width 15 height 15
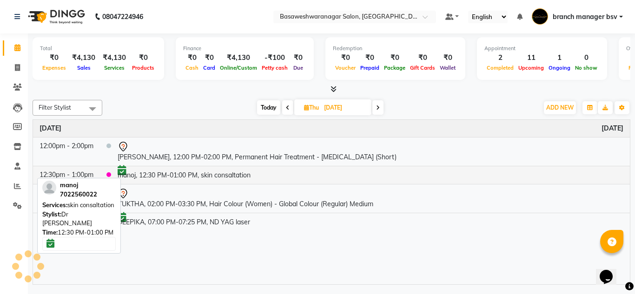
scroll to position [0, 0]
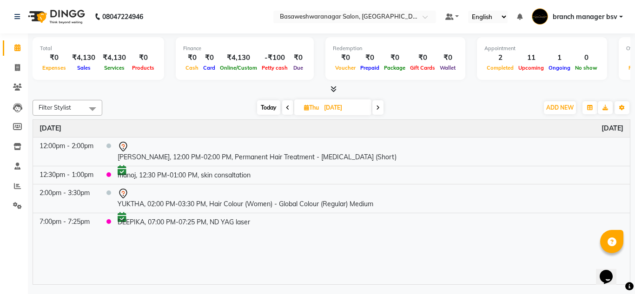
click at [271, 107] on span "Today" at bounding box center [268, 107] width 23 height 14
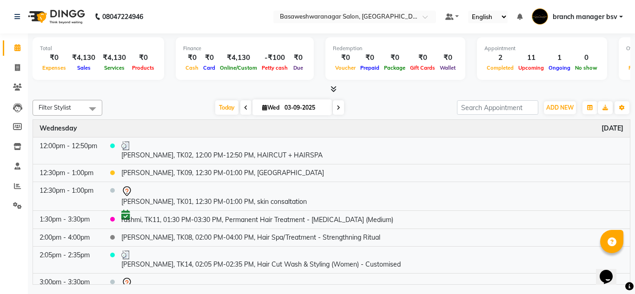
click at [337, 107] on icon at bounding box center [339, 108] width 4 height 6
type input "[DATE]"
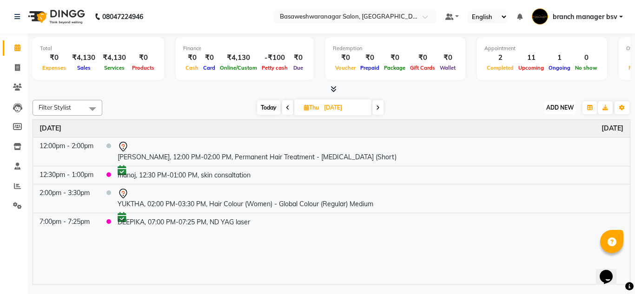
click at [558, 107] on span "ADD NEW" at bounding box center [559, 107] width 27 height 7
click at [545, 125] on button "Add Appointment" at bounding box center [538, 126] width 73 height 12
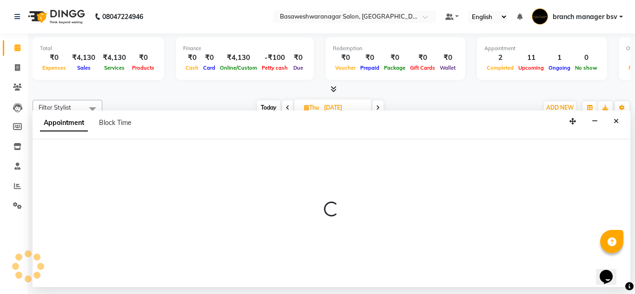
select select "540"
select select "tentative"
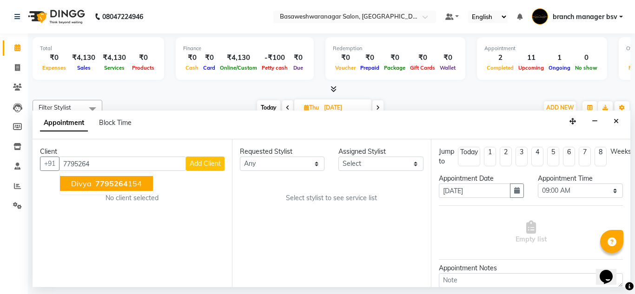
click at [112, 185] on span "7795264" at bounding box center [111, 183] width 33 height 9
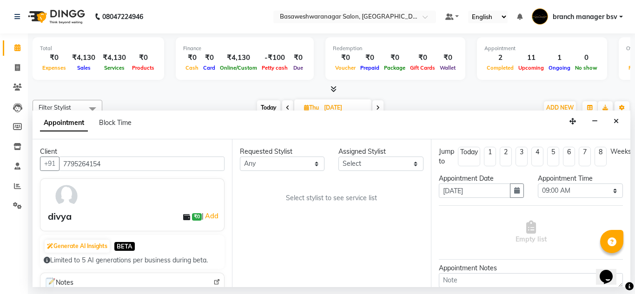
type input "7795264154"
click at [369, 165] on select "Select [PERSON_NAME] manager bsv [PERSON_NAME] [PERSON_NAME] [PERSON_NAME] [PER…" at bounding box center [381, 164] width 85 height 14
select select "47930"
click at [339, 157] on select "Select [PERSON_NAME] manager bsv [PERSON_NAME] [PERSON_NAME] [PERSON_NAME] [PER…" at bounding box center [381, 164] width 85 height 14
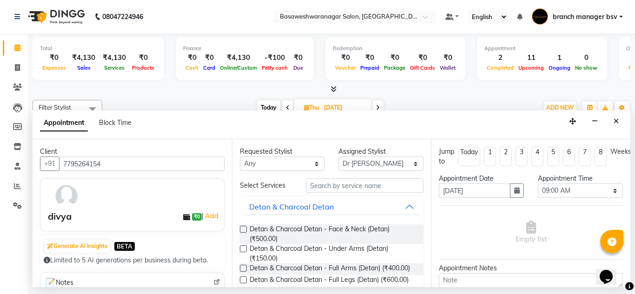
click at [365, 4] on nav "08047224946 Select Location × Basaweshwaranagar Salon, Basveshwarnagar Default …" at bounding box center [317, 16] width 635 height 33
click at [320, 184] on input "text" at bounding box center [365, 186] width 118 height 14
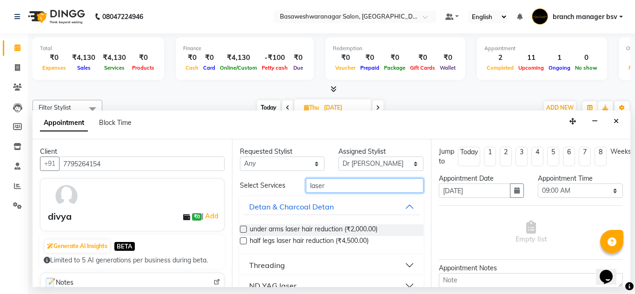
scroll to position [16, 0]
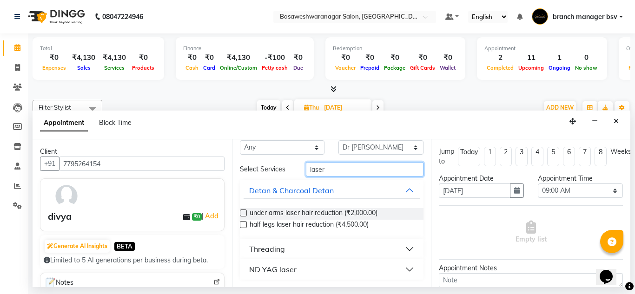
type input "laser"
click at [271, 270] on div "ND YAG laser" at bounding box center [272, 269] width 47 height 11
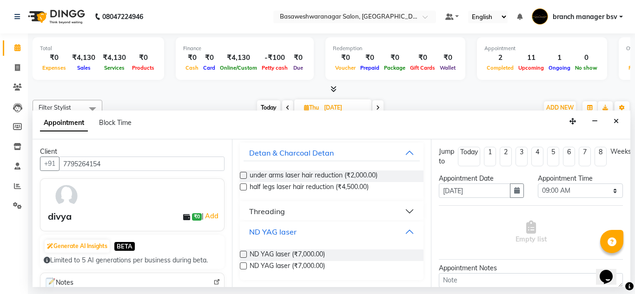
scroll to position [54, 0]
click at [244, 255] on label at bounding box center [243, 254] width 7 height 7
click at [244, 255] on input "checkbox" at bounding box center [243, 255] width 6 height 6
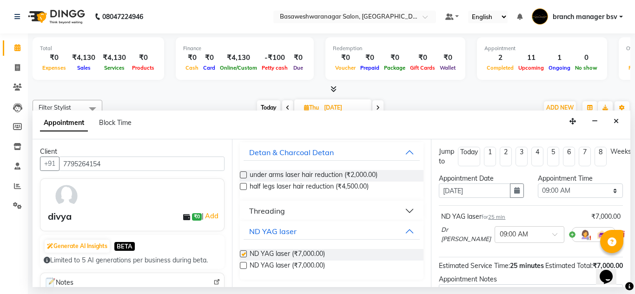
checkbox input "false"
click at [578, 191] on select "Select 09:00 AM 09:15 AM 09:30 AM 09:45 AM 10:00 AM 10:15 AM 10:30 AM 10:45 AM …" at bounding box center [580, 191] width 85 height 14
select select "750"
click at [538, 184] on select "Select 09:00 AM 09:15 AM 09:30 AM 09:45 AM 10:00 AM 10:15 AM 10:30 AM 10:45 AM …" at bounding box center [580, 191] width 85 height 14
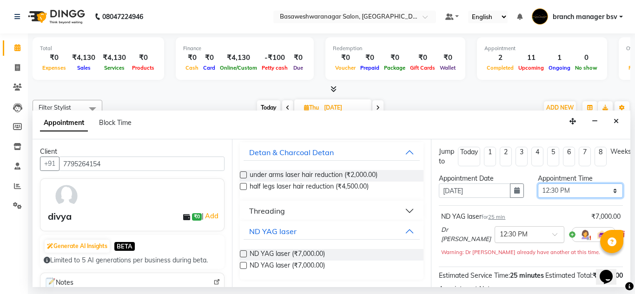
scroll to position [123, 0]
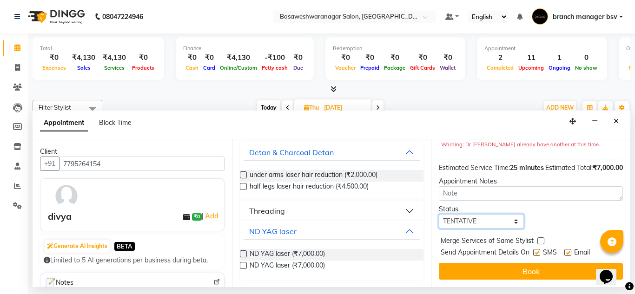
click at [472, 219] on select "Select TENTATIVE CONFIRM UPCOMING" at bounding box center [481, 221] width 85 height 14
select select "confirm booking"
click at [439, 214] on select "Select TENTATIVE CONFIRM UPCOMING" at bounding box center [481, 221] width 85 height 14
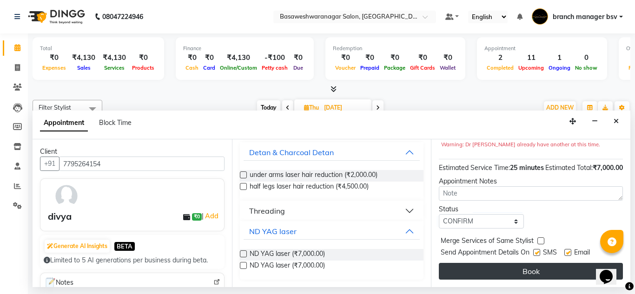
click at [468, 266] on button "Book" at bounding box center [531, 271] width 184 height 17
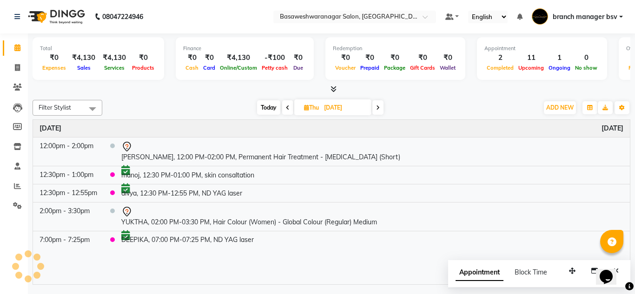
click at [269, 105] on span "Today" at bounding box center [268, 107] width 23 height 14
type input "03-09-2025"
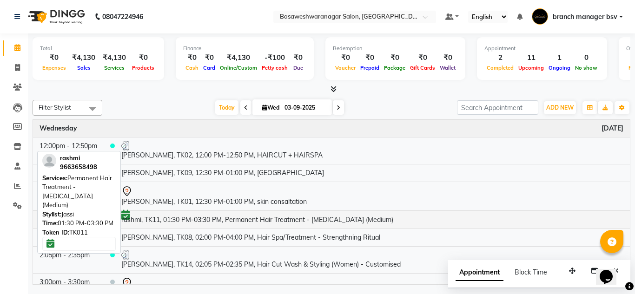
scroll to position [10, 0]
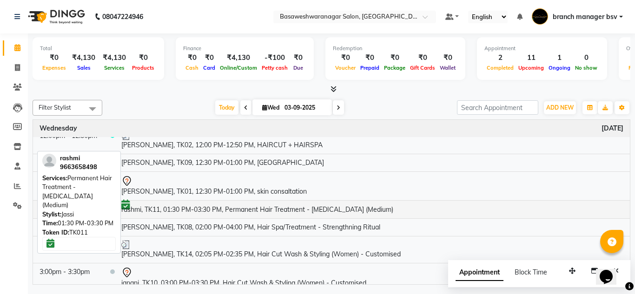
click at [205, 206] on td "rashmi, TK11, 01:30 PM-03:30 PM, Permanent Hair Treatment - [MEDICAL_DATA] (Med…" at bounding box center [372, 209] width 515 height 18
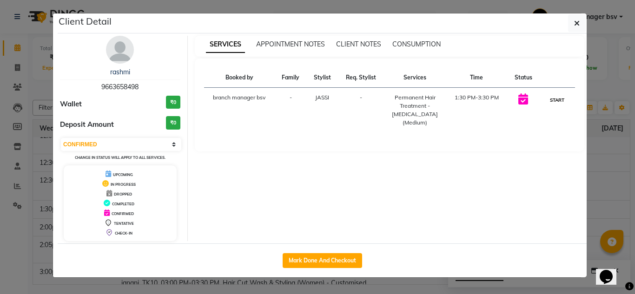
click at [556, 106] on button "START" at bounding box center [557, 100] width 19 height 12
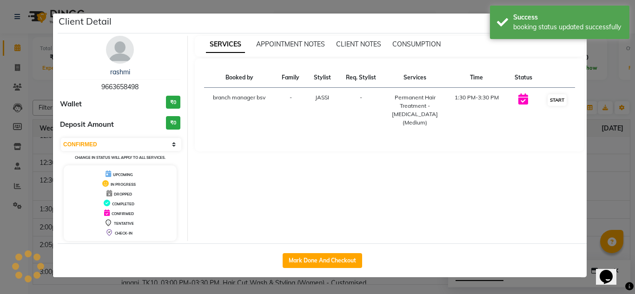
select select "1"
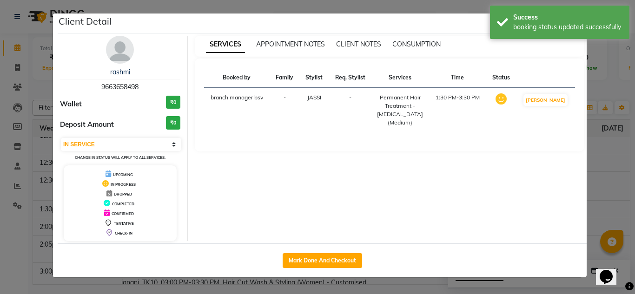
click at [598, 129] on ngb-modal-window "Client Detail rashmi 9663658498 Wallet ₹0 Deposit Amount ₹0 Select IN SERVICE C…" at bounding box center [317, 147] width 635 height 294
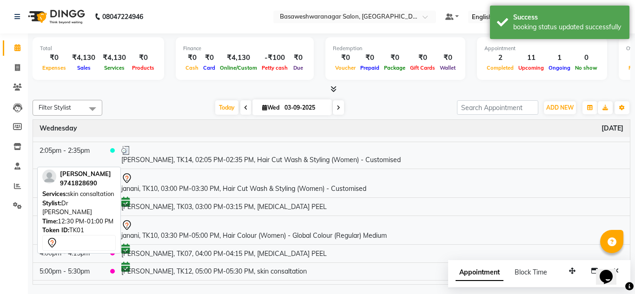
scroll to position [120, 0]
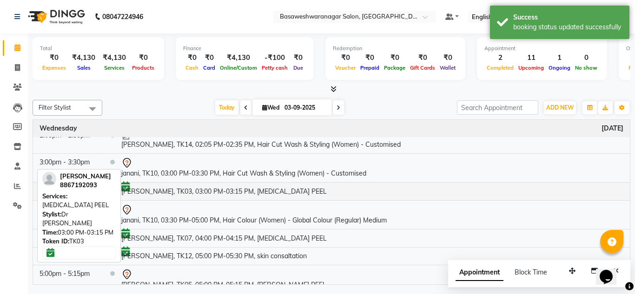
click at [317, 191] on td "[PERSON_NAME], TK03, 03:00 PM-03:15 PM, [MEDICAL_DATA] PEEL" at bounding box center [372, 191] width 515 height 18
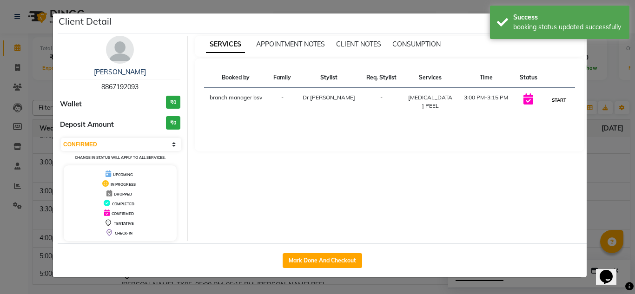
click at [563, 103] on button "START" at bounding box center [559, 100] width 19 height 12
select select "1"
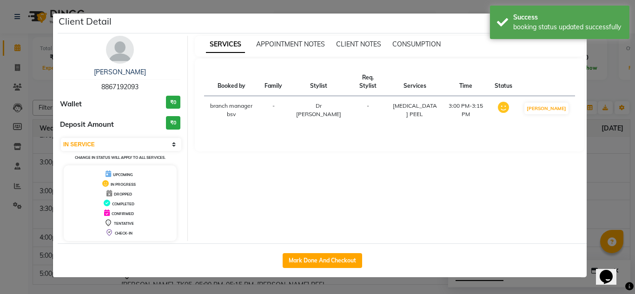
click at [616, 121] on ngb-modal-window "Client Detail [PERSON_NAME] 8867192093 Wallet ₹0 Deposit Amount ₹0 Select IN SE…" at bounding box center [317, 147] width 635 height 294
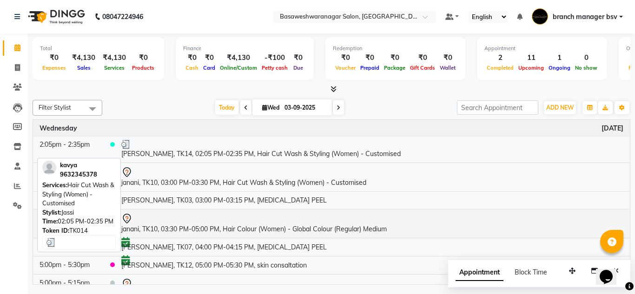
scroll to position [0, 0]
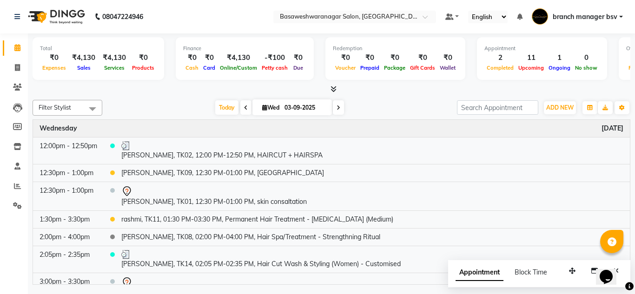
click at [339, 111] on span at bounding box center [338, 107] width 11 height 14
type input "[DATE]"
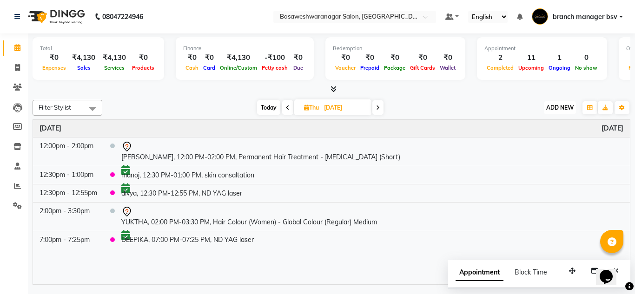
click at [553, 107] on span "ADD NEW" at bounding box center [559, 107] width 27 height 7
click at [543, 131] on button "Add Appointment" at bounding box center [538, 126] width 73 height 12
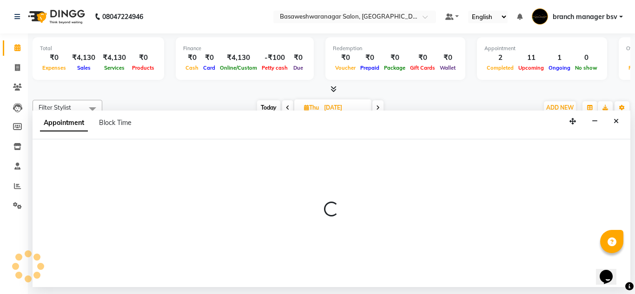
select select "540"
select select "tentative"
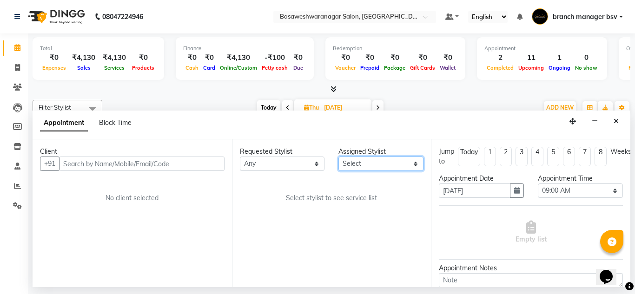
click at [369, 168] on select "Select [PERSON_NAME] manager bsv [PERSON_NAME] [PERSON_NAME] [PERSON_NAME] [PER…" at bounding box center [381, 164] width 85 height 14
select select "47930"
click at [339, 157] on select "Select [PERSON_NAME] manager bsv [PERSON_NAME] [PERSON_NAME] [PERSON_NAME] [PER…" at bounding box center [381, 164] width 85 height 14
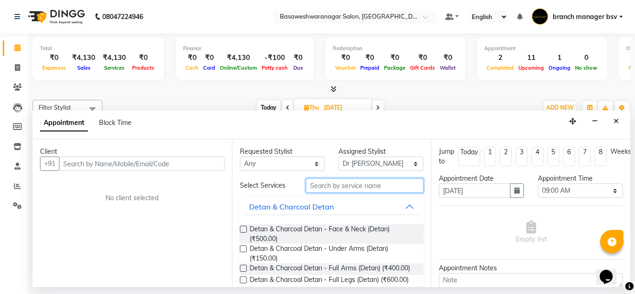
click at [323, 185] on input "text" at bounding box center [365, 186] width 118 height 14
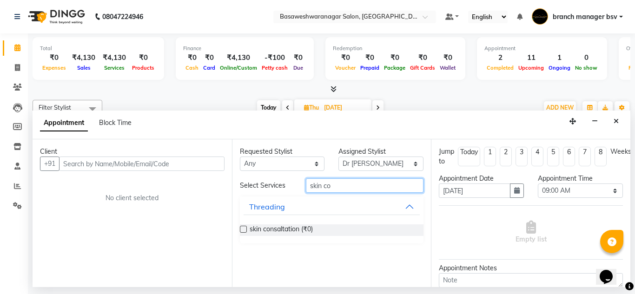
type input "skin co"
click at [244, 230] on label at bounding box center [243, 229] width 7 height 7
click at [244, 230] on input "checkbox" at bounding box center [243, 230] width 6 height 6
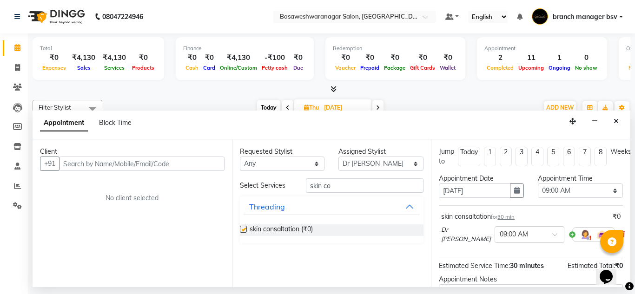
checkbox input "false"
click at [547, 190] on select "Select 09:00 AM 09:15 AM 09:30 AM 09:45 AM 10:00 AM 10:15 AM 10:30 AM 10:45 AM …" at bounding box center [580, 191] width 85 height 14
select select "750"
click at [538, 184] on select "Select 09:00 AM 09:15 AM 09:30 AM 09:45 AM 10:00 AM 10:15 AM 10:30 AM 10:45 AM …" at bounding box center [580, 191] width 85 height 14
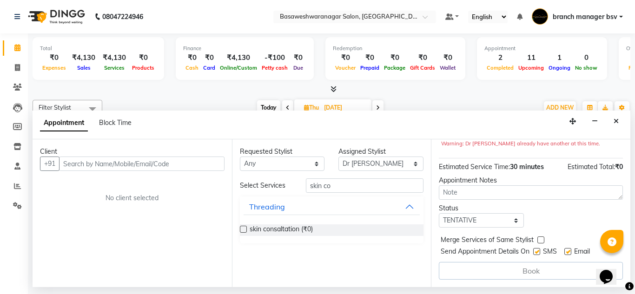
scroll to position [114, 0]
click at [174, 163] on input "text" at bounding box center [142, 164] width 166 height 14
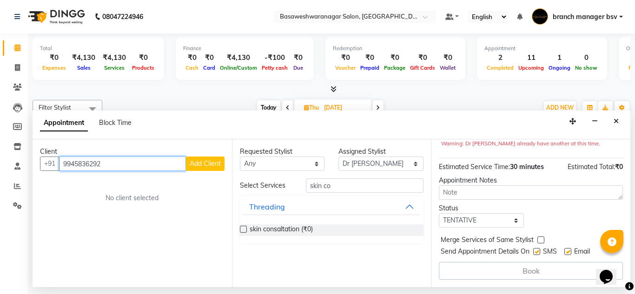
type input "9945836292"
click at [202, 166] on span "Add Client" at bounding box center [205, 164] width 31 height 8
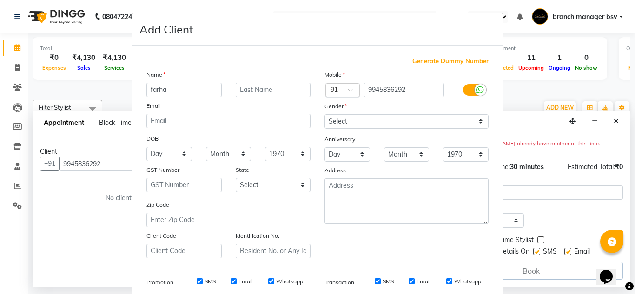
type input "farha"
click at [236, 86] on input "text" at bounding box center [273, 90] width 75 height 14
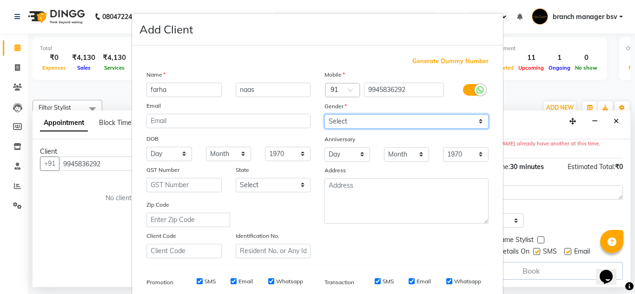
click at [404, 126] on select "Select [DEMOGRAPHIC_DATA] [DEMOGRAPHIC_DATA] Other Prefer Not To Say" at bounding box center [407, 121] width 164 height 14
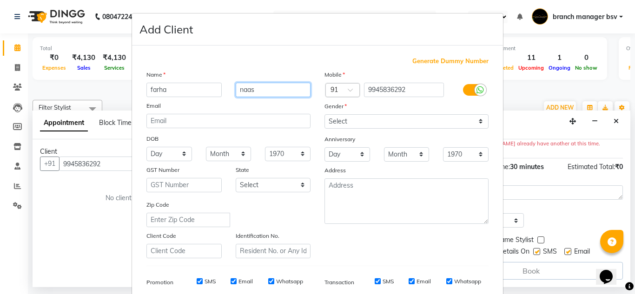
click at [291, 92] on input "naas" at bounding box center [273, 90] width 75 height 14
type input "n"
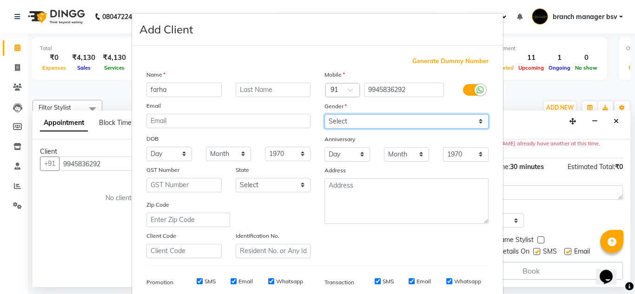
click at [346, 125] on select "Select [DEMOGRAPHIC_DATA] [DEMOGRAPHIC_DATA] Other Prefer Not To Say" at bounding box center [407, 121] width 164 height 14
select select "[DEMOGRAPHIC_DATA]"
click at [325, 114] on select "Select [DEMOGRAPHIC_DATA] [DEMOGRAPHIC_DATA] Other Prefer Not To Say" at bounding box center [407, 121] width 164 height 14
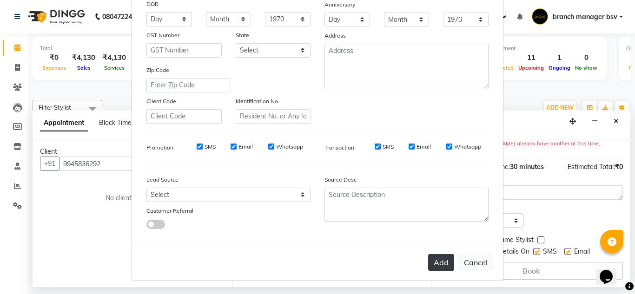
click at [439, 259] on button "Add" at bounding box center [441, 262] width 26 height 17
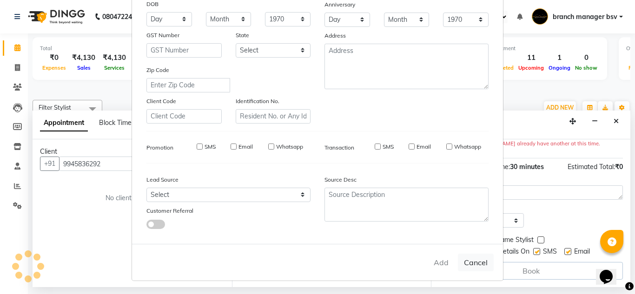
select select
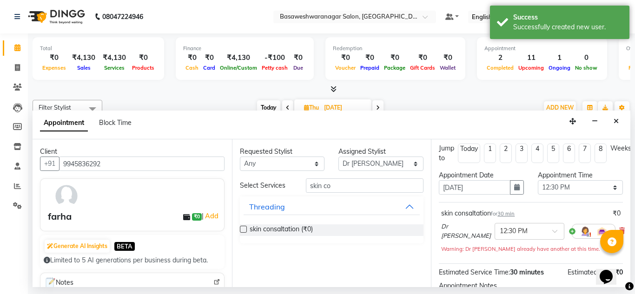
scroll to position [1, 0]
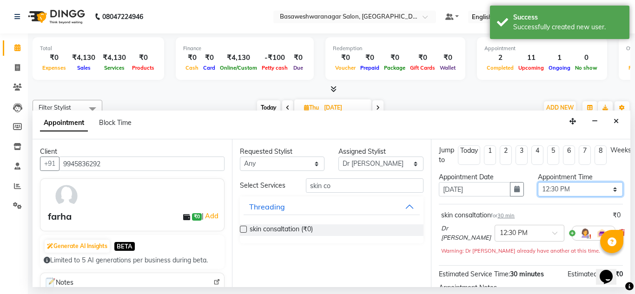
click at [553, 190] on select "Select 09:00 AM 09:15 AM 09:30 AM 09:45 AM 10:00 AM 10:15 AM 10:30 AM 10:45 AM …" at bounding box center [580, 189] width 85 height 14
click at [538, 182] on select "Select 09:00 AM 09:15 AM 09:30 AM 09:45 AM 10:00 AM 10:15 AM 10:30 AM 10:45 AM …" at bounding box center [580, 189] width 85 height 14
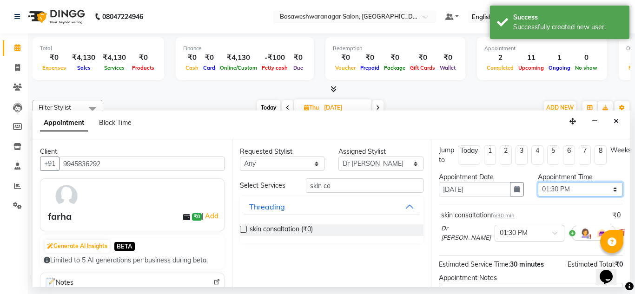
scroll to position [104, 0]
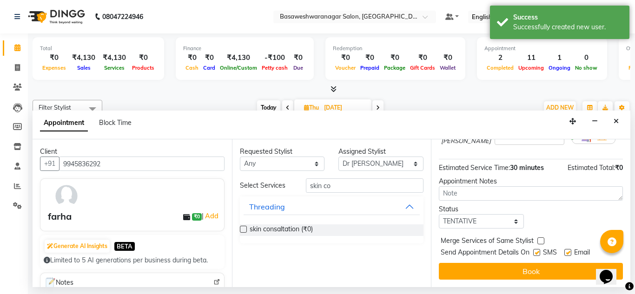
click at [478, 222] on div "Jump to [DATE] 1 2 3 4 5 6 7 8 Weeks Appointment Date [DATE] Appointment Time S…" at bounding box center [530, 214] width 199 height 148
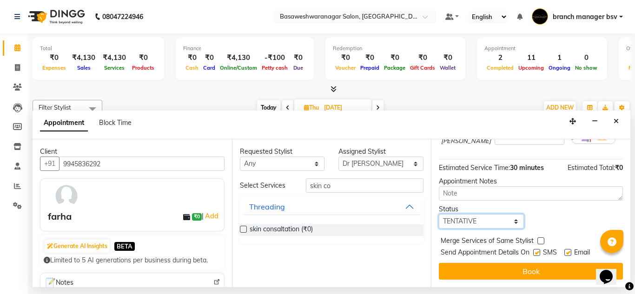
click at [488, 214] on select "Select TENTATIVE CONFIRM UPCOMING" at bounding box center [481, 221] width 85 height 14
click at [439, 214] on select "Select TENTATIVE CONFIRM UPCOMING" at bounding box center [481, 221] width 85 height 14
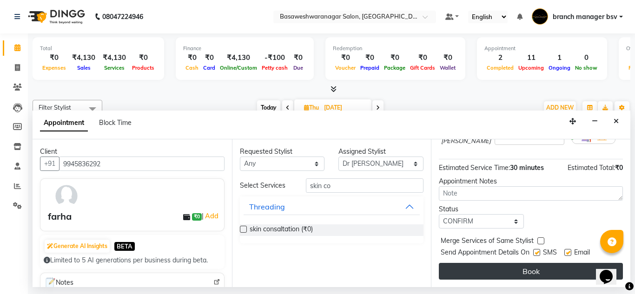
click at [482, 263] on button "Book" at bounding box center [531, 271] width 184 height 17
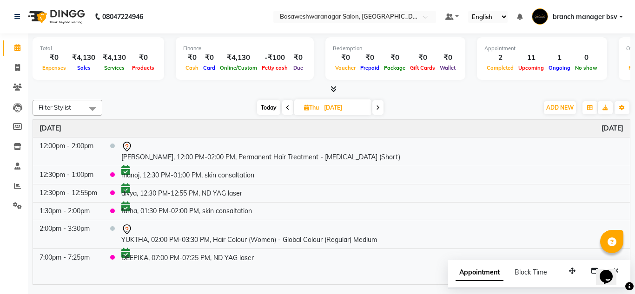
click at [258, 112] on span "Today" at bounding box center [268, 107] width 23 height 14
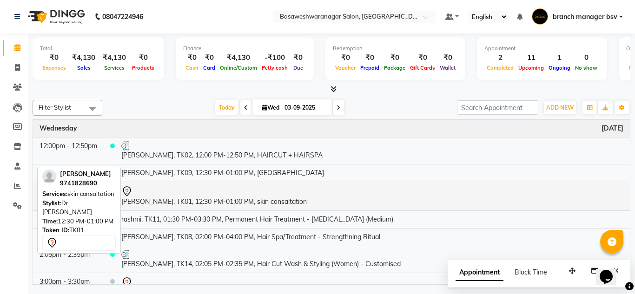
click at [234, 206] on td "[PERSON_NAME], TK01, 12:30 PM-01:00 PM, skin consaltation" at bounding box center [372, 196] width 515 height 29
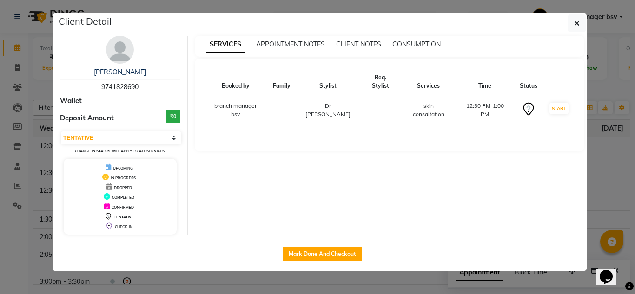
click at [28, 166] on ngb-modal-window "Client Detail [PERSON_NAME] 9741828690 Wallet Deposit Amount ₹0 Select IN SERVI…" at bounding box center [317, 147] width 635 height 294
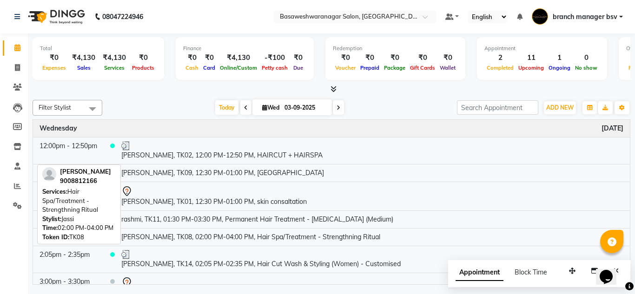
scroll to position [193, 0]
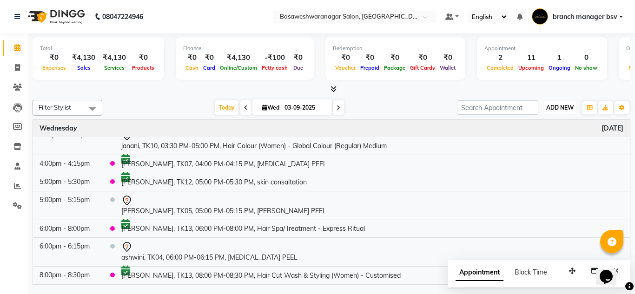
click at [567, 111] on span "ADD NEW" at bounding box center [559, 107] width 27 height 7
click at [546, 125] on button "Add Appointment" at bounding box center [538, 126] width 73 height 12
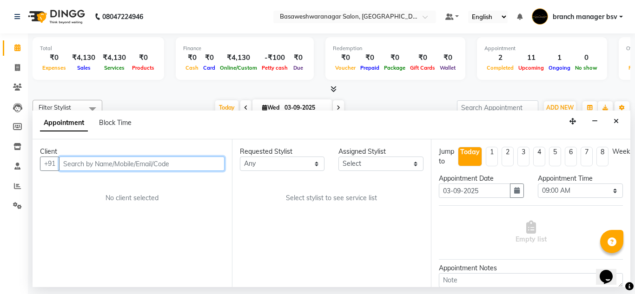
click at [75, 166] on input "text" at bounding box center [142, 164] width 166 height 14
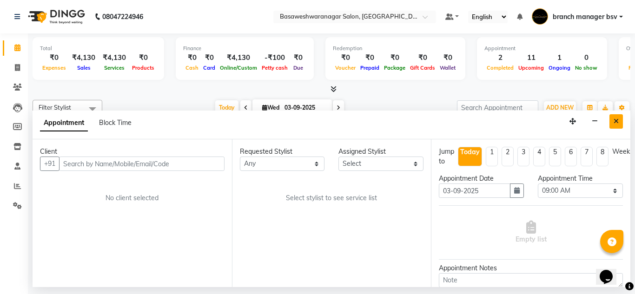
click at [615, 121] on icon "Close" at bounding box center [616, 121] width 5 height 7
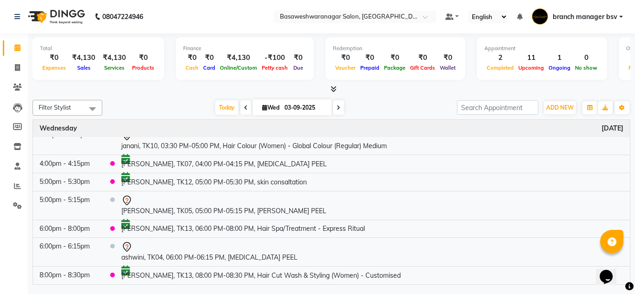
click at [308, 107] on input "03-09-2025" at bounding box center [305, 108] width 47 height 14
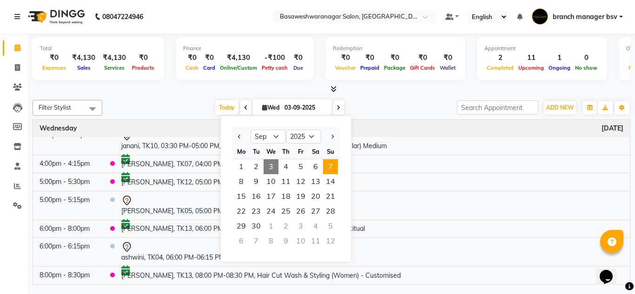
click at [329, 166] on span "7" at bounding box center [330, 167] width 15 height 15
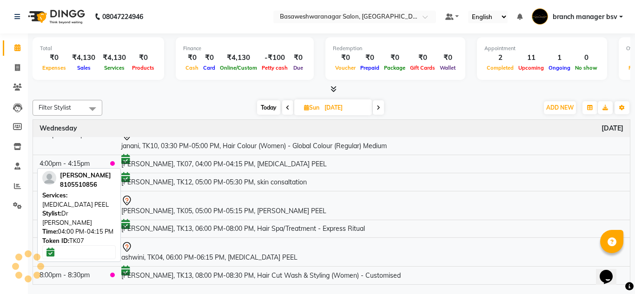
scroll to position [0, 0]
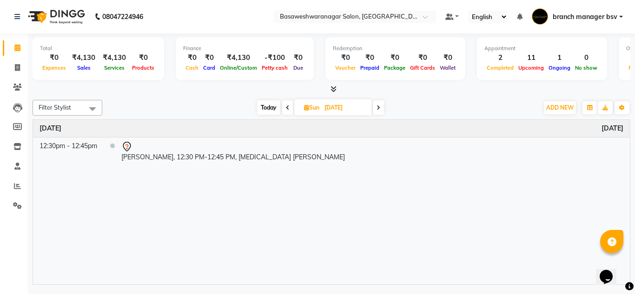
click at [289, 110] on span at bounding box center [287, 107] width 11 height 14
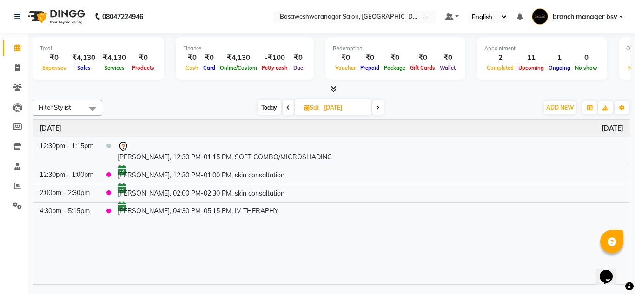
click at [376, 110] on span at bounding box center [377, 107] width 11 height 14
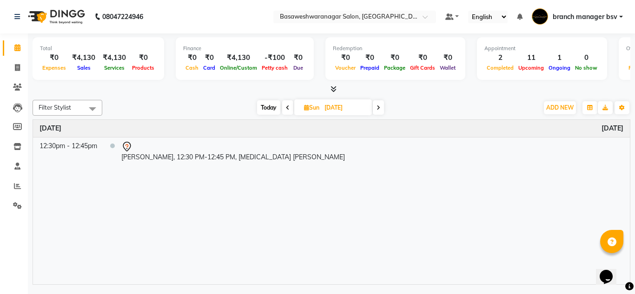
click at [338, 105] on input "[DATE]" at bounding box center [345, 108] width 47 height 14
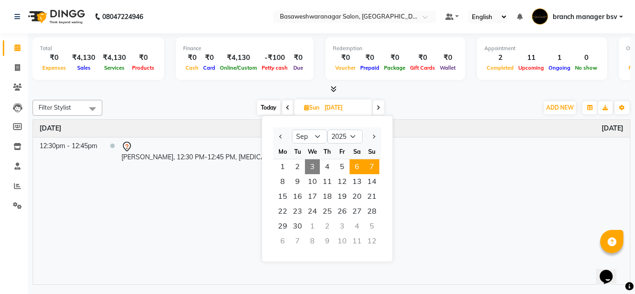
click at [352, 164] on span "6" at bounding box center [357, 167] width 15 height 15
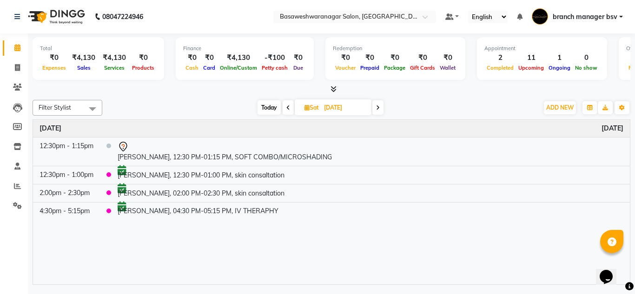
click at [331, 88] on icon at bounding box center [334, 89] width 6 height 7
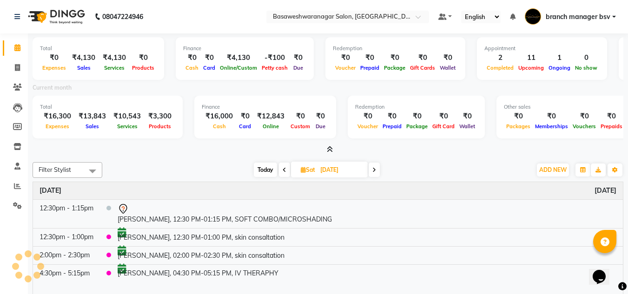
click at [331, 152] on icon at bounding box center [330, 149] width 6 height 7
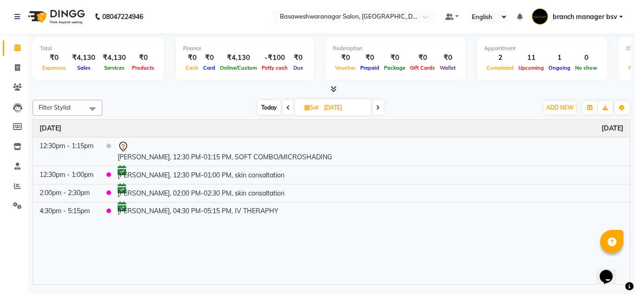
click at [286, 109] on icon at bounding box center [288, 108] width 4 height 6
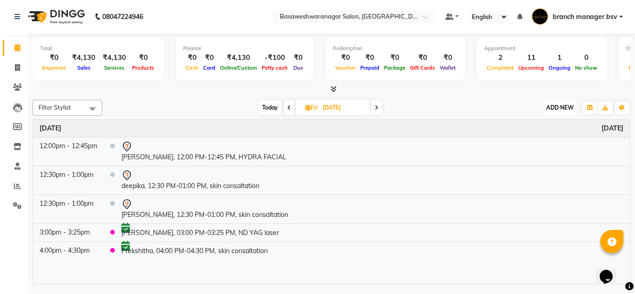
click at [559, 105] on span "ADD NEW" at bounding box center [559, 107] width 27 height 7
click at [548, 123] on button "Add Appointment" at bounding box center [538, 126] width 73 height 12
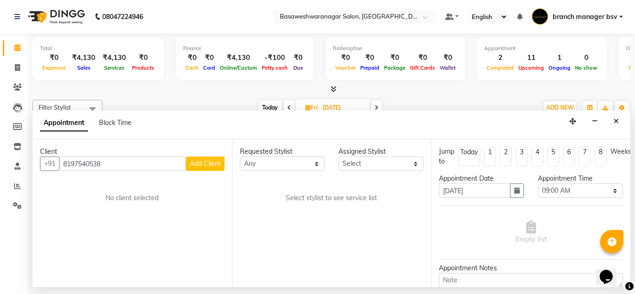
click at [203, 165] on span "Add Client" at bounding box center [205, 164] width 31 height 8
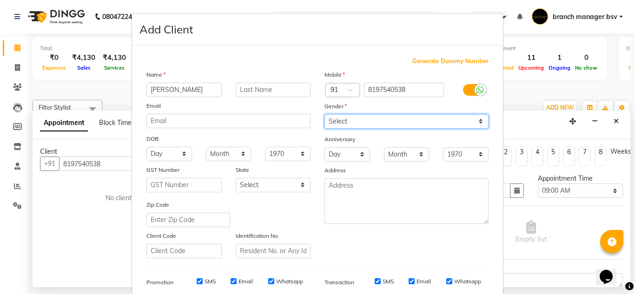
click at [392, 123] on select "Select [DEMOGRAPHIC_DATA] [DEMOGRAPHIC_DATA] Other Prefer Not To Say" at bounding box center [407, 121] width 164 height 14
click at [325, 114] on select "Select [DEMOGRAPHIC_DATA] [DEMOGRAPHIC_DATA] Other Prefer Not To Say" at bounding box center [407, 121] width 164 height 14
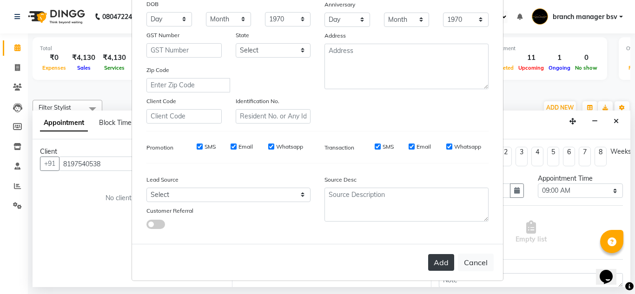
click at [431, 265] on button "Add" at bounding box center [441, 262] width 26 height 17
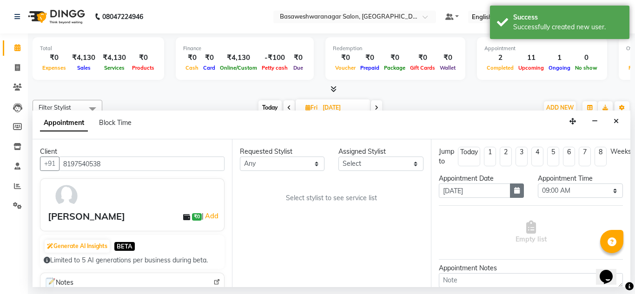
click at [520, 194] on button "button" at bounding box center [517, 191] width 14 height 14
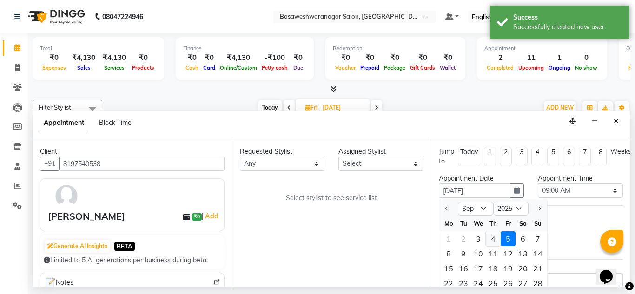
click at [492, 245] on div "4" at bounding box center [493, 239] width 15 height 15
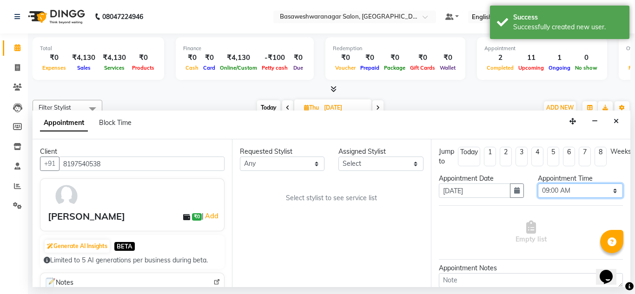
click at [557, 190] on select "Select 09:00 AM 09:15 AM 09:30 AM 09:45 AM 10:00 AM 10:15 AM 10:30 AM 10:45 AM …" at bounding box center [580, 191] width 85 height 14
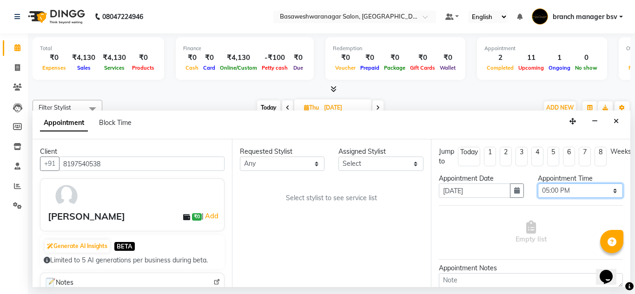
click at [538, 184] on select "Select 09:00 AM 09:15 AM 09:30 AM 09:45 AM 10:00 AM 10:15 AM 10:30 AM 10:45 AM …" at bounding box center [580, 191] width 85 height 14
click at [382, 157] on select "Select [PERSON_NAME] manager bsv [PERSON_NAME] [PERSON_NAME] [PERSON_NAME] [PER…" at bounding box center [381, 164] width 85 height 14
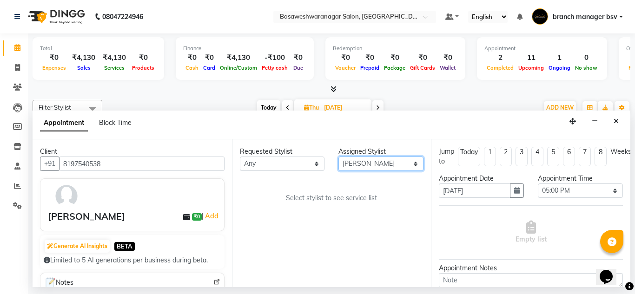
click at [339, 157] on select "Select [PERSON_NAME] manager bsv [PERSON_NAME] [PERSON_NAME] [PERSON_NAME] [PER…" at bounding box center [381, 164] width 85 height 14
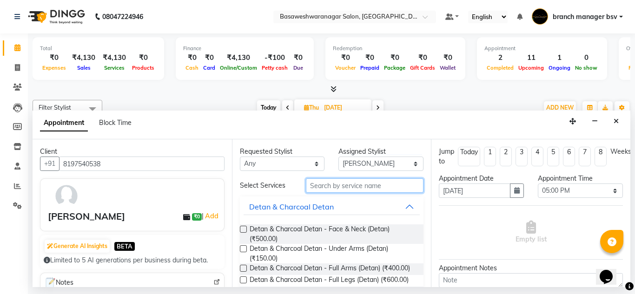
click at [335, 187] on input "text" at bounding box center [365, 186] width 118 height 14
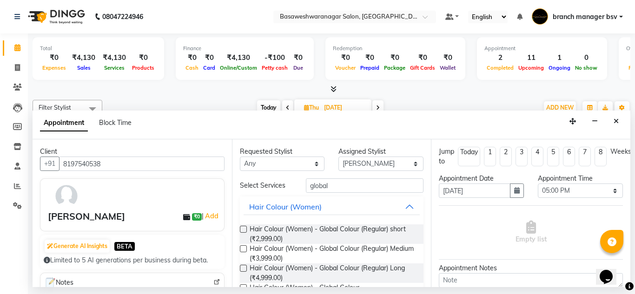
click at [242, 251] on label at bounding box center [243, 249] width 7 height 7
click at [242, 251] on input "checkbox" at bounding box center [243, 250] width 6 height 6
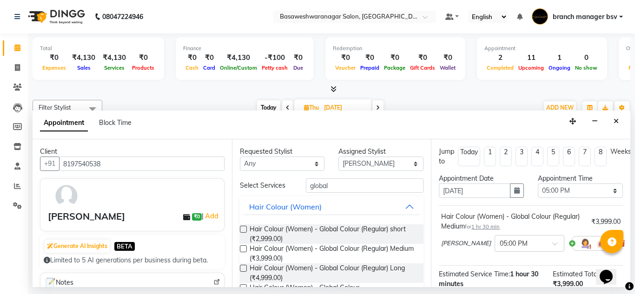
scroll to position [123, 0]
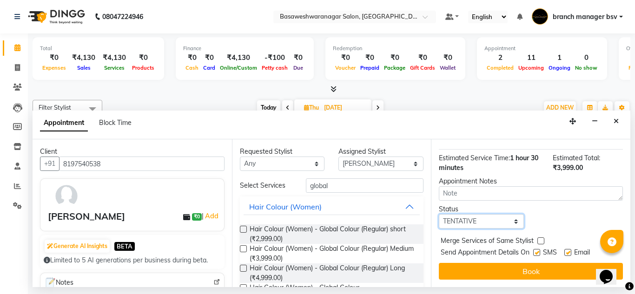
click at [461, 214] on select "Select TENTATIVE CONFIRM UPCOMING" at bounding box center [481, 221] width 85 height 14
click at [439, 214] on select "Select TENTATIVE CONFIRM UPCOMING" at bounding box center [481, 221] width 85 height 14
click at [479, 256] on div "Jump to [DATE] 1 2 3 4 5 6 7 8 Weeks Appointment Date [DATE] Appointment Time S…" at bounding box center [530, 214] width 199 height 148
click at [463, 214] on select "Select TENTATIVE CONFIRM UPCOMING" at bounding box center [481, 221] width 85 height 14
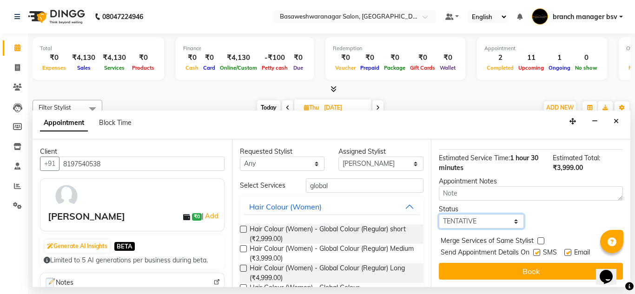
click at [439, 214] on select "Select TENTATIVE CONFIRM UPCOMING" at bounding box center [481, 221] width 85 height 14
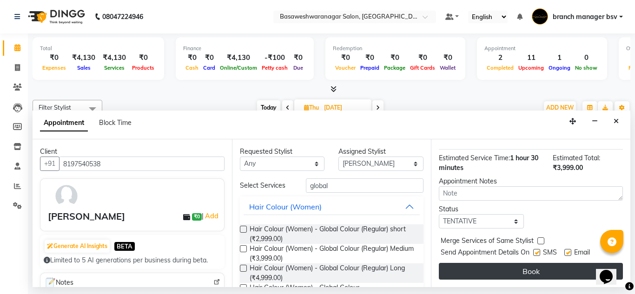
click at [456, 263] on button "Book" at bounding box center [531, 271] width 184 height 17
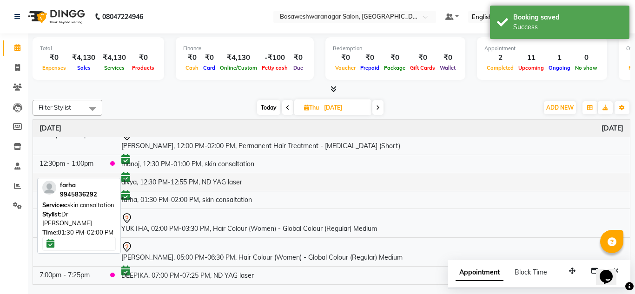
scroll to position [0, 0]
